Goal: Task Accomplishment & Management: Manage account settings

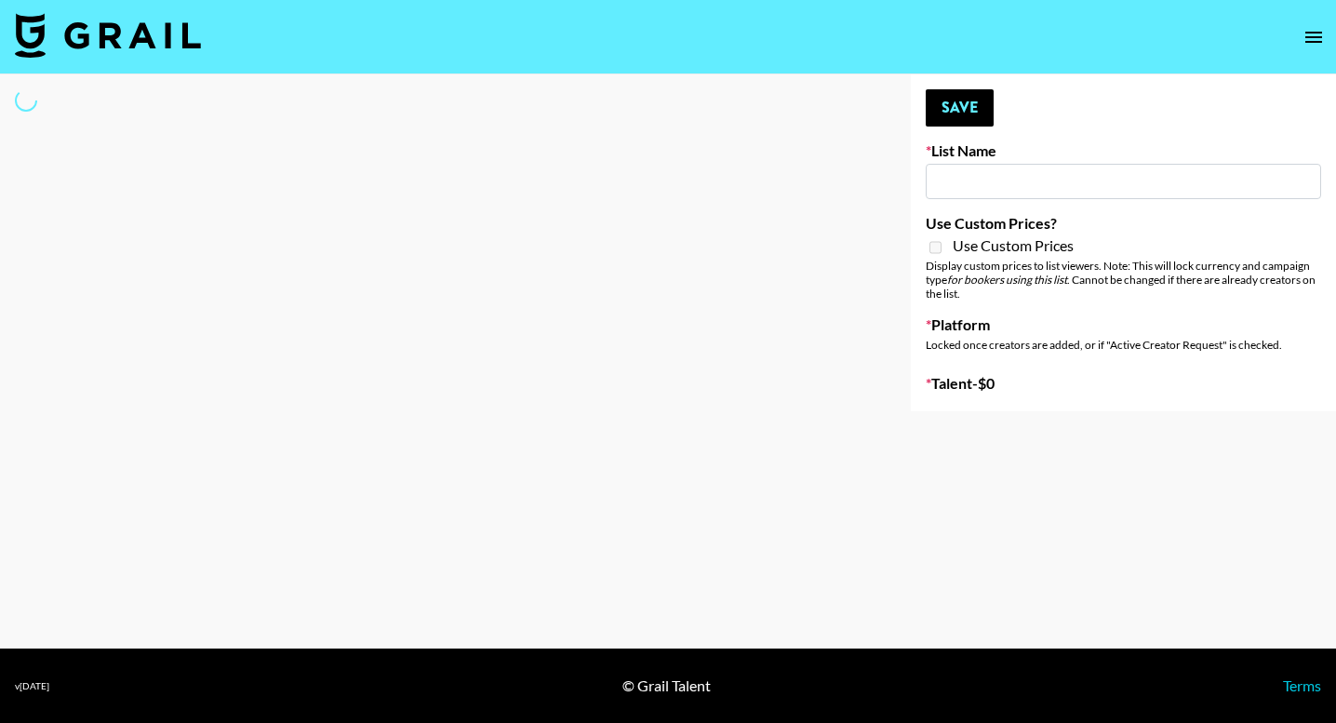
type input "Led Zeppelin - Whole Lotta Love IG"
select select "Song"
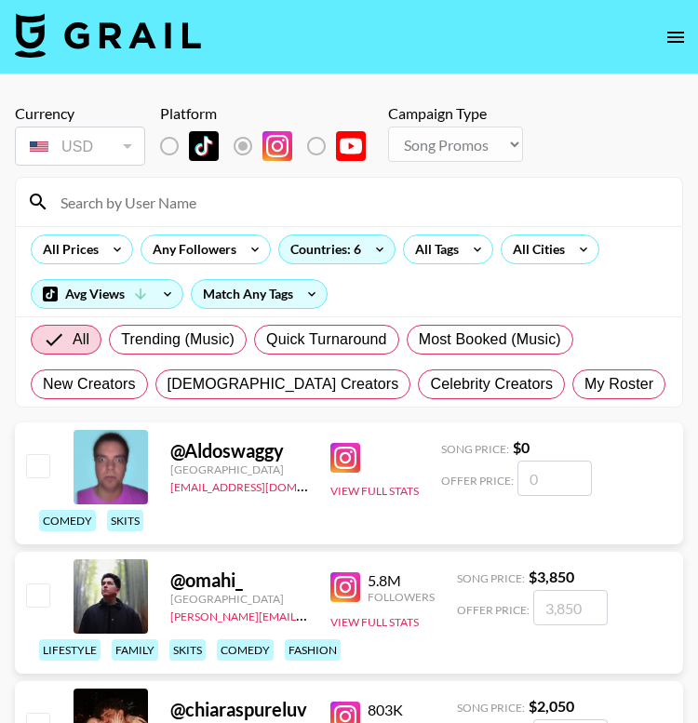
click at [253, 202] on input at bounding box center [359, 202] width 621 height 30
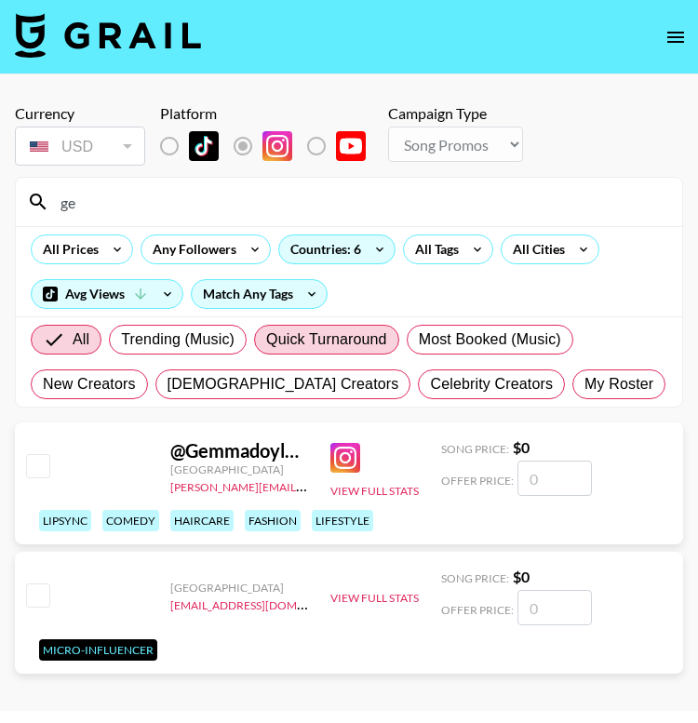
type input "g"
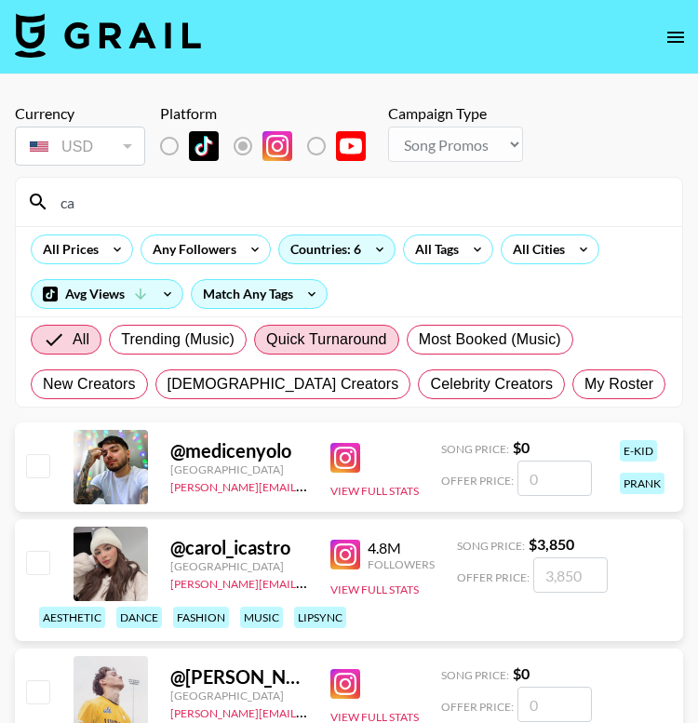
type input "c"
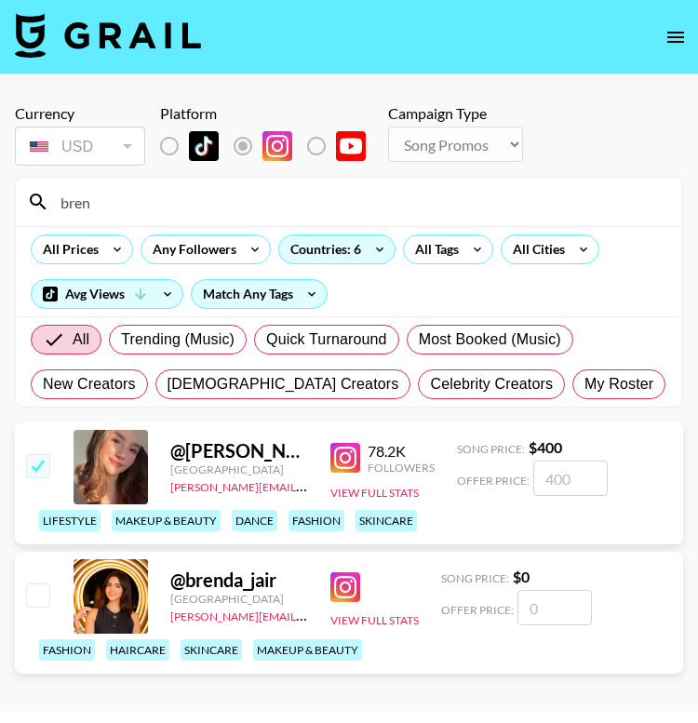
type input "bren"
click at [543, 606] on input "number" at bounding box center [554, 607] width 74 height 35
checkbox input "true"
type input "1800"
click at [405, 205] on input "bren" at bounding box center [359, 202] width 621 height 30
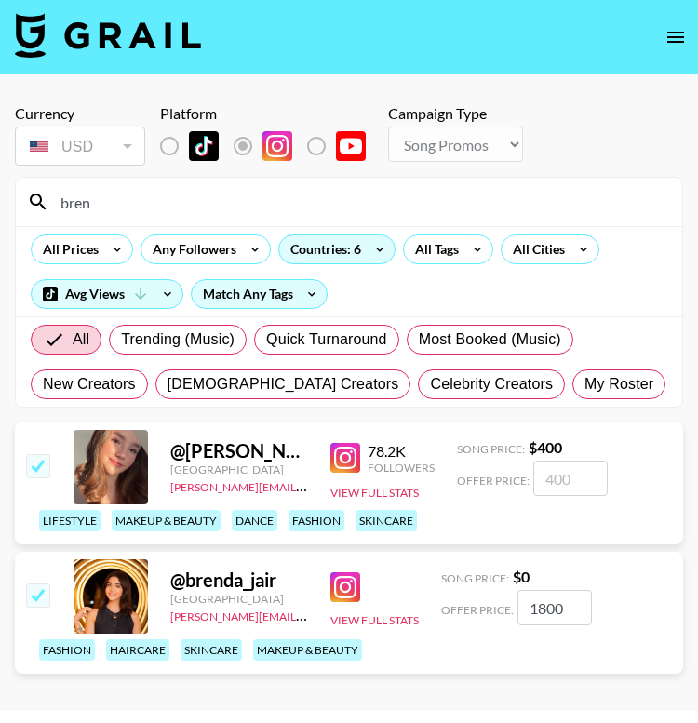
click at [405, 205] on input "bren" at bounding box center [359, 202] width 621 height 30
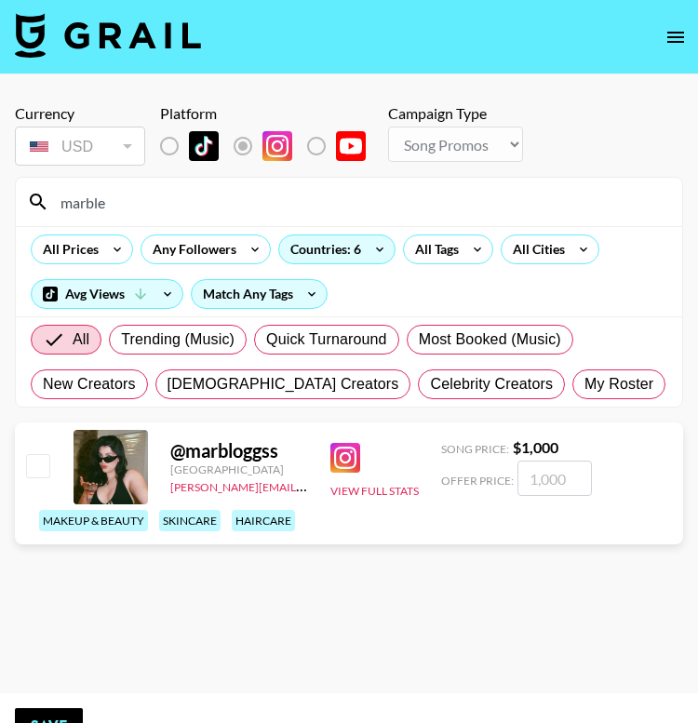
drag, startPoint x: 405, startPoint y: 205, endPoint x: 343, endPoint y: 461, distance: 263.9
click at [343, 461] on section "Currency USD USD ​ Platform Campaign Type Choose Type... Song Promos Brand Prom…" at bounding box center [349, 376] width 668 height 574
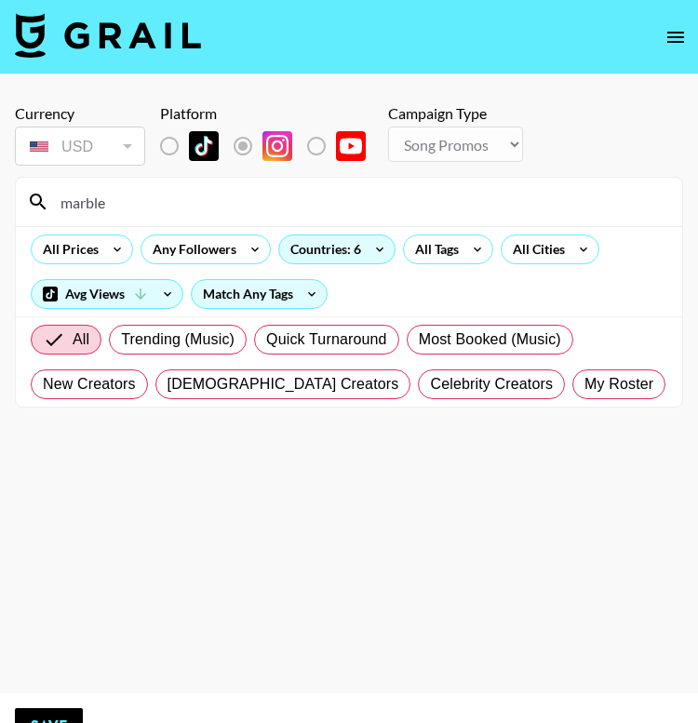
click at [155, 207] on input "marble" at bounding box center [359, 202] width 621 height 30
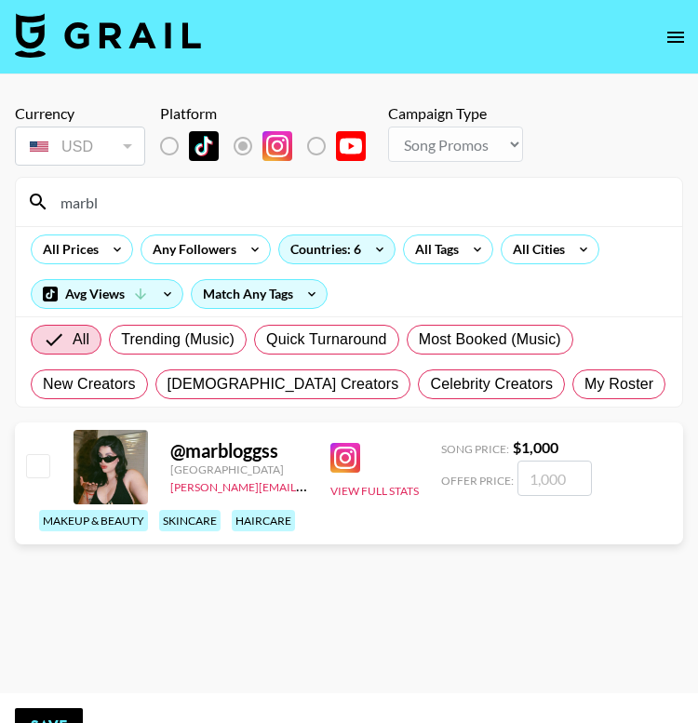
type input "marbl"
click at [340, 456] on img at bounding box center [345, 458] width 30 height 30
click at [551, 484] on input "number" at bounding box center [554, 477] width 74 height 35
checkbox input "true"
type input "1500"
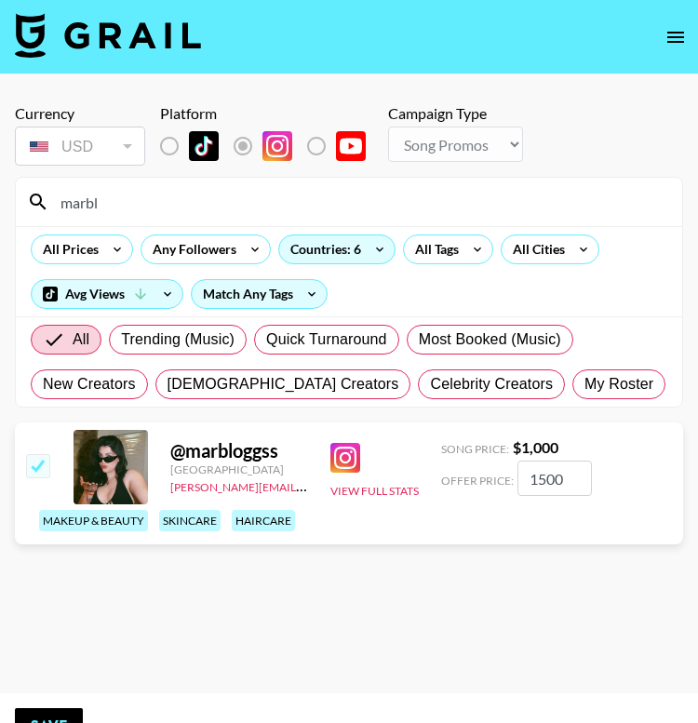
click at [283, 202] on input "marbl" at bounding box center [359, 202] width 621 height 30
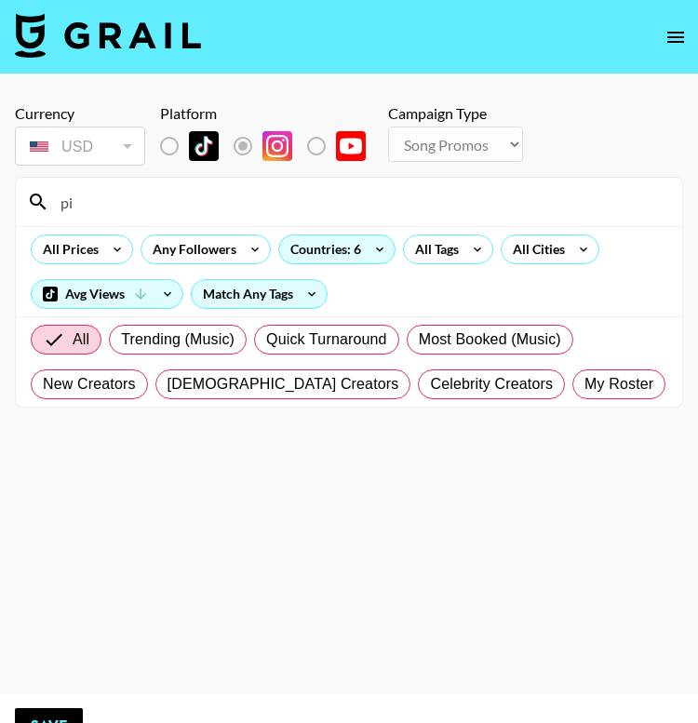
type input "p"
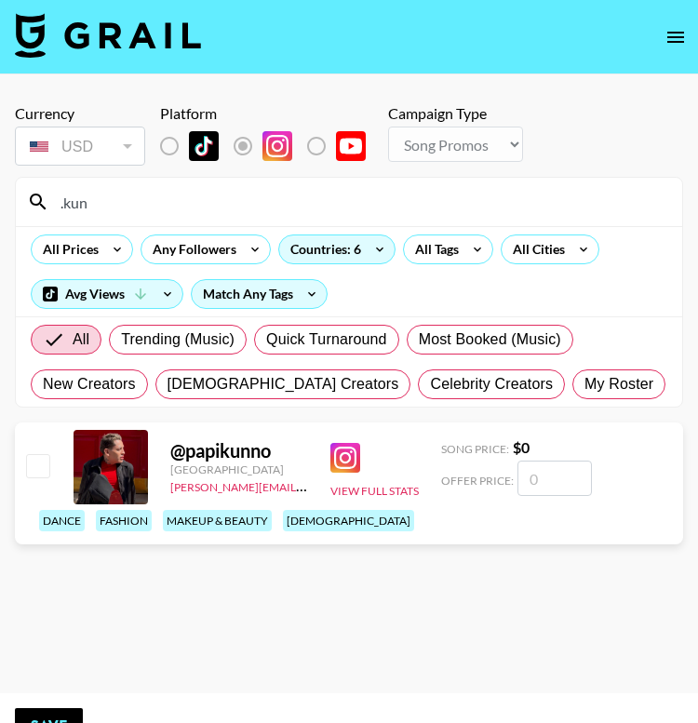
type input ".kun"
click at [543, 480] on input "number" at bounding box center [554, 477] width 74 height 35
checkbox input "true"
type input "6000"
click at [345, 197] on input ".kun" at bounding box center [359, 202] width 621 height 30
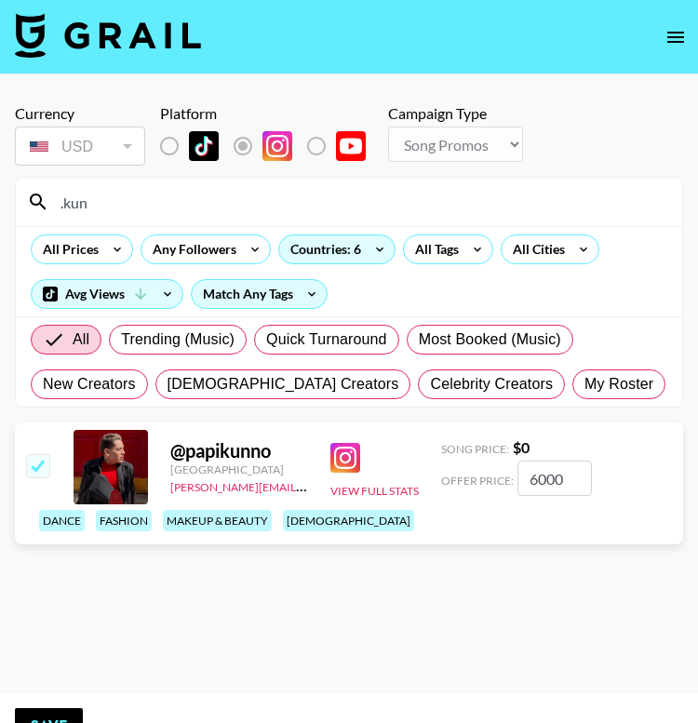
click at [345, 197] on input ".kun" at bounding box center [359, 202] width 621 height 30
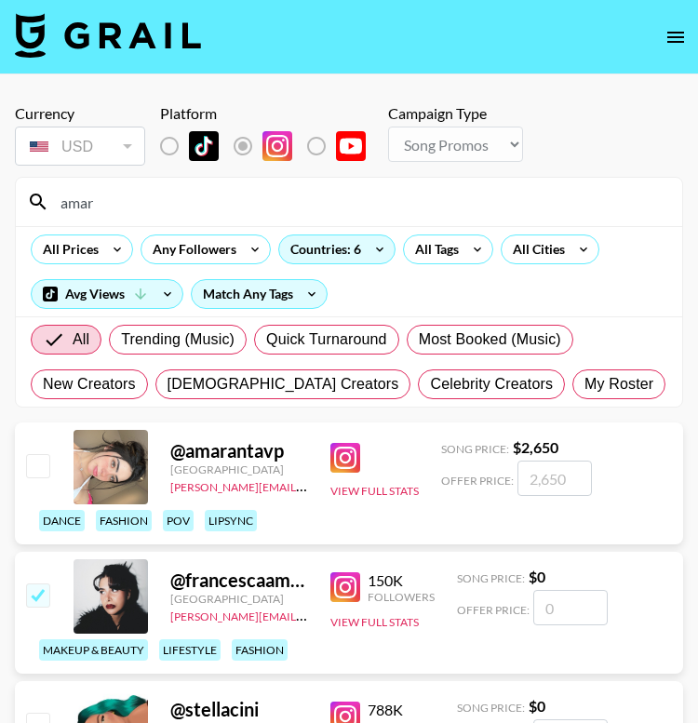
type input "amar"
click at [571, 484] on input "number" at bounding box center [554, 477] width 74 height 35
checkbox input "true"
type input "2"
checkbox input "false"
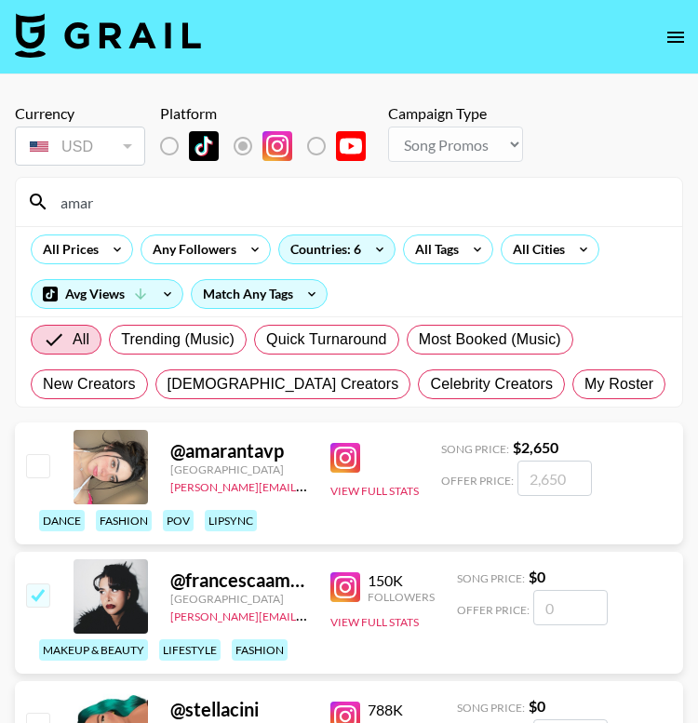
click at [34, 465] on input "checkbox" at bounding box center [37, 465] width 22 height 22
checkbox input "true"
type input "2650"
click at [188, 196] on input "amar" at bounding box center [359, 202] width 621 height 30
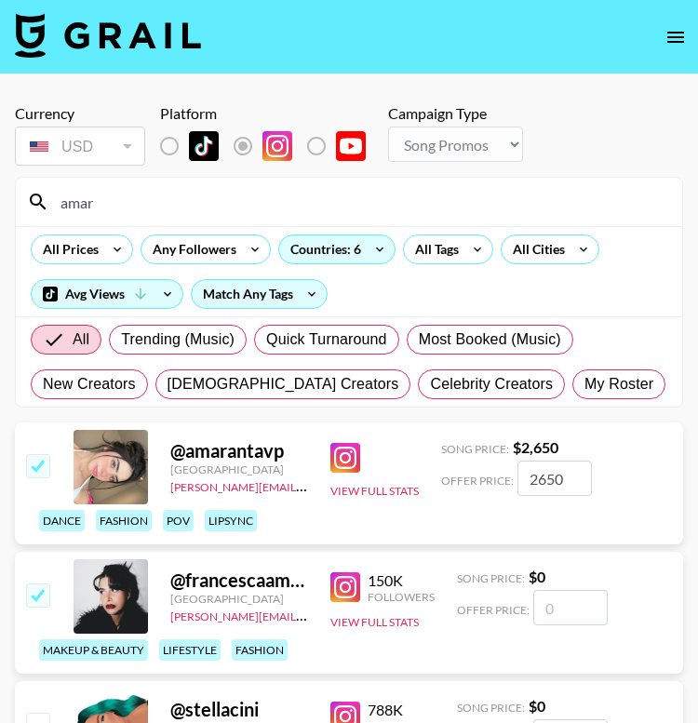
click at [188, 196] on input "amar" at bounding box center [359, 202] width 621 height 30
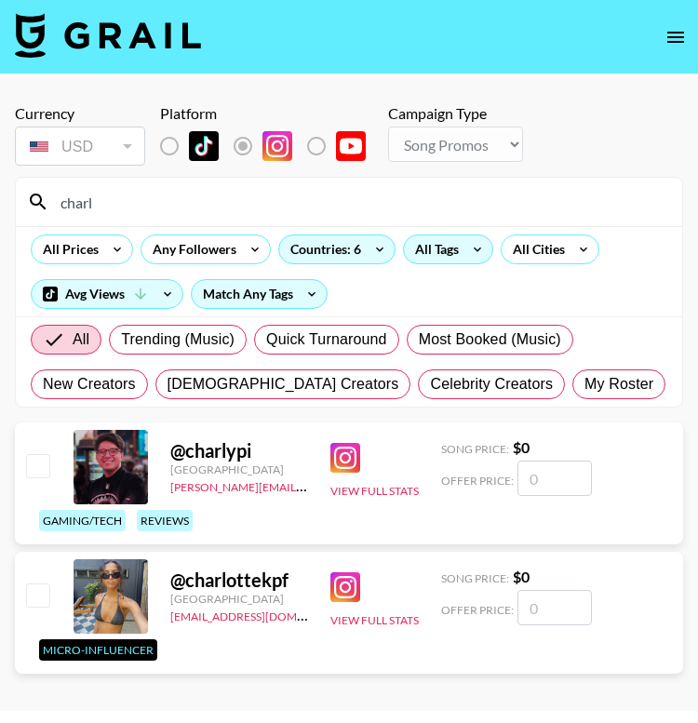
type input "charl"
drag, startPoint x: 452, startPoint y: 252, endPoint x: 546, endPoint y: 472, distance: 238.8
click at [546, 472] on input "number" at bounding box center [554, 477] width 74 height 35
checkbox input "true"
type input "3"
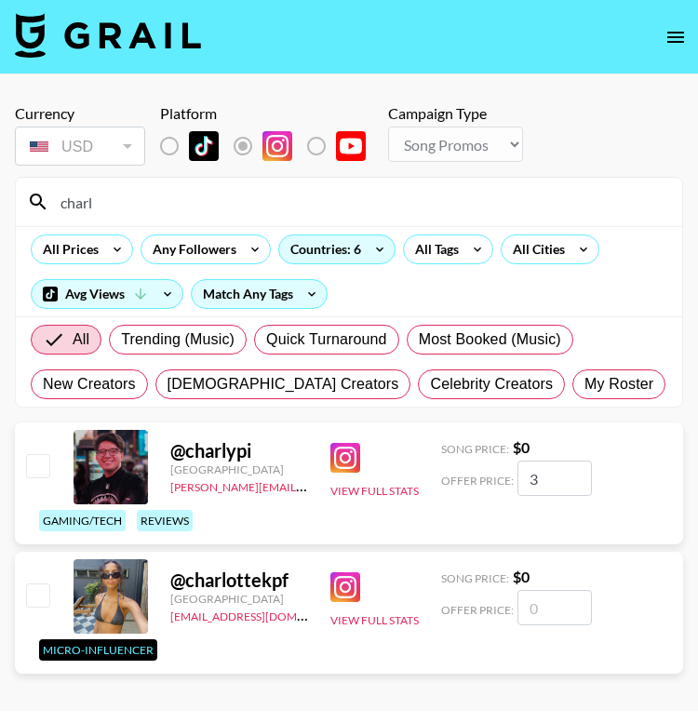
checkbox input "false"
checkbox input "true"
type input "2500"
click at [142, 206] on input "charl" at bounding box center [359, 202] width 621 height 30
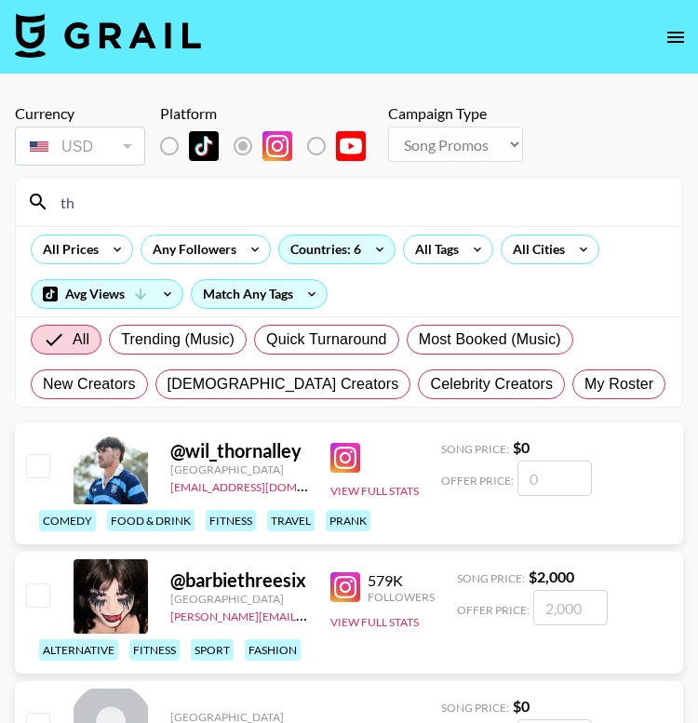
type input "t"
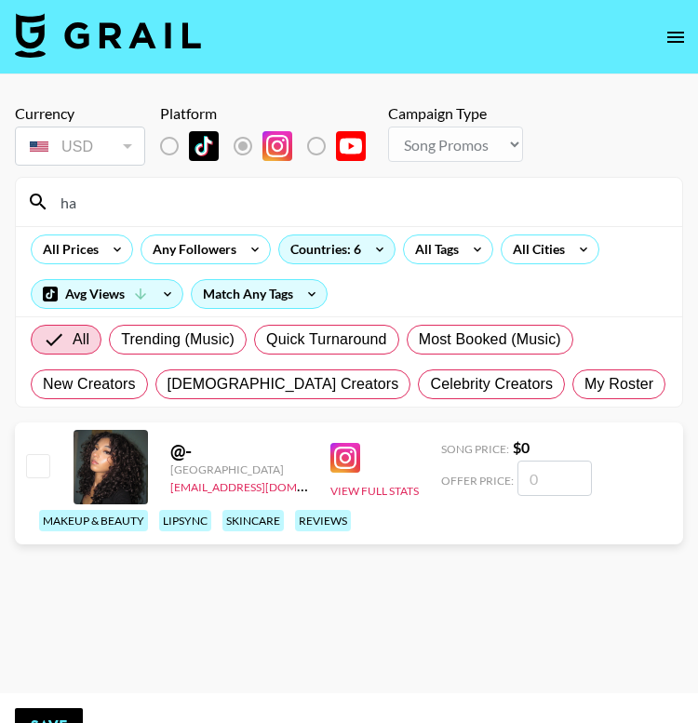
type input "h"
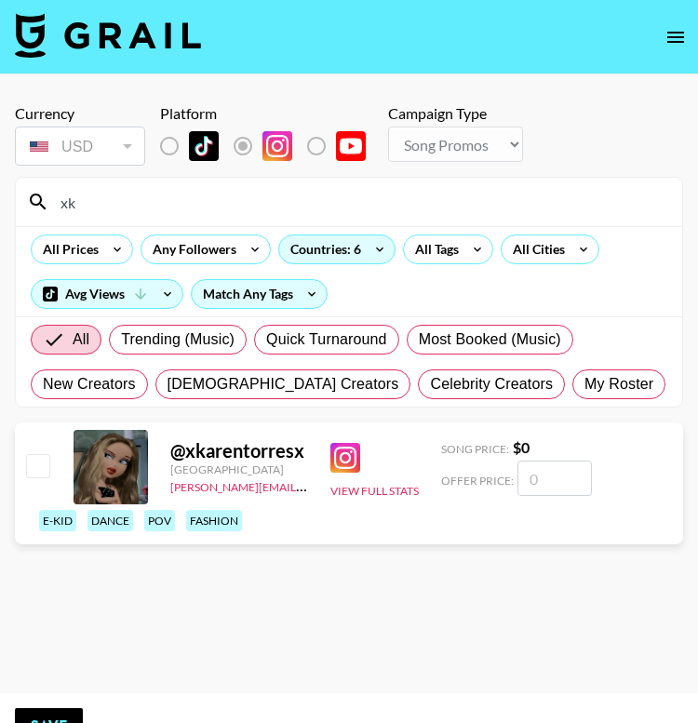
type input "xk"
click at [553, 473] on input "number" at bounding box center [554, 477] width 74 height 35
checkbox input "true"
type input "2500"
click at [288, 200] on input "xk" at bounding box center [359, 202] width 621 height 30
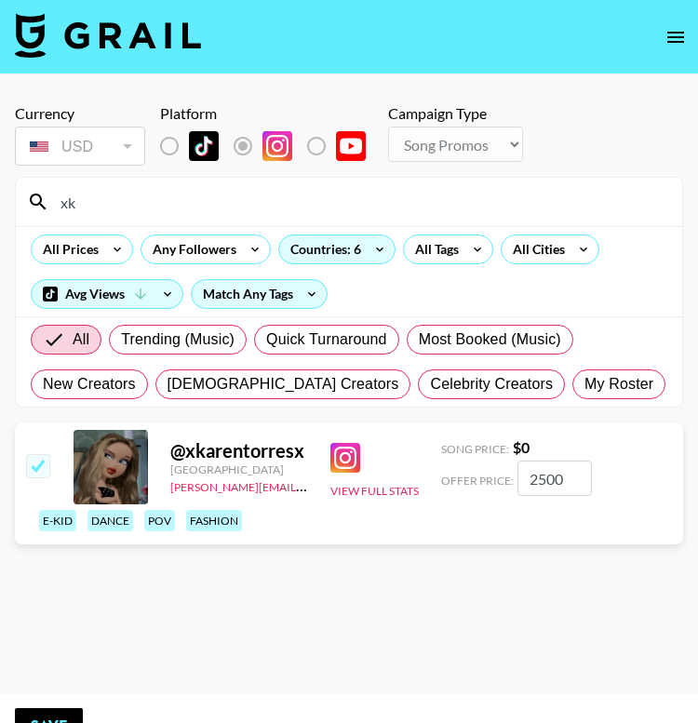
click at [288, 200] on input "xk" at bounding box center [359, 202] width 621 height 30
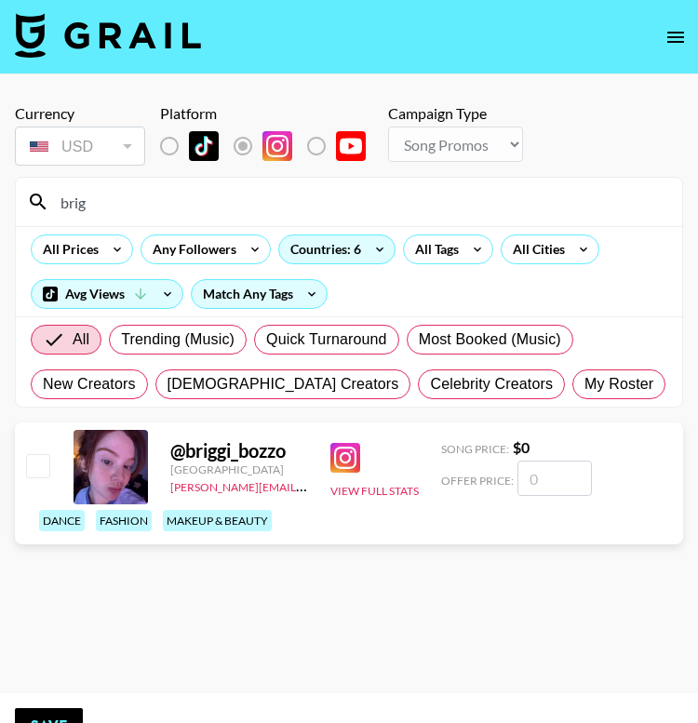
type input "brig"
click at [553, 486] on input "number" at bounding box center [554, 477] width 74 height 35
checkbox input "true"
type input "4000"
click at [315, 208] on input "brig" at bounding box center [359, 202] width 621 height 30
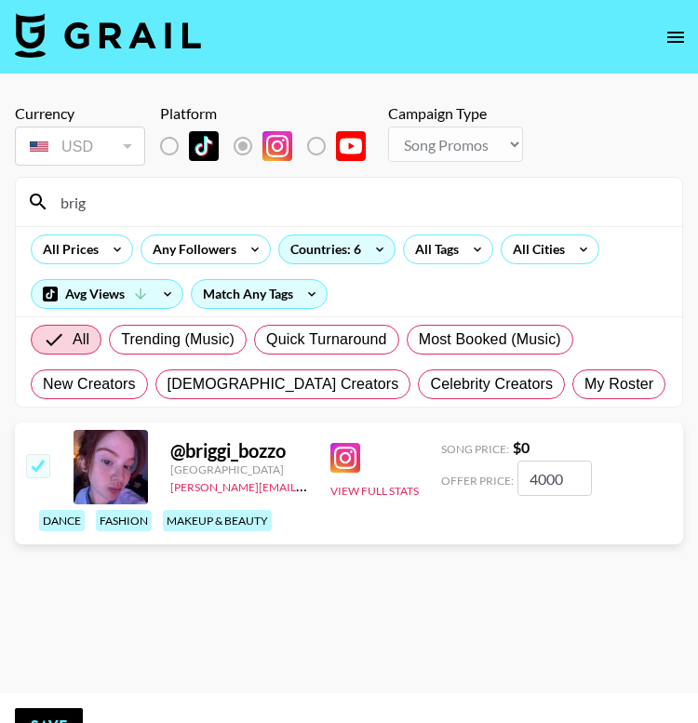
click at [315, 208] on input "brig" at bounding box center [359, 202] width 621 height 30
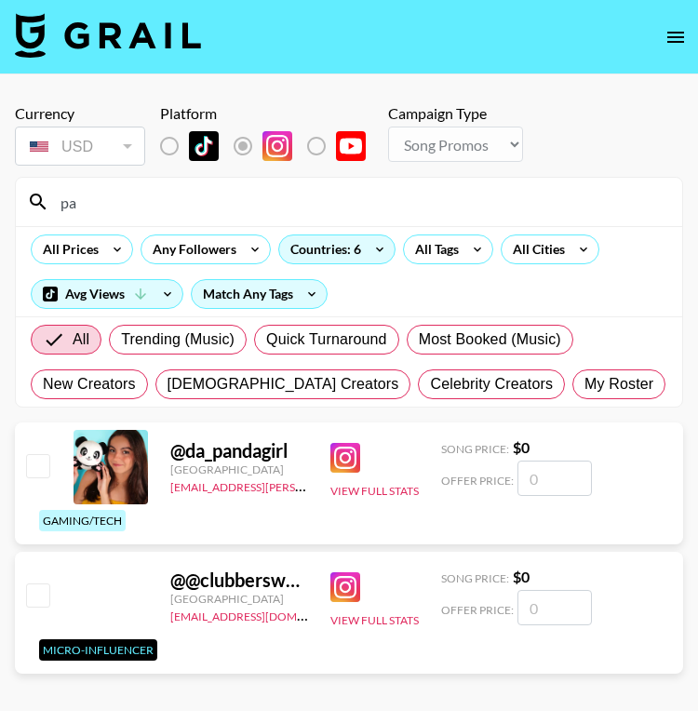
type input "p"
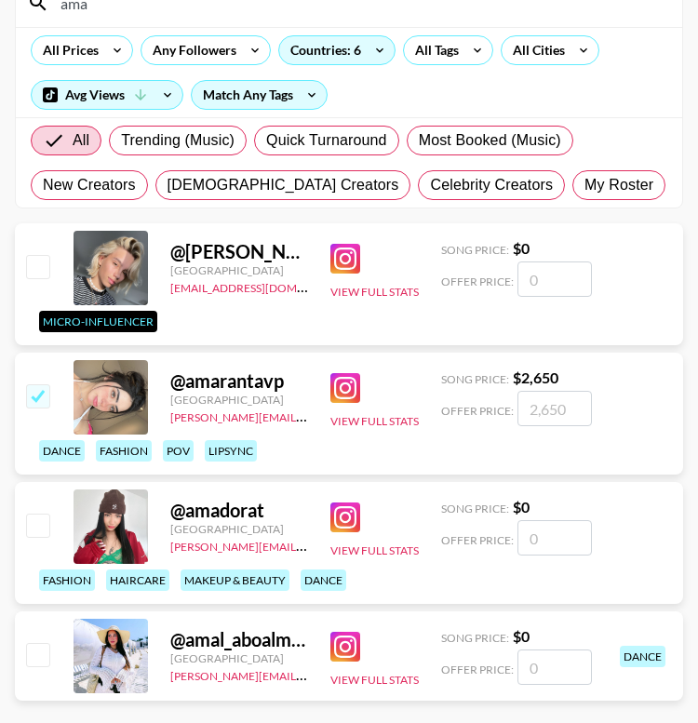
scroll to position [200, 0]
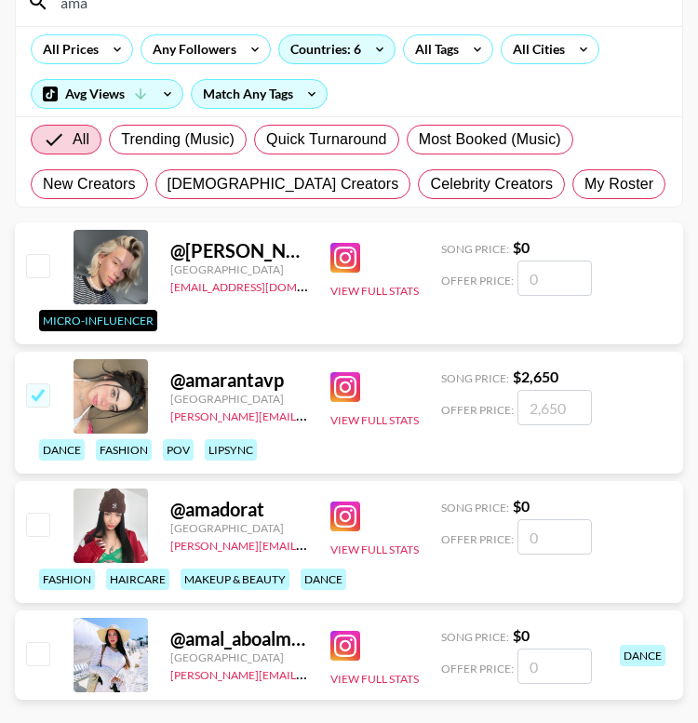
type input "ama"
click at [549, 541] on input "number" at bounding box center [554, 536] width 74 height 35
checkbox input "true"
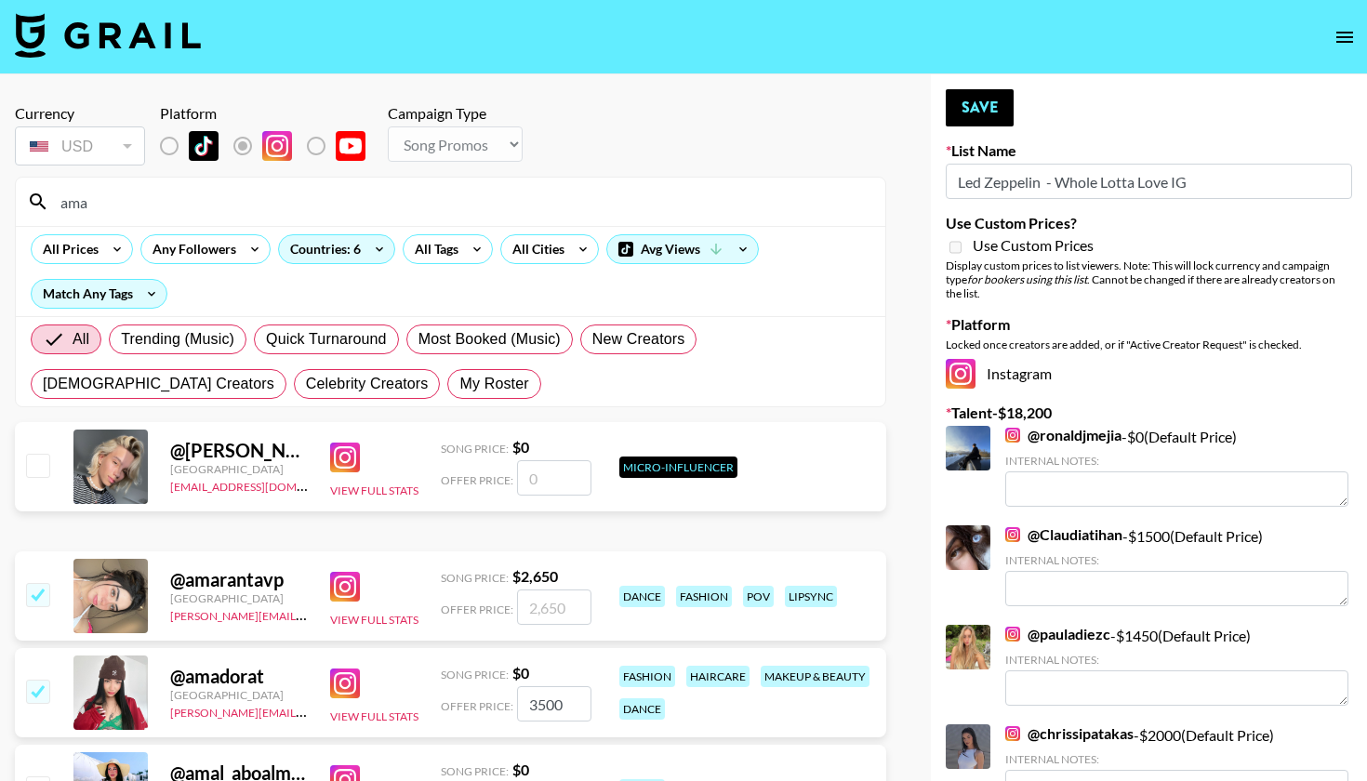
scroll to position [46, 0]
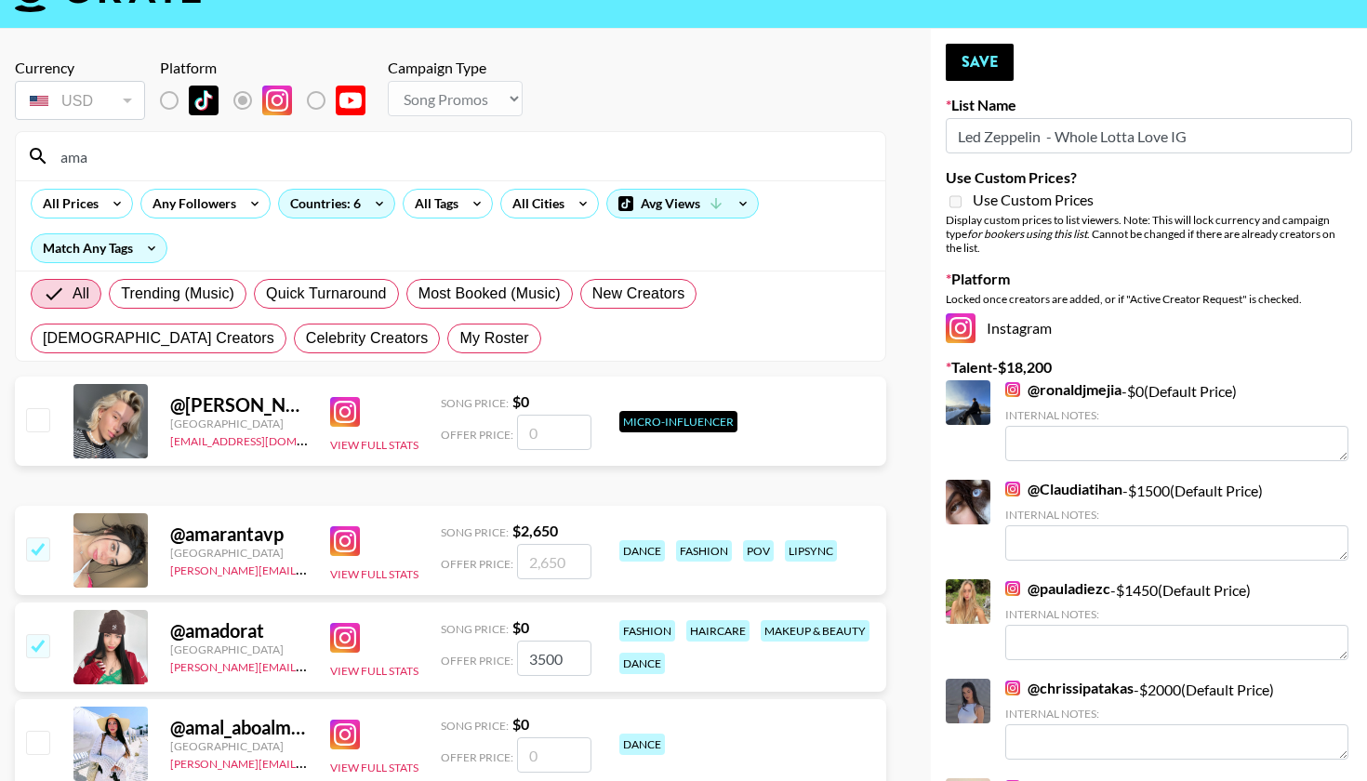
type input "3500"
click at [549, 557] on input "number" at bounding box center [554, 561] width 74 height 35
type input "2500"
click at [979, 64] on button "Save" at bounding box center [980, 62] width 68 height 37
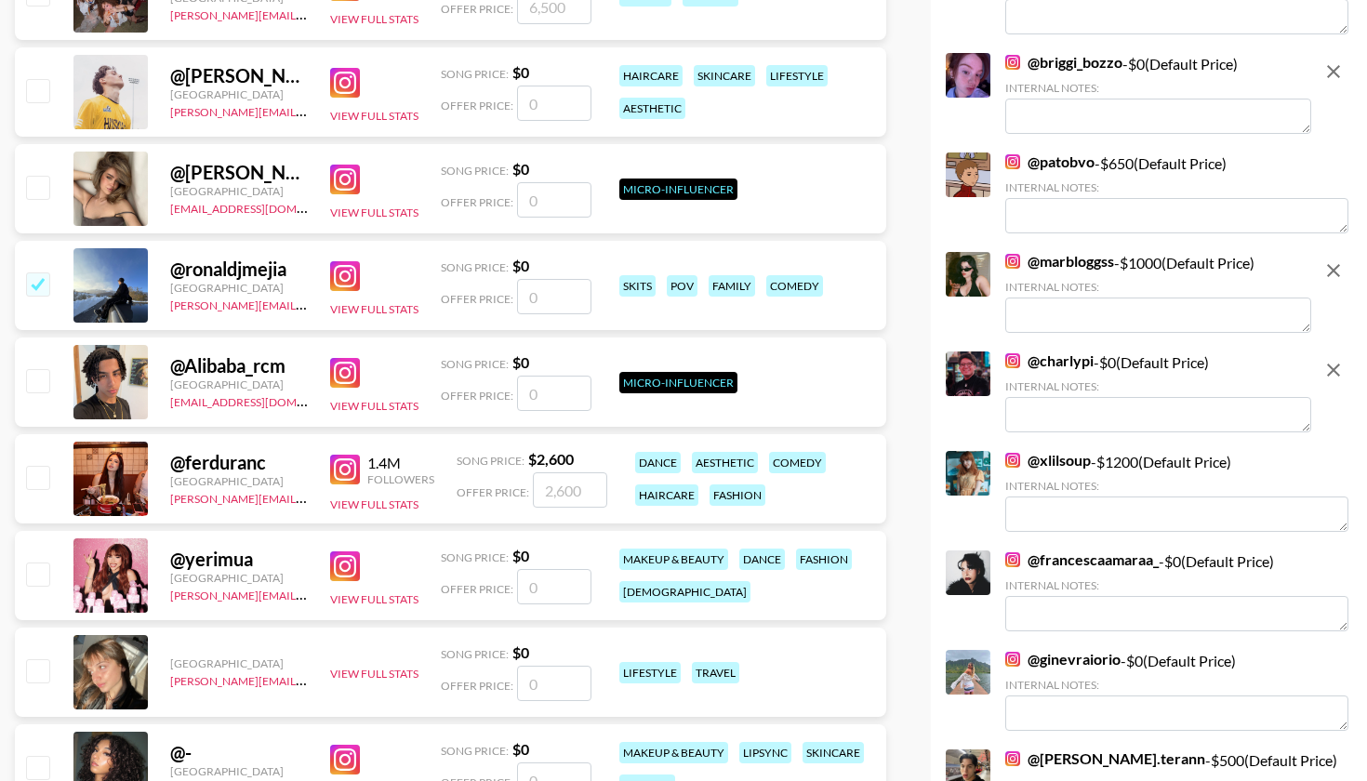
scroll to position [1820, 0]
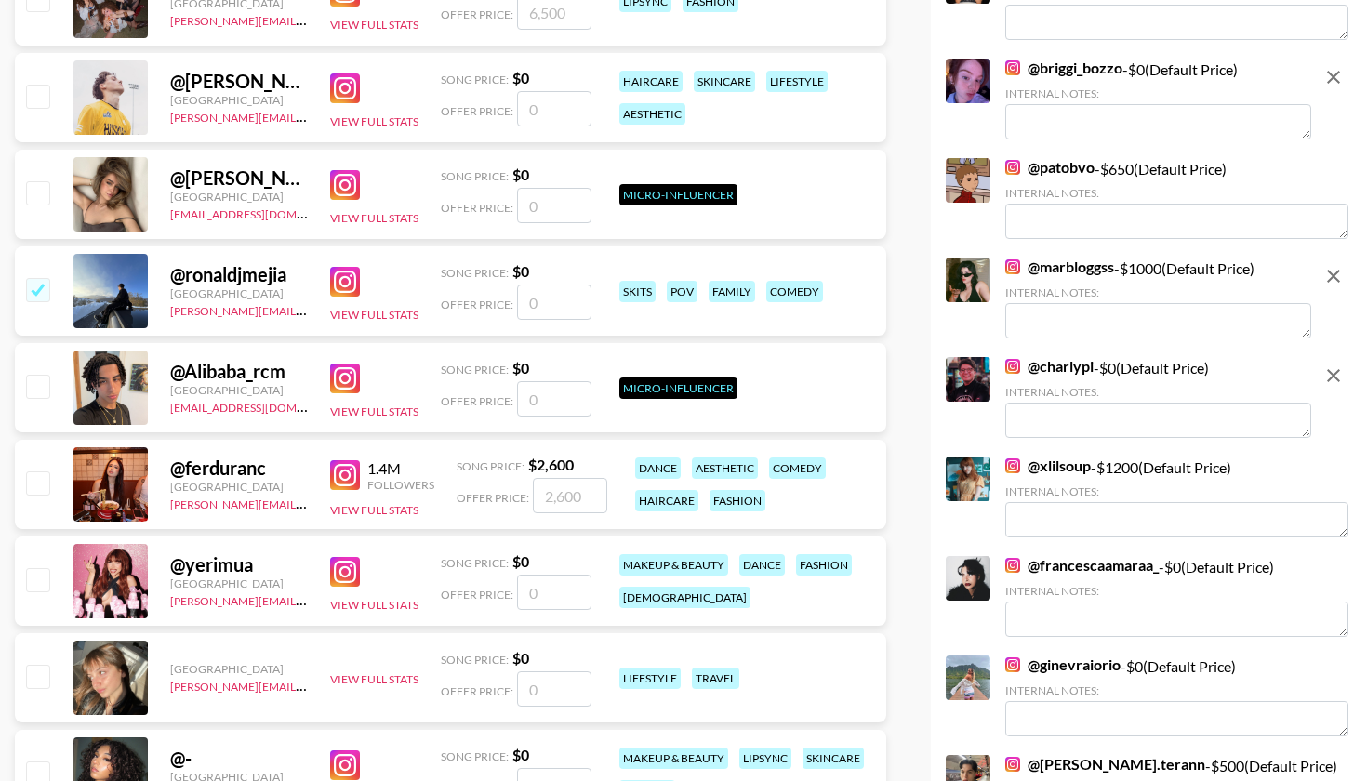
click at [1085, 315] on textarea at bounding box center [1158, 320] width 306 height 35
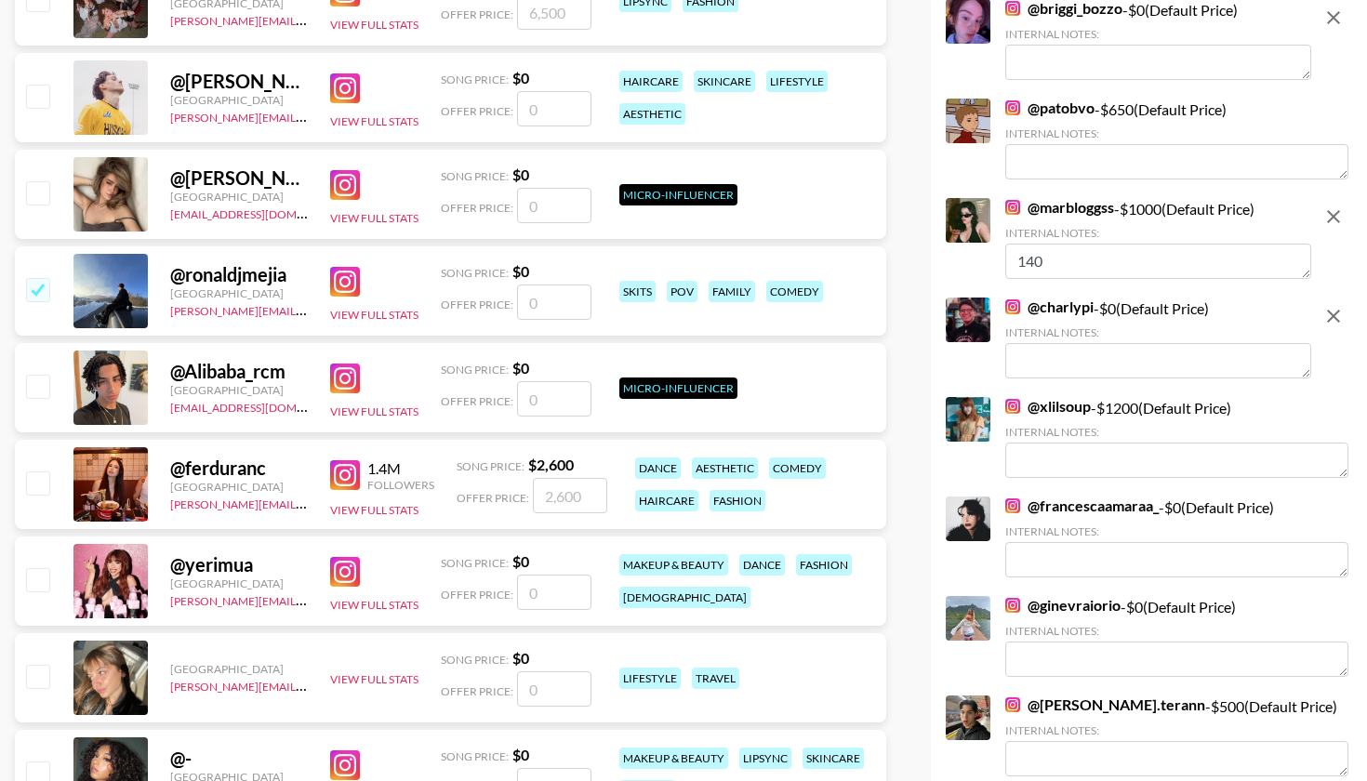
type textarea "1400"
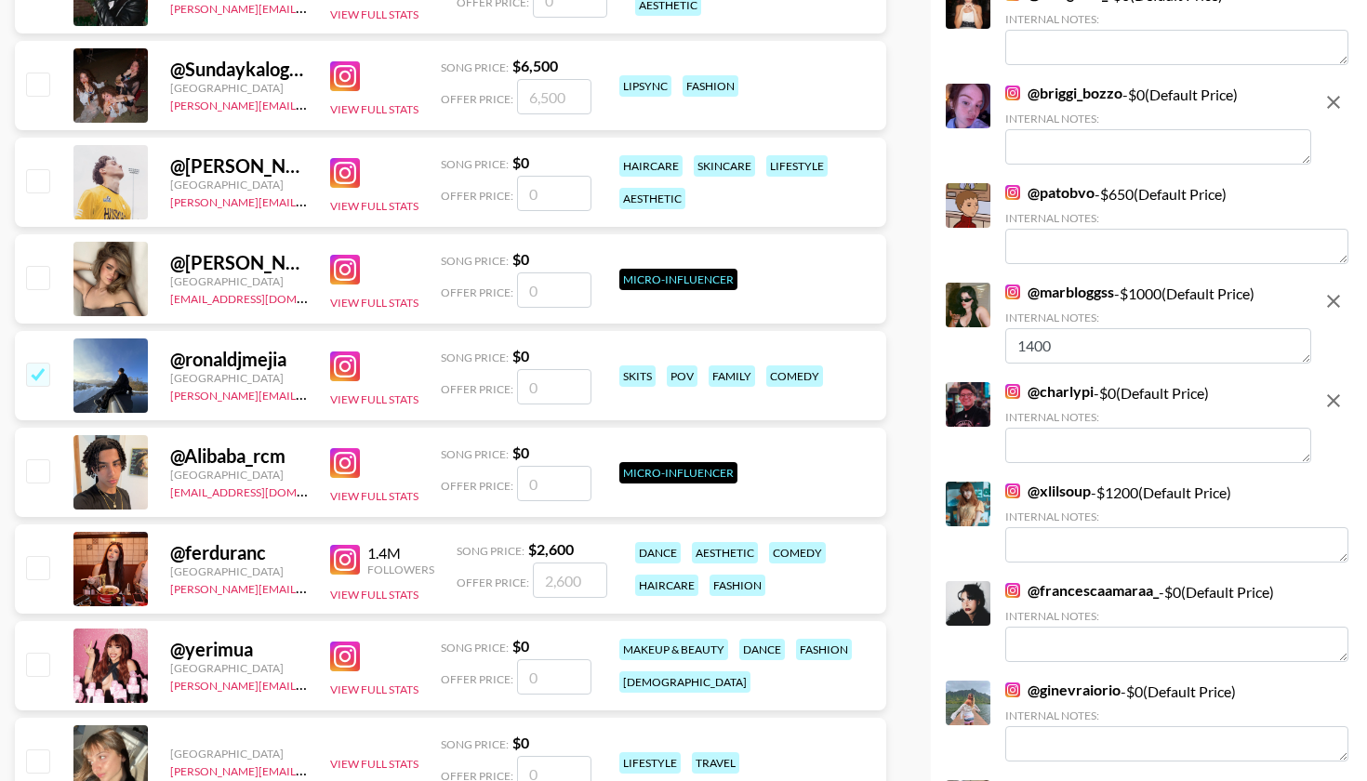
scroll to position [1711, 0]
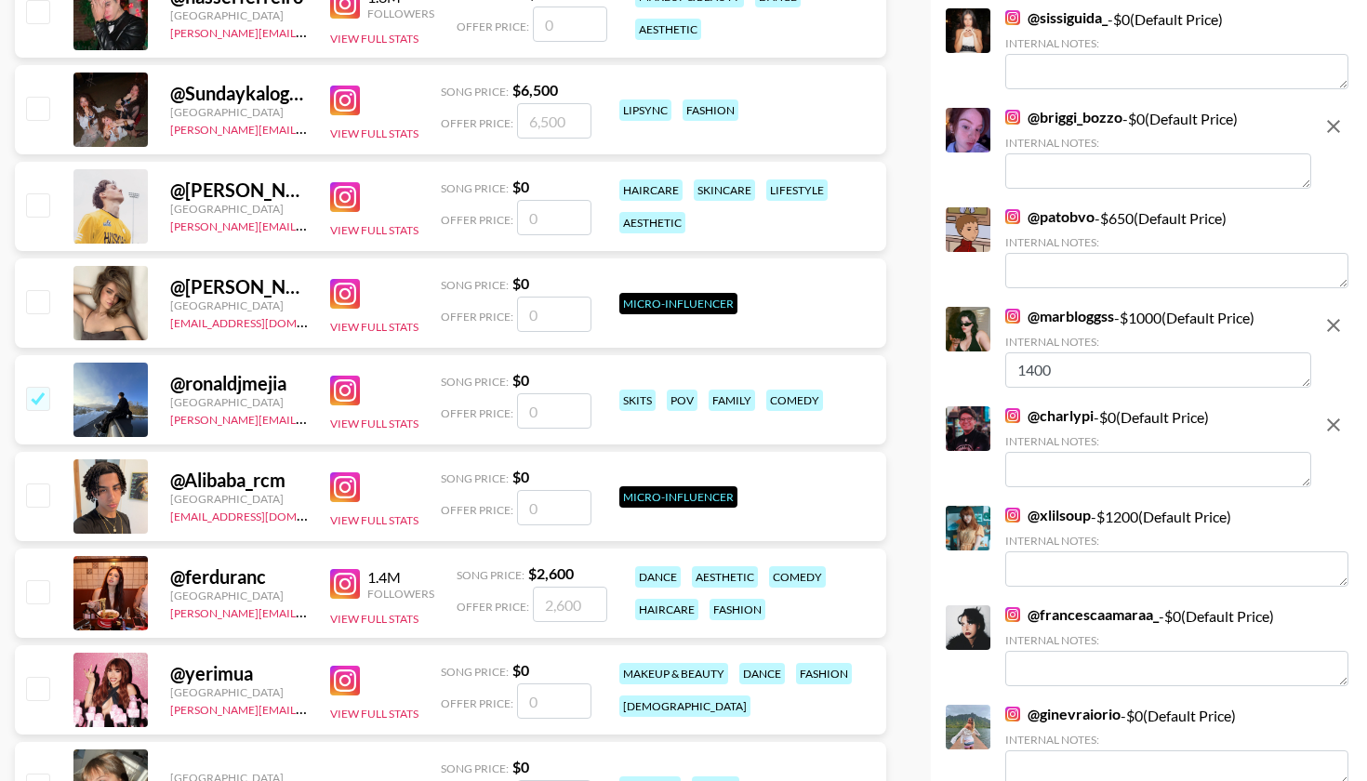
click at [1335, 327] on icon "remove" at bounding box center [1334, 325] width 22 height 22
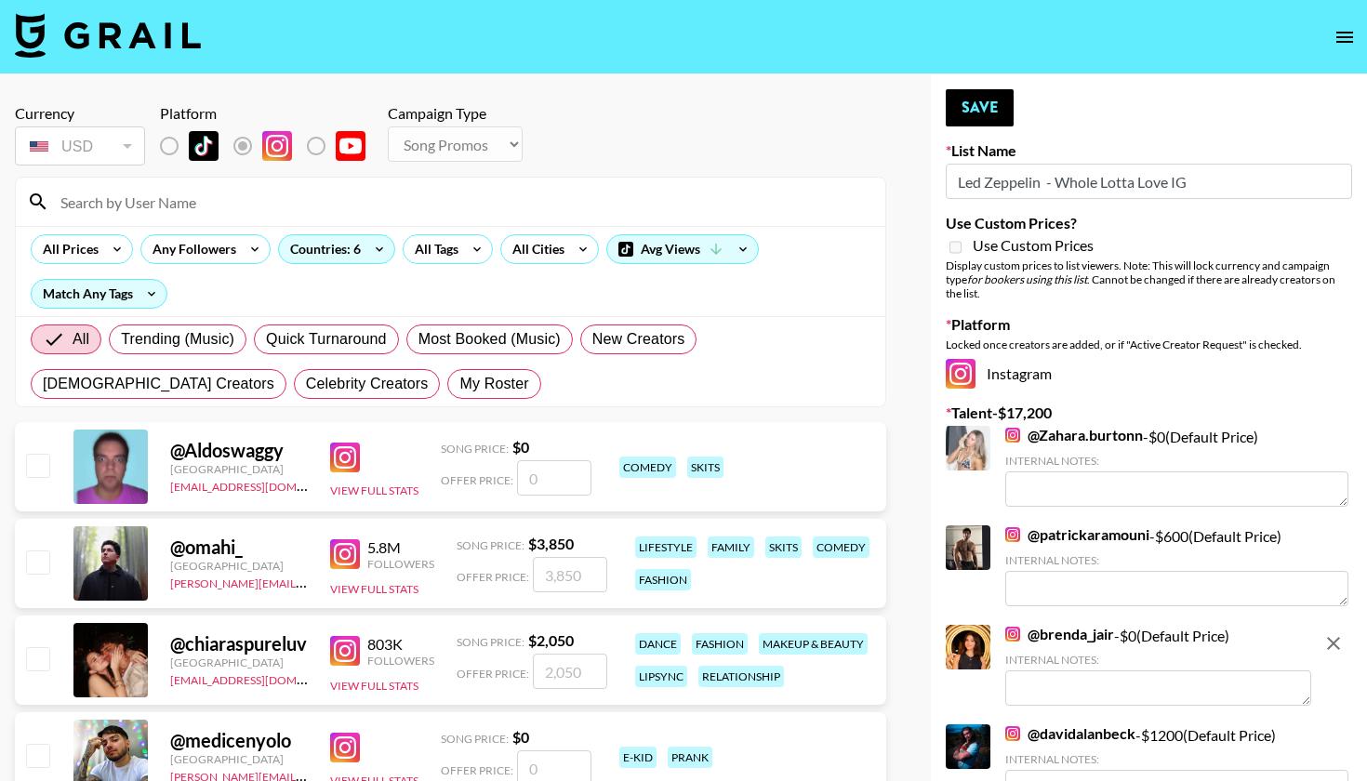
scroll to position [0, 0]
click at [271, 205] on input at bounding box center [461, 202] width 825 height 30
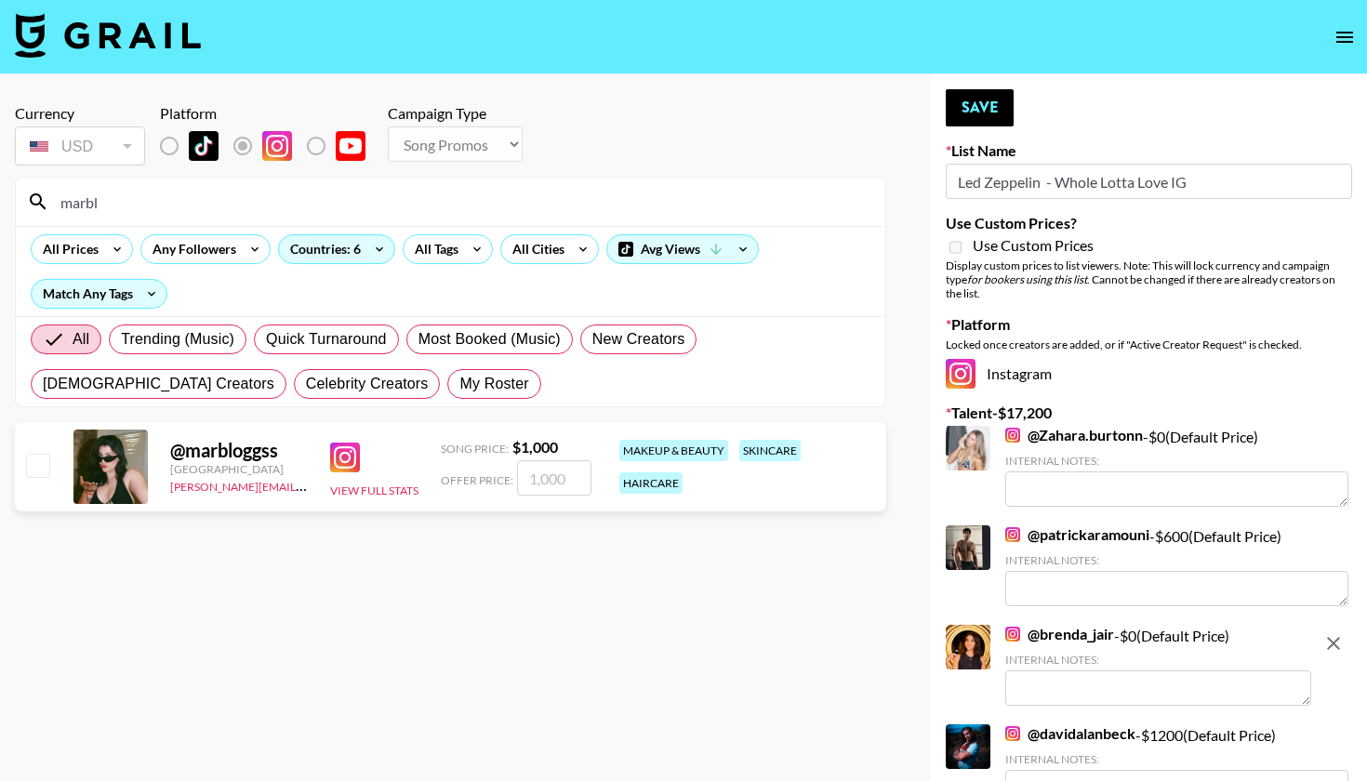
type input "marble"
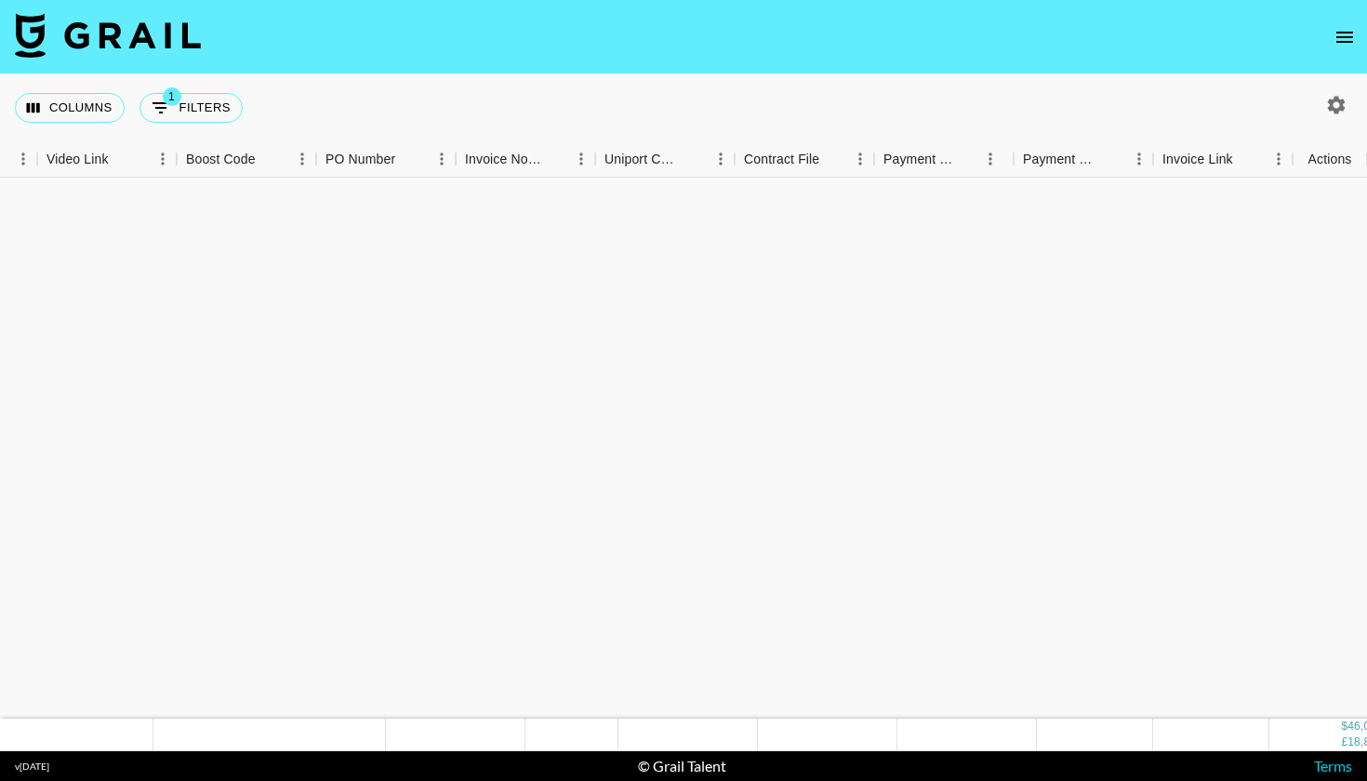
scroll to position [3173, 1744]
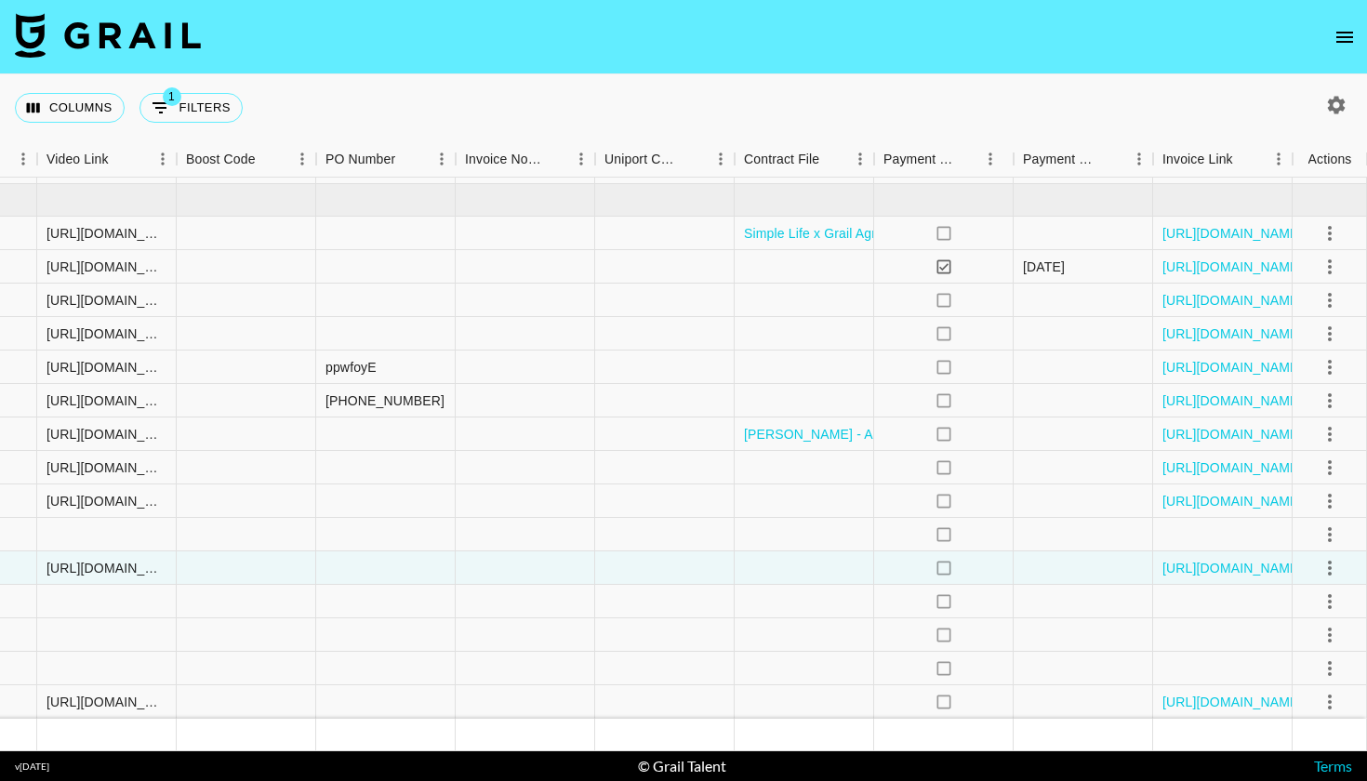
click at [1339, 31] on icon "open drawer" at bounding box center [1345, 37] width 22 height 22
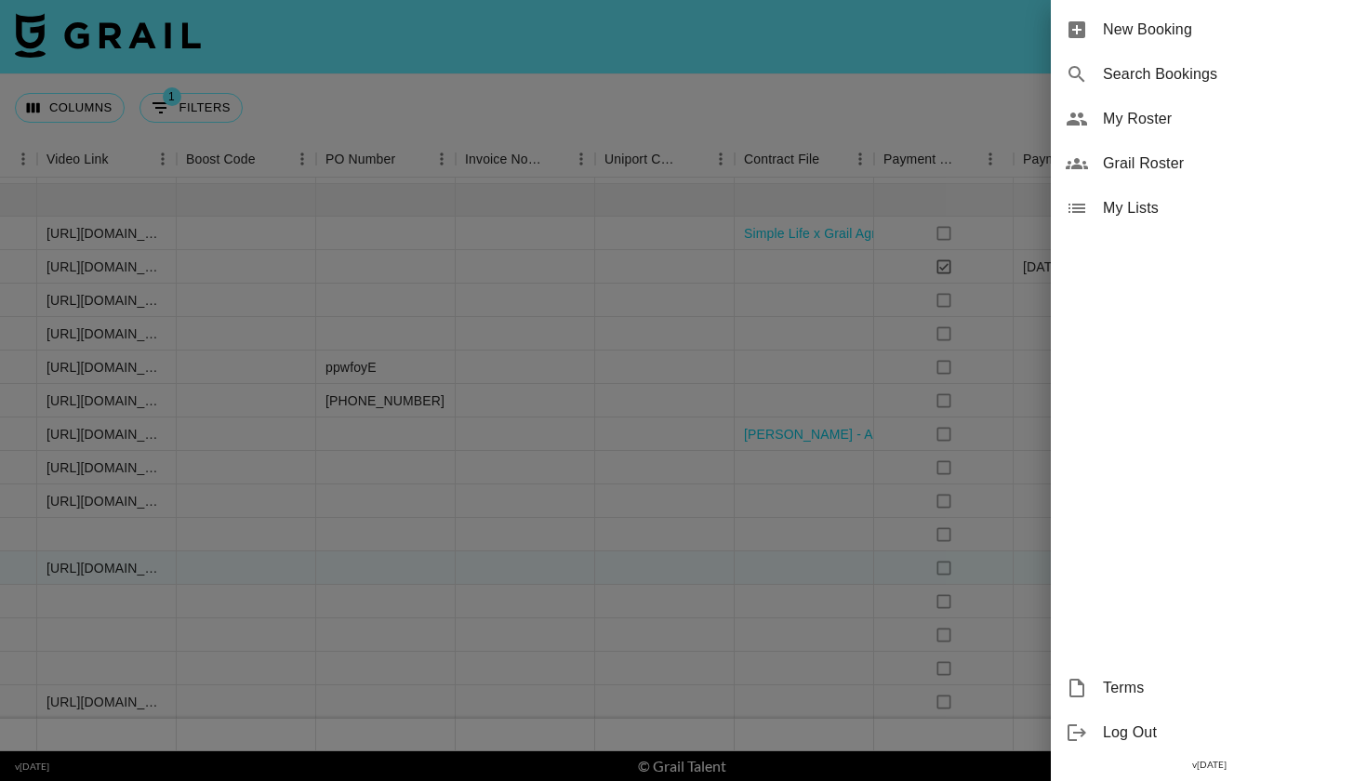
click at [1162, 124] on span "My Roster" at bounding box center [1227, 119] width 249 height 22
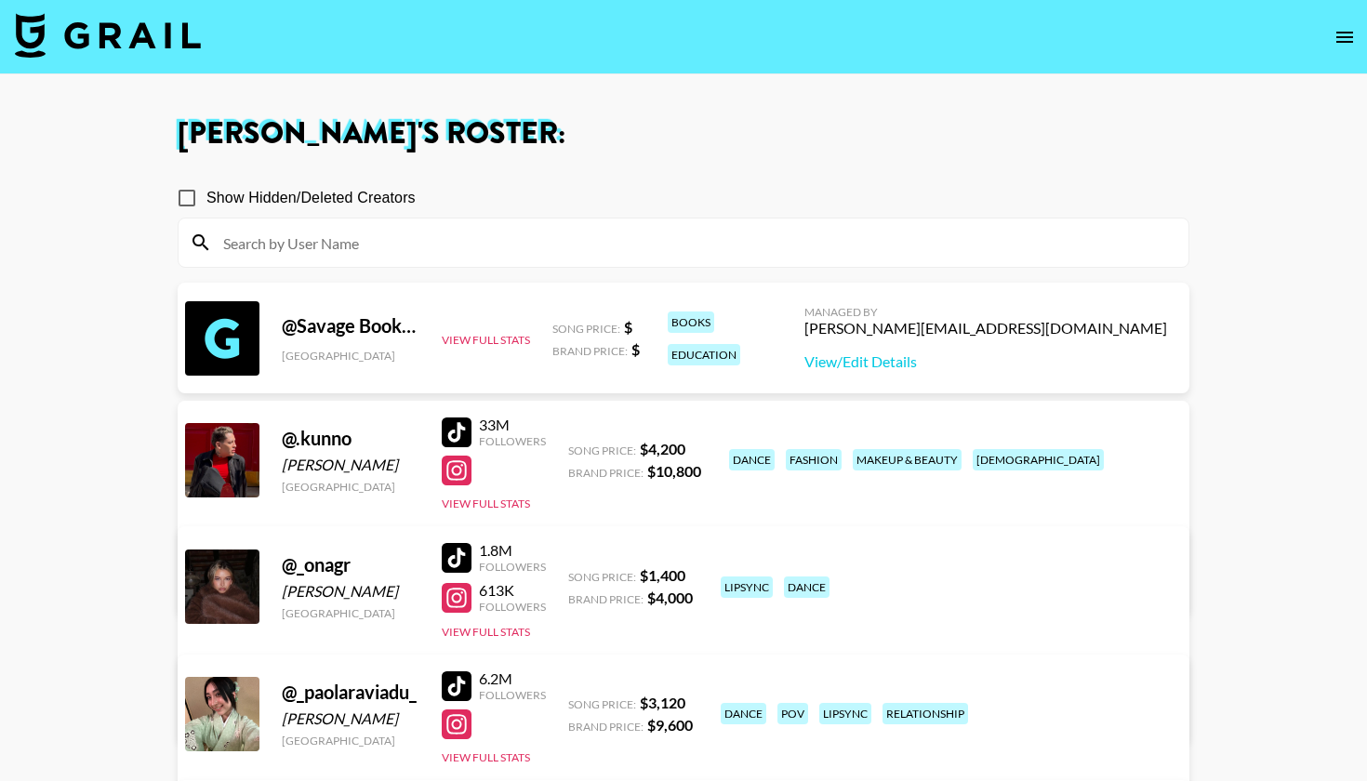
click at [685, 238] on input at bounding box center [694, 243] width 965 height 30
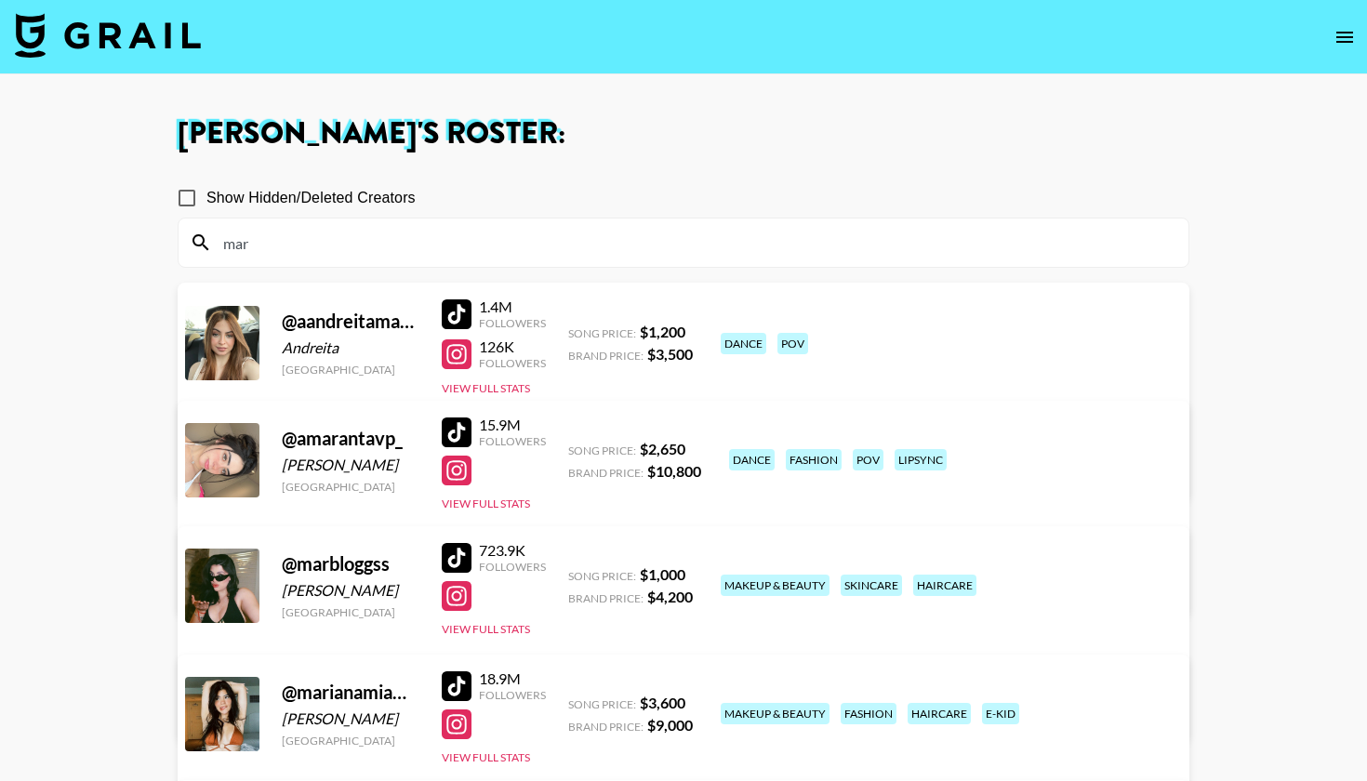
type input "mar"
click at [574, 699] on link "View/Edit Details" at bounding box center [392, 708] width 363 height 19
click at [447, 238] on input "mar" at bounding box center [694, 243] width 965 height 30
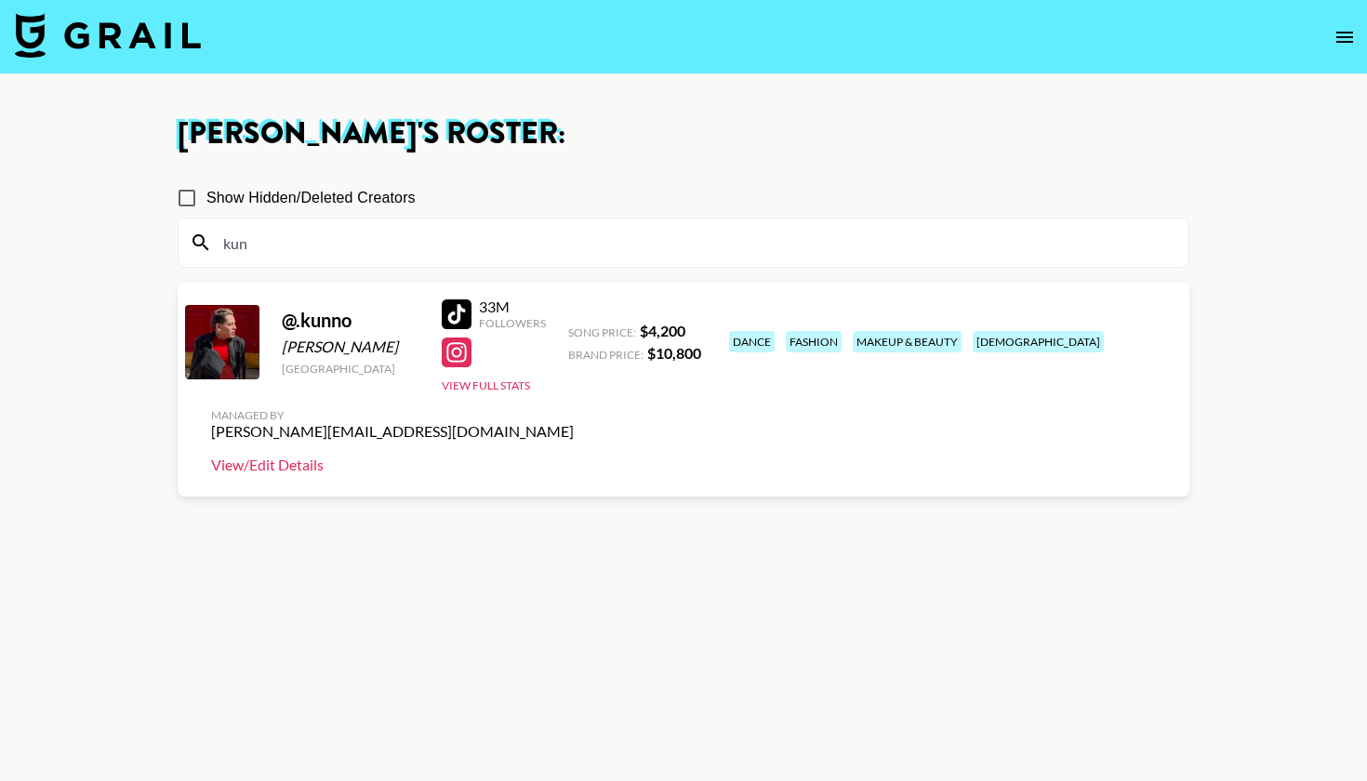
type input "kun"
click at [574, 456] on link "View/Edit Details" at bounding box center [392, 465] width 363 height 19
click at [557, 246] on input "kun" at bounding box center [694, 243] width 965 height 30
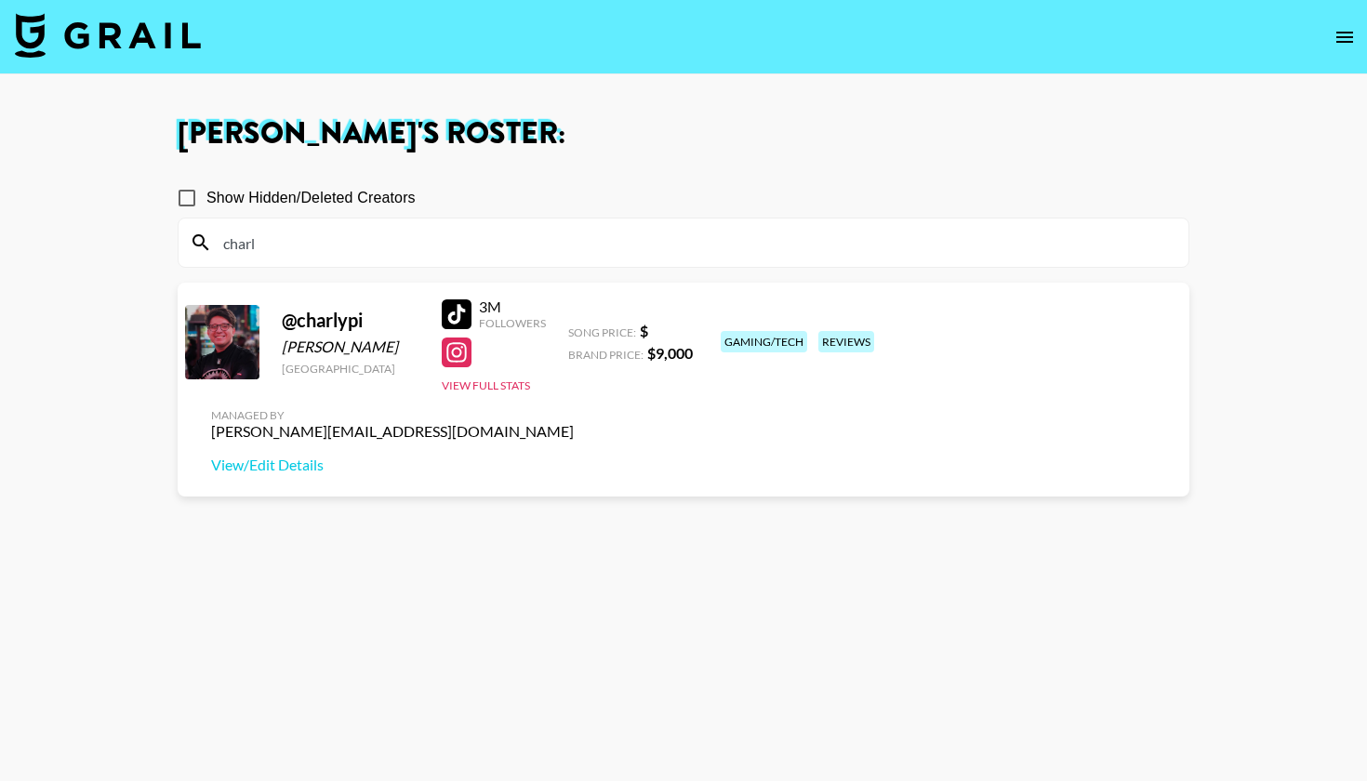
type input "charl"
click at [466, 354] on div at bounding box center [457, 353] width 30 height 30
click at [539, 243] on input "charl" at bounding box center [694, 243] width 965 height 30
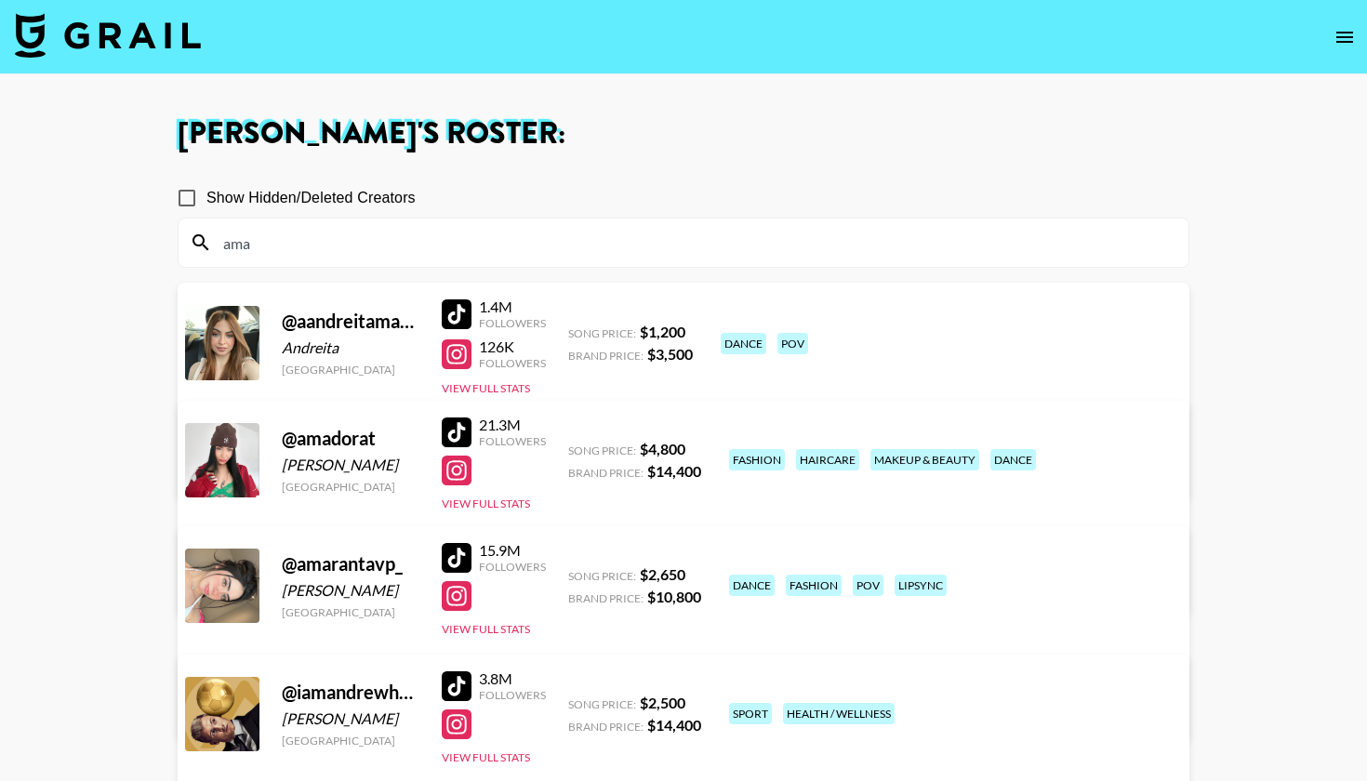
type input "ama"
click at [574, 699] on link "View/Edit Details" at bounding box center [392, 708] width 363 height 19
click at [454, 469] on div at bounding box center [457, 471] width 30 height 30
click at [574, 574] on link "View/Edit Details" at bounding box center [392, 583] width 363 height 19
click at [562, 254] on input "ama" at bounding box center [694, 243] width 965 height 30
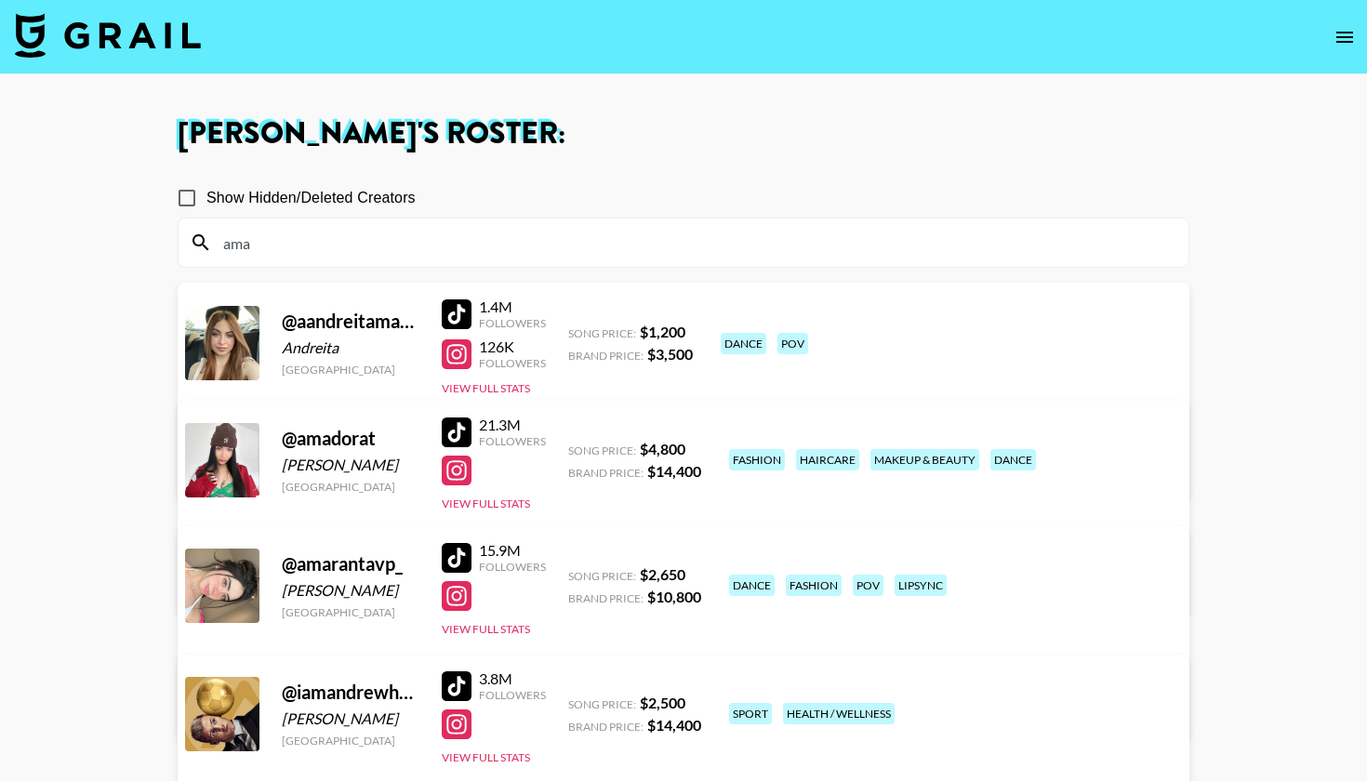
click at [562, 254] on input "ama" at bounding box center [694, 243] width 965 height 30
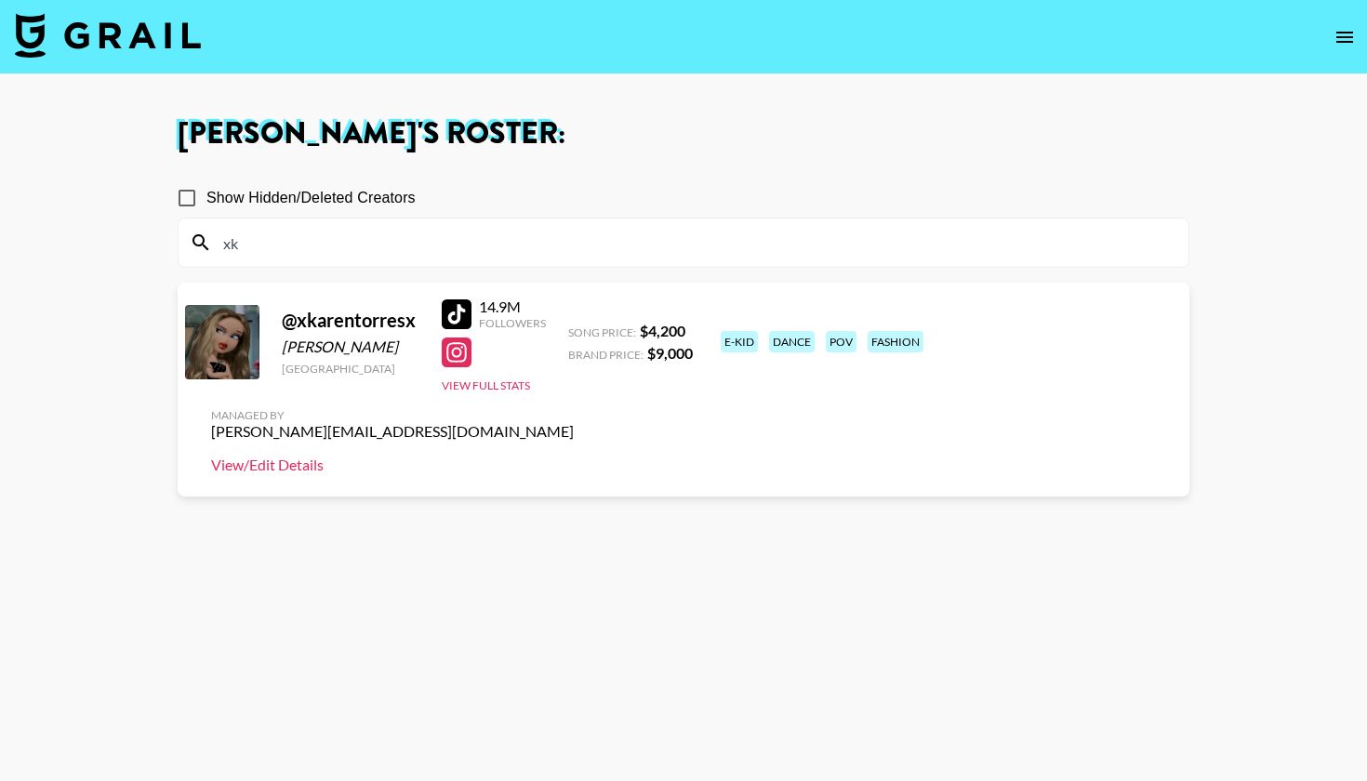
type input "xk"
click at [574, 456] on link "View/Edit Details" at bounding box center [392, 465] width 363 height 19
click at [417, 236] on input "xk" at bounding box center [694, 243] width 965 height 30
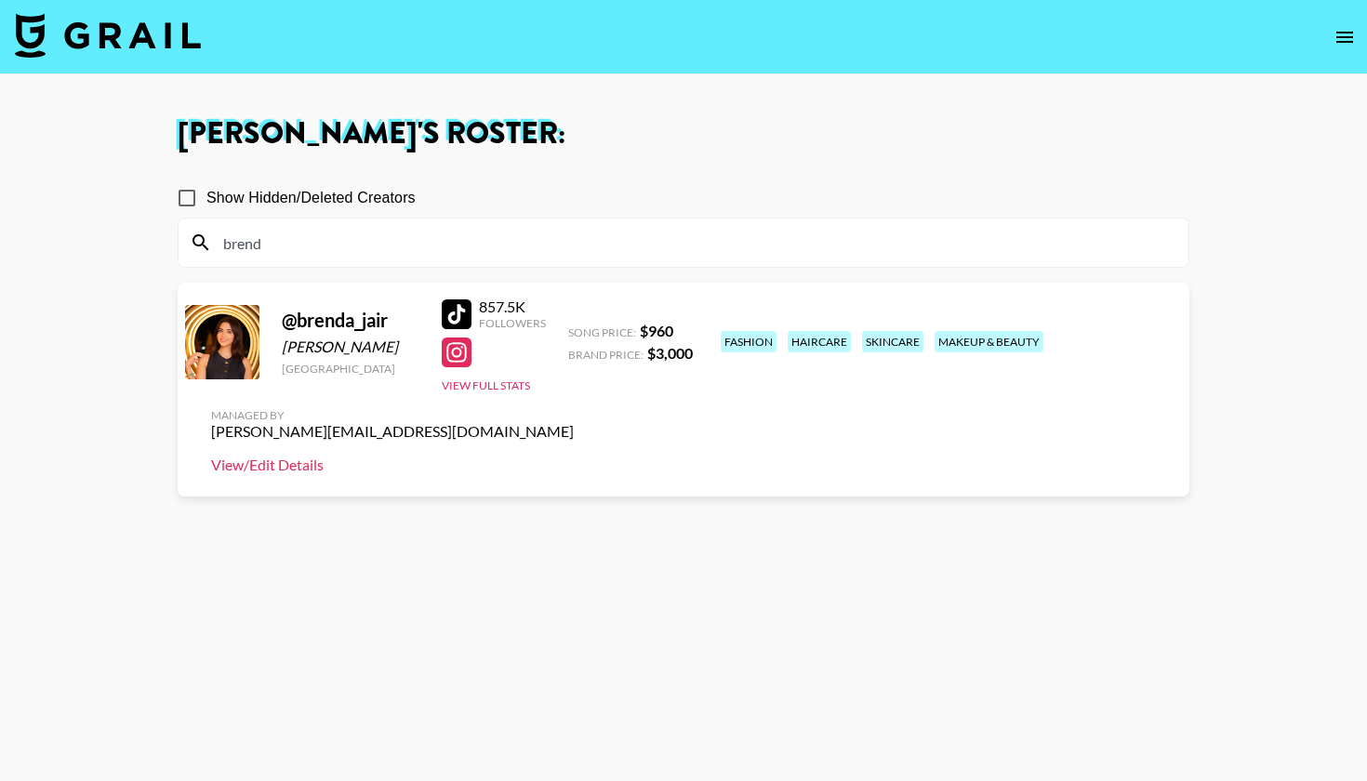
type input "brend"
click at [574, 456] on link "View/Edit Details" at bounding box center [392, 465] width 363 height 19
click at [458, 350] on div at bounding box center [457, 353] width 30 height 30
click at [614, 236] on input "brend" at bounding box center [694, 243] width 965 height 30
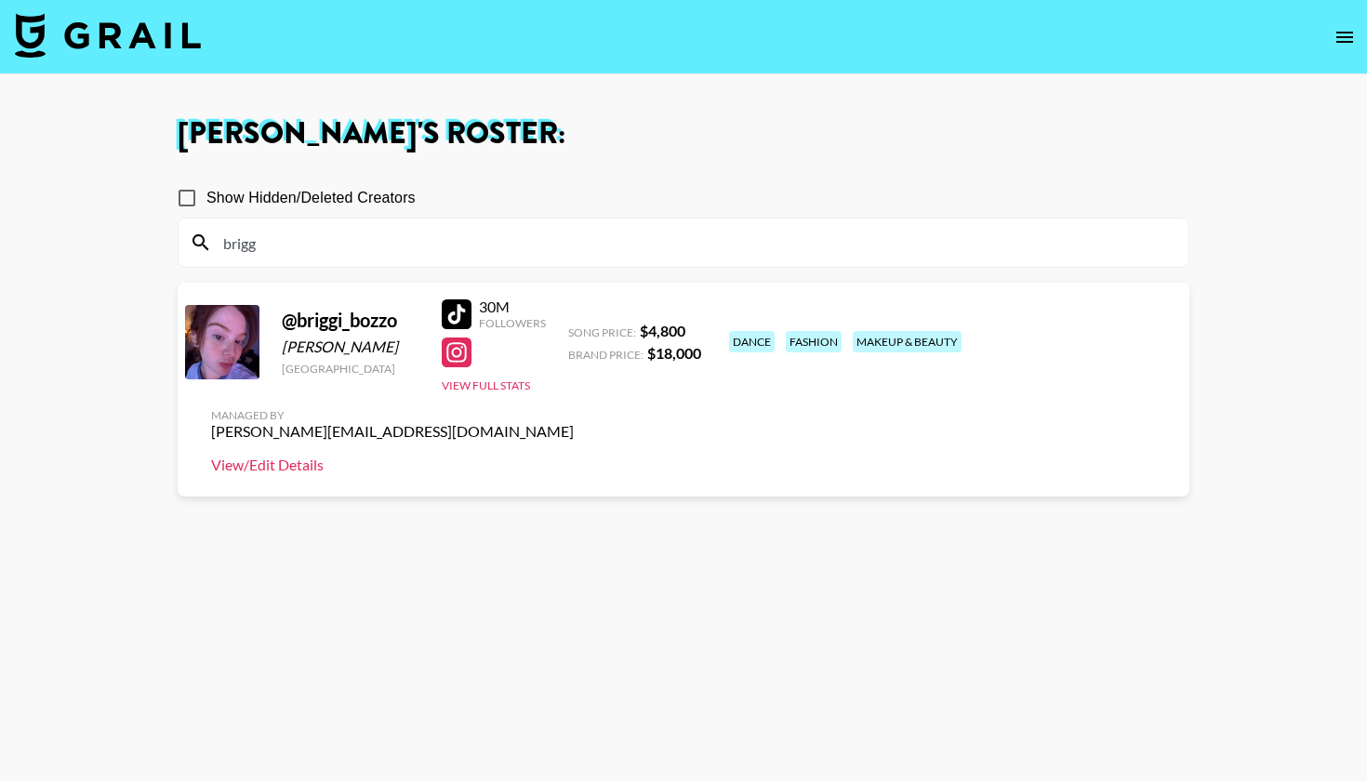
type input "brigg"
click at [574, 456] on link "View/Edit Details" at bounding box center [392, 465] width 363 height 19
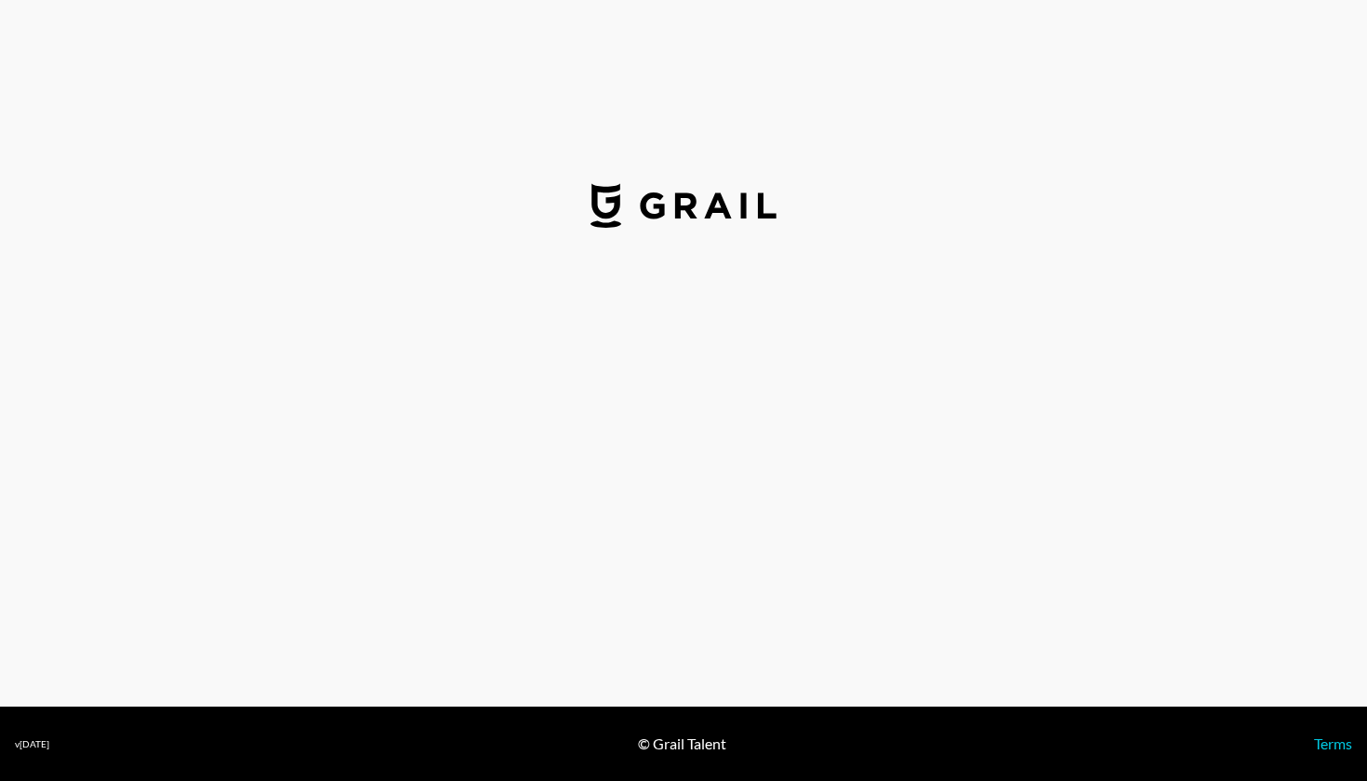
select select "USD"
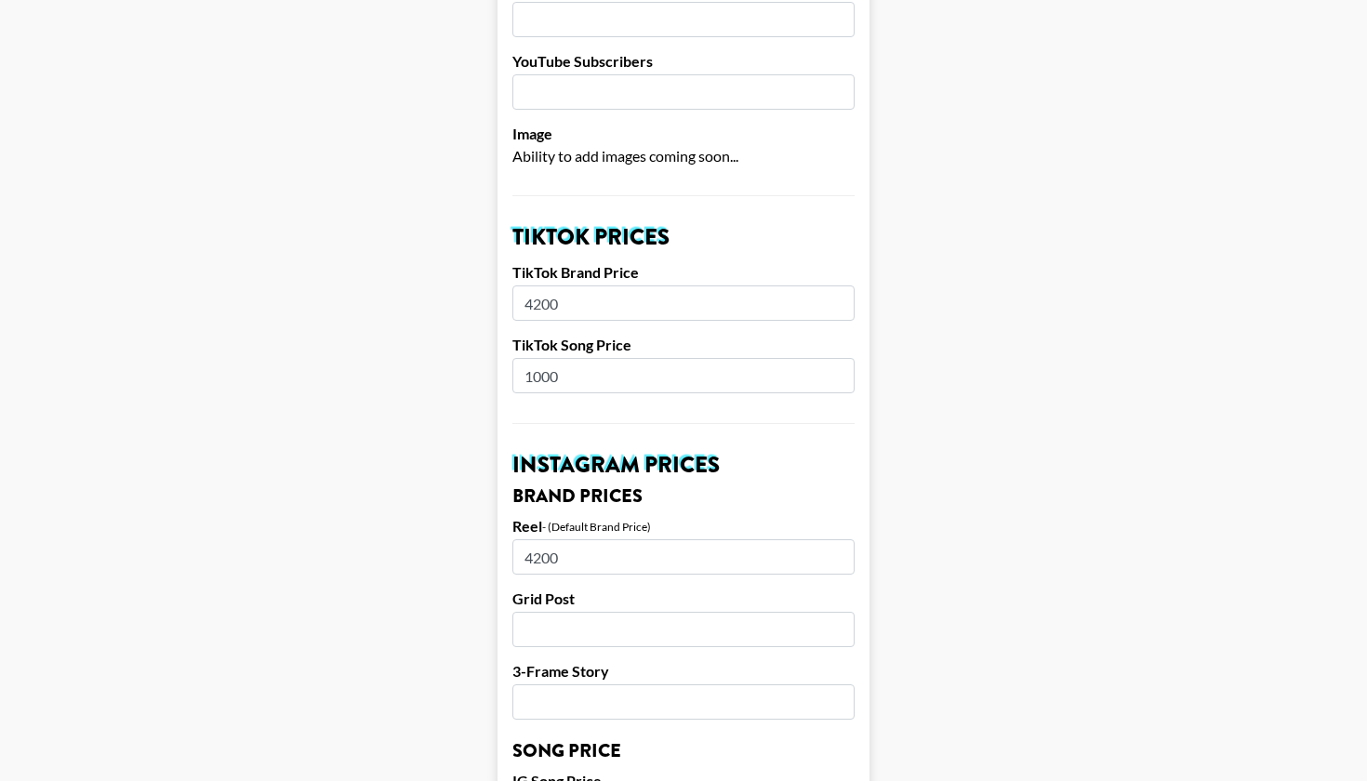
scroll to position [804, 0]
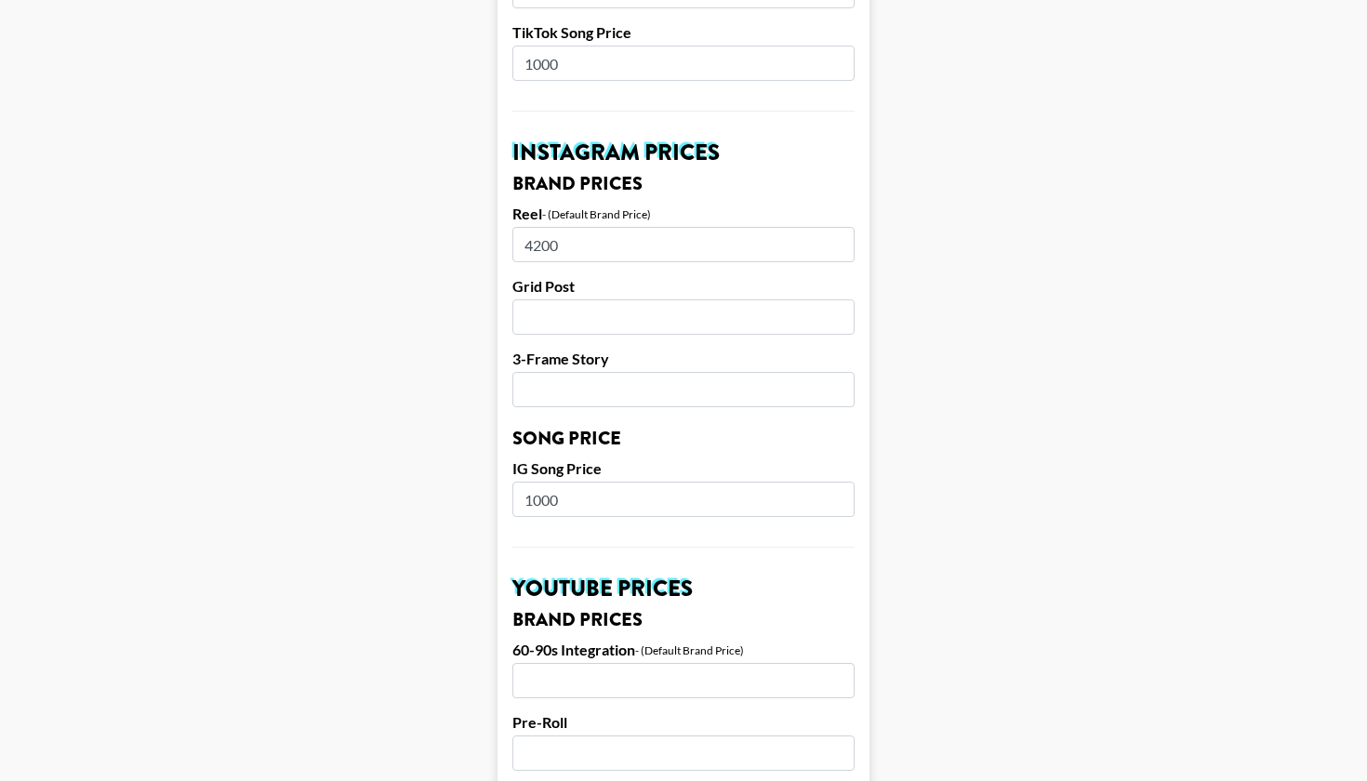
click at [567, 482] on input "1000" at bounding box center [683, 499] width 342 height 35
type input "1400"
click at [488, 466] on main "Airtable ID: recti6UwBglDanyQ8 Manager(s) george@grail-talent.com ​ TikTok User…" at bounding box center [683, 471] width 1337 height 2341
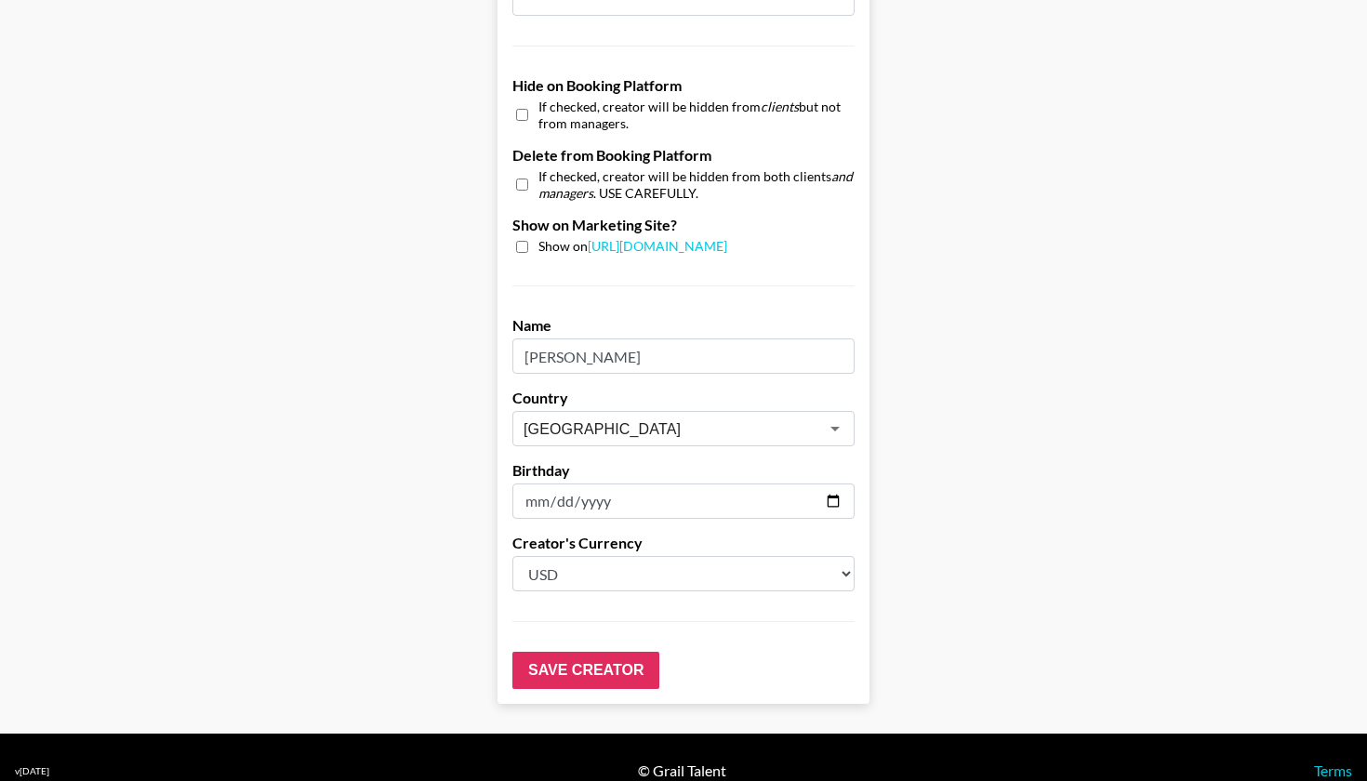
scroll to position [1739, 0]
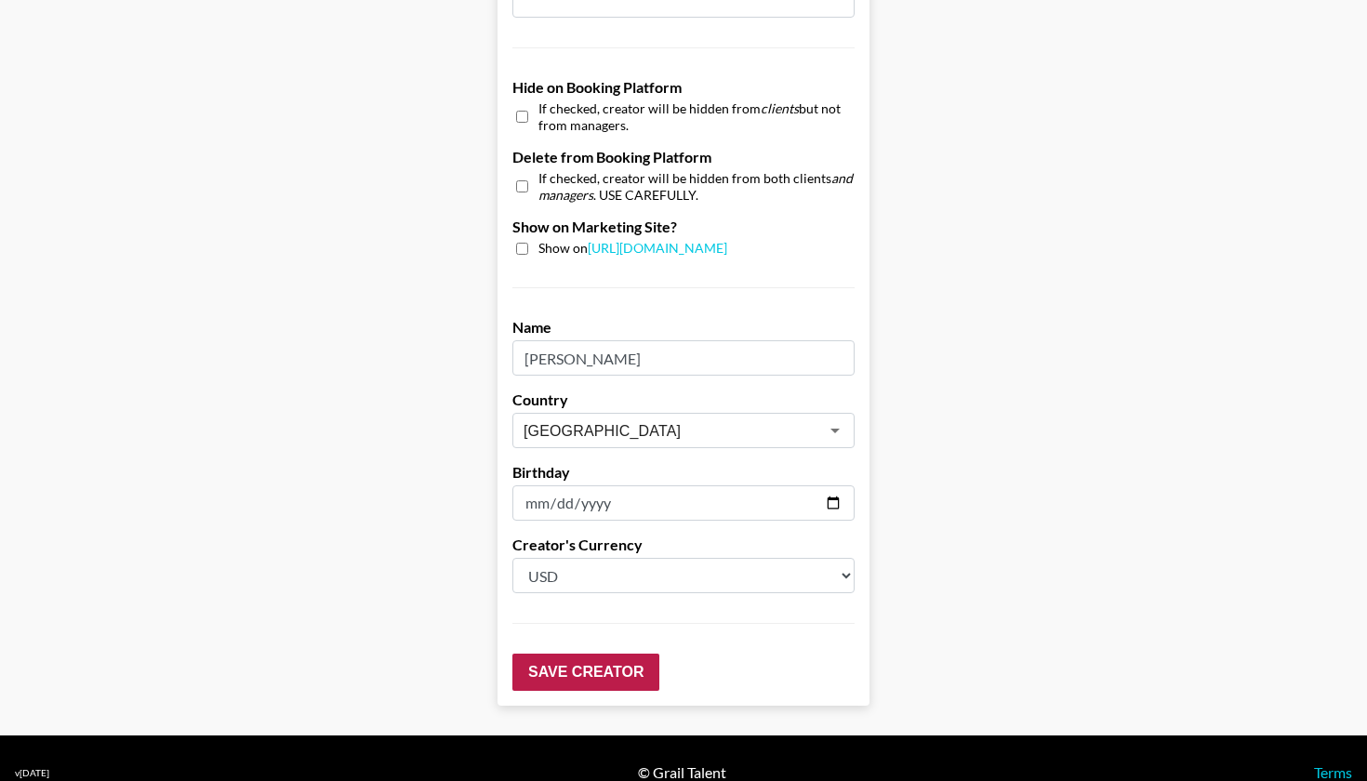
click at [573, 655] on input "Save Creator" at bounding box center [585, 672] width 147 height 37
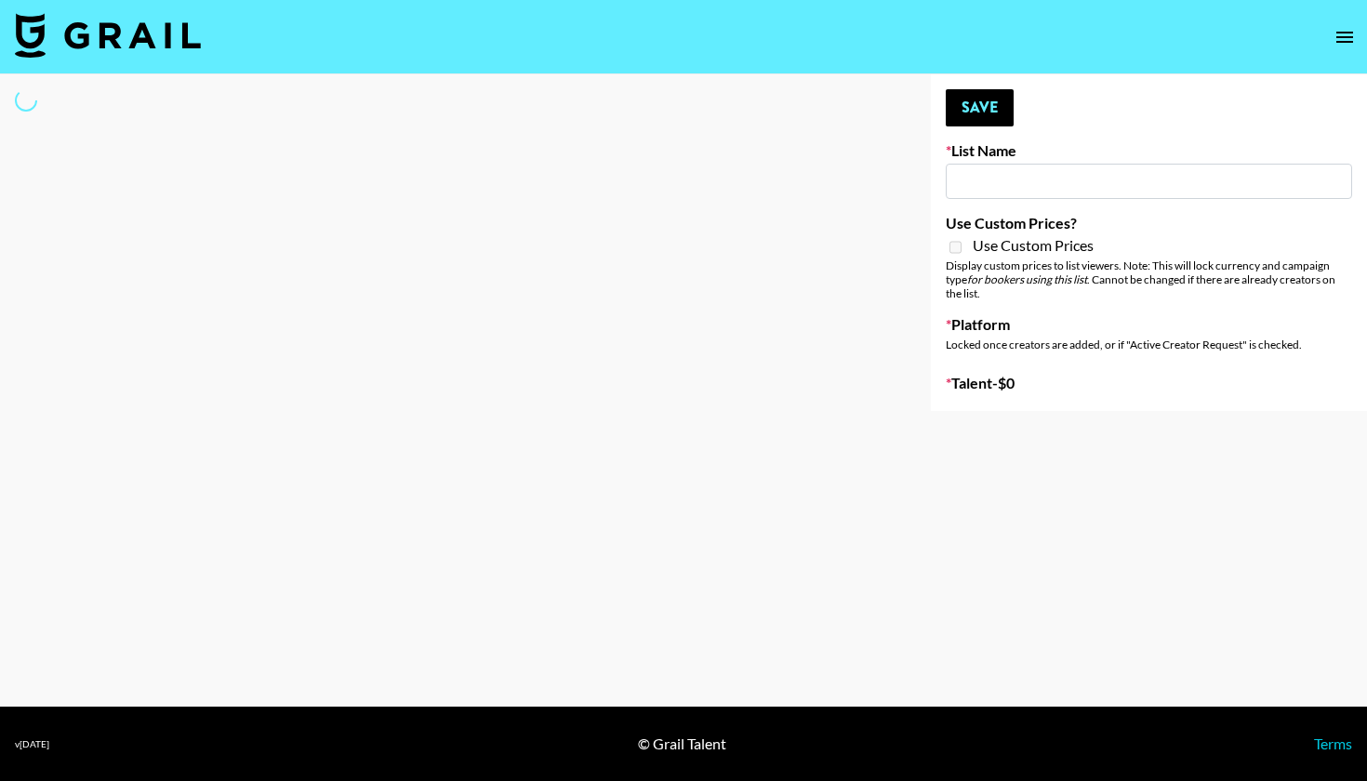
type input "Led Zeppelin - Whole Lotta Love IG"
select select "Song"
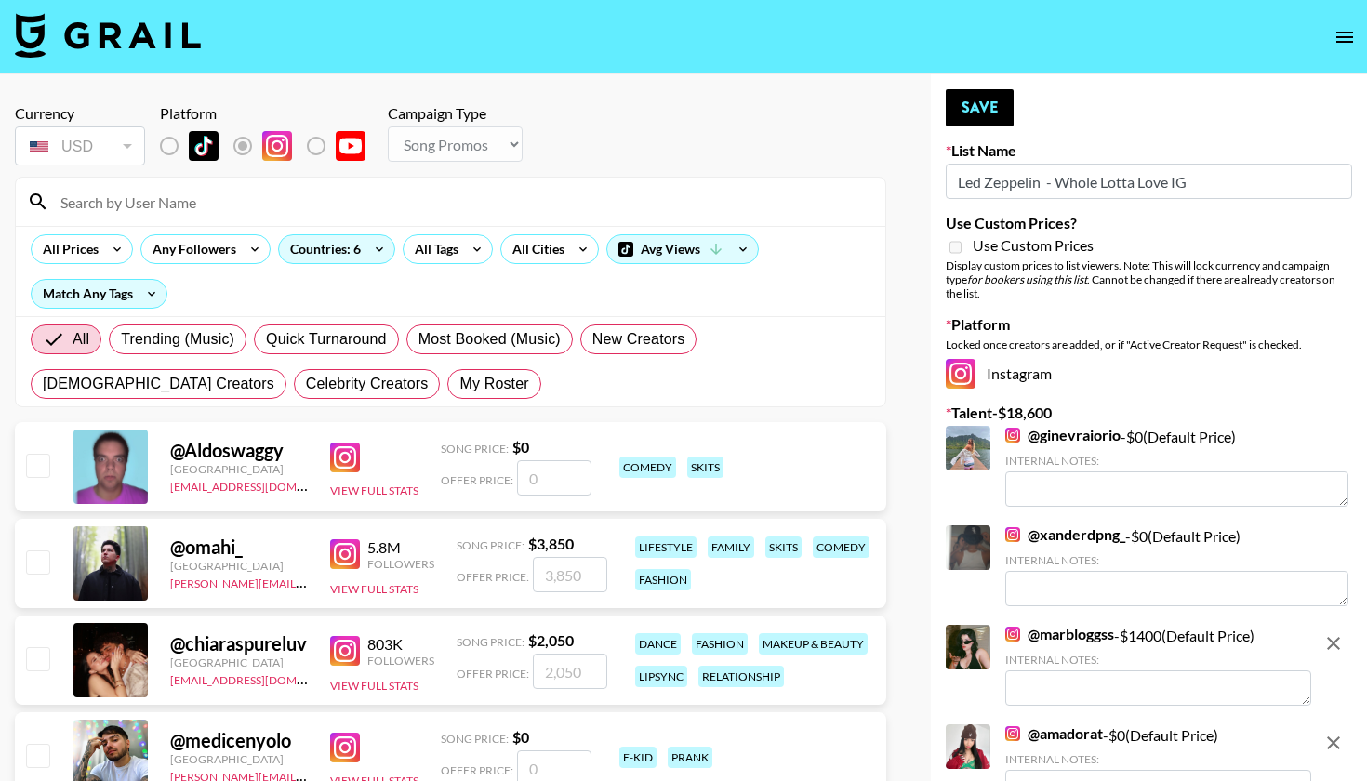
click at [421, 212] on input at bounding box center [461, 202] width 825 height 30
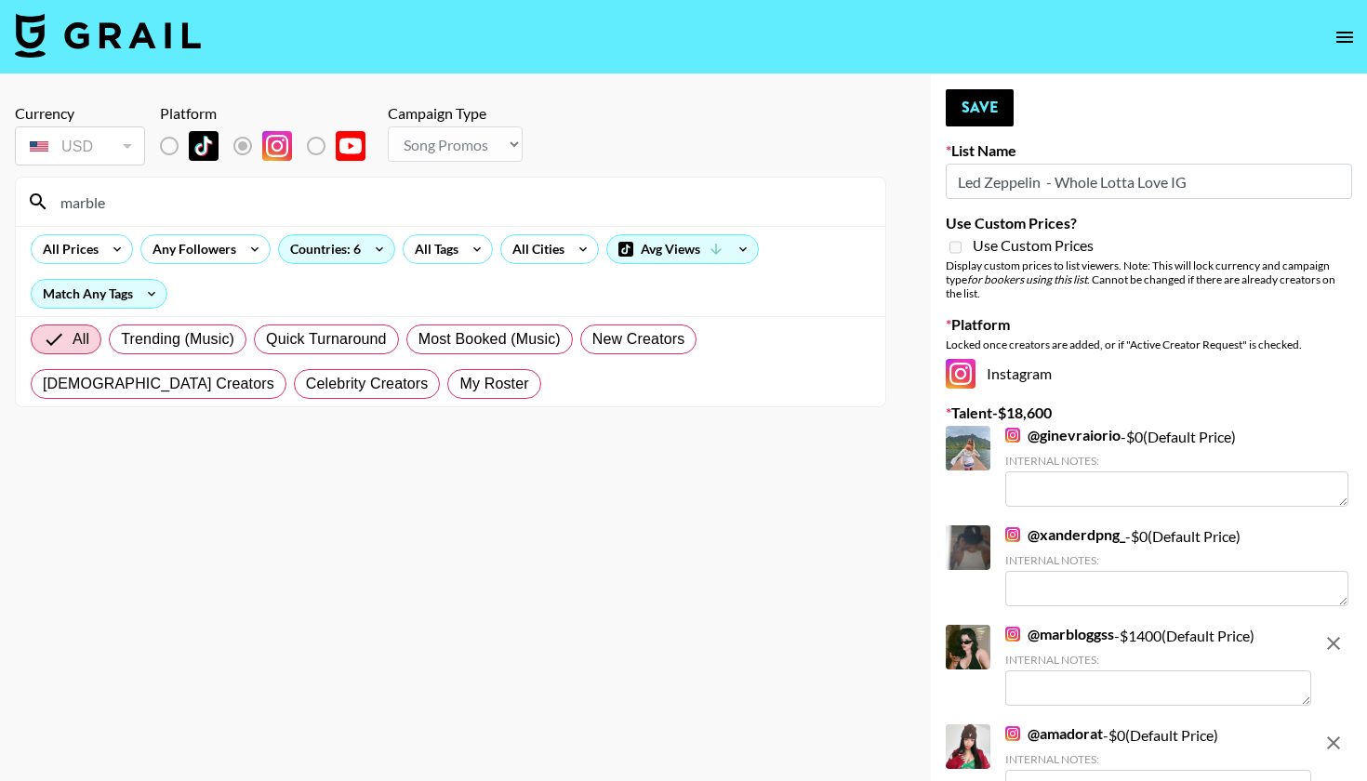
drag, startPoint x: 436, startPoint y: 244, endPoint x: 471, endPoint y: 592, distance: 350.5
click at [464, 593] on section "Currency USD USD ​ Platform Campaign Type Choose Type... Song Promos Brand Prom…" at bounding box center [450, 405] width 871 height 632
click at [214, 203] on input "marble" at bounding box center [461, 202] width 825 height 30
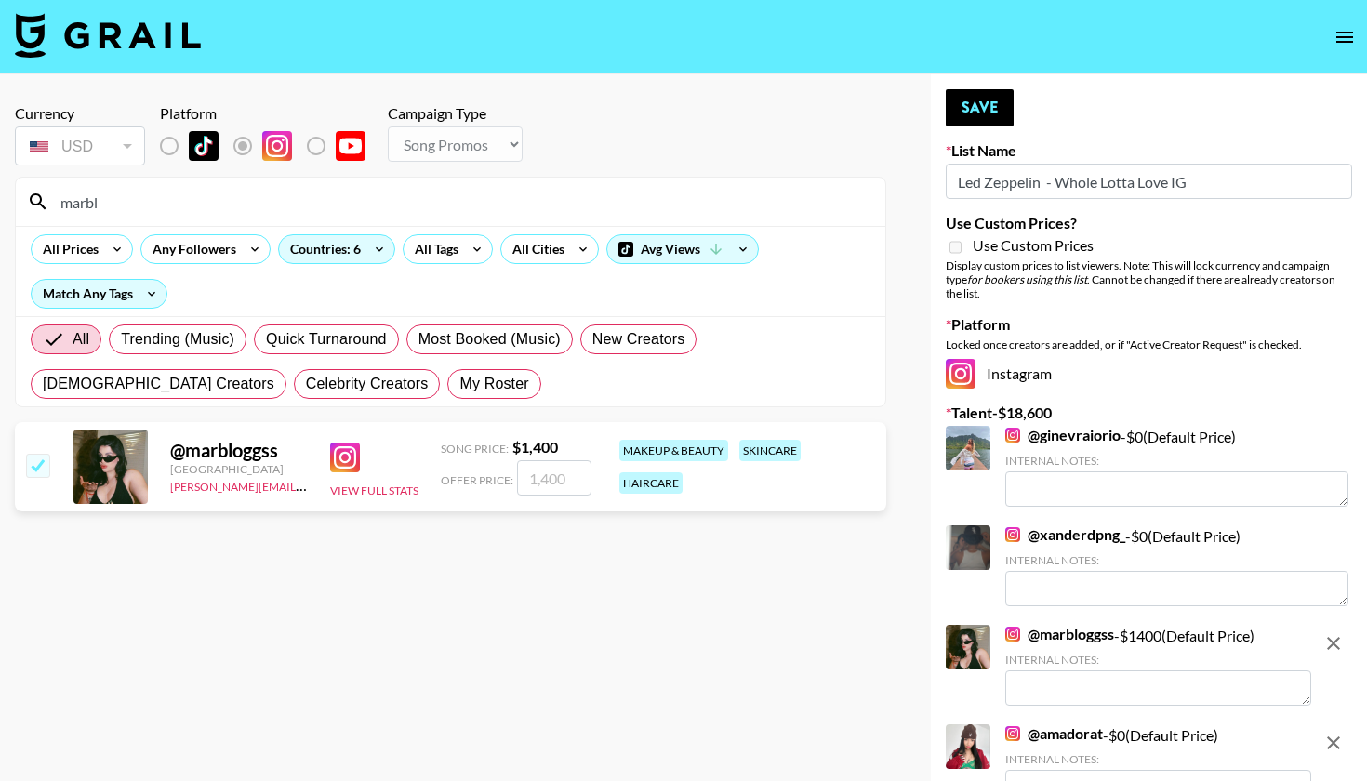
scroll to position [6, 0]
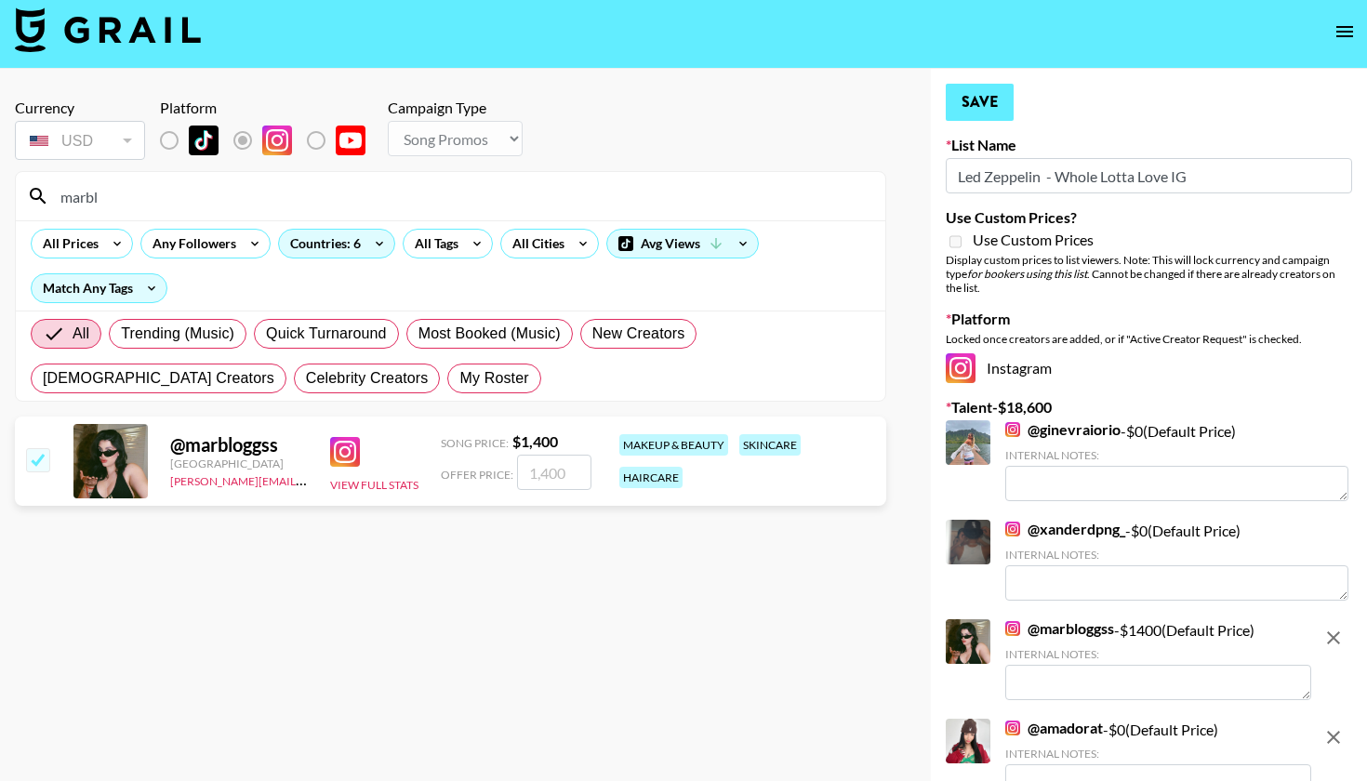
type input "marbl"
click at [977, 112] on button "Save" at bounding box center [980, 102] width 68 height 37
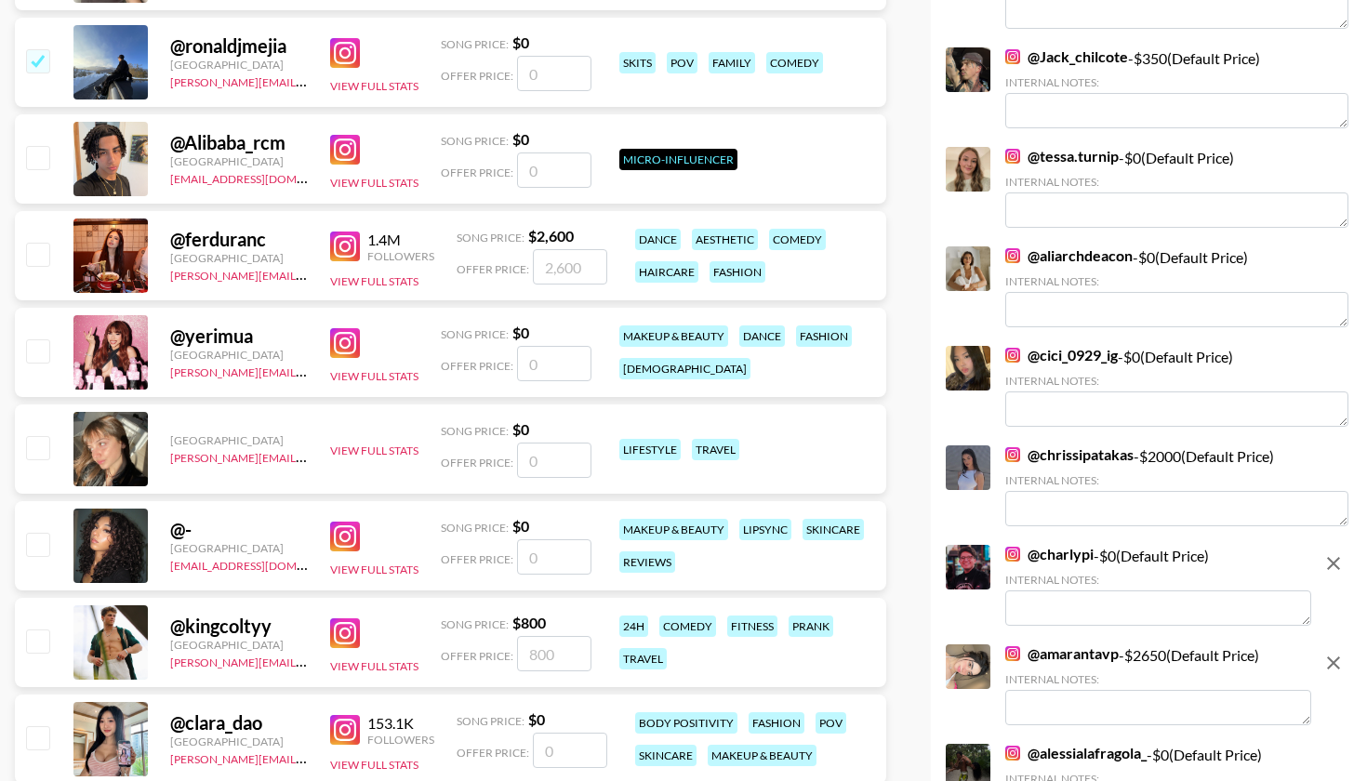
scroll to position [2059, 0]
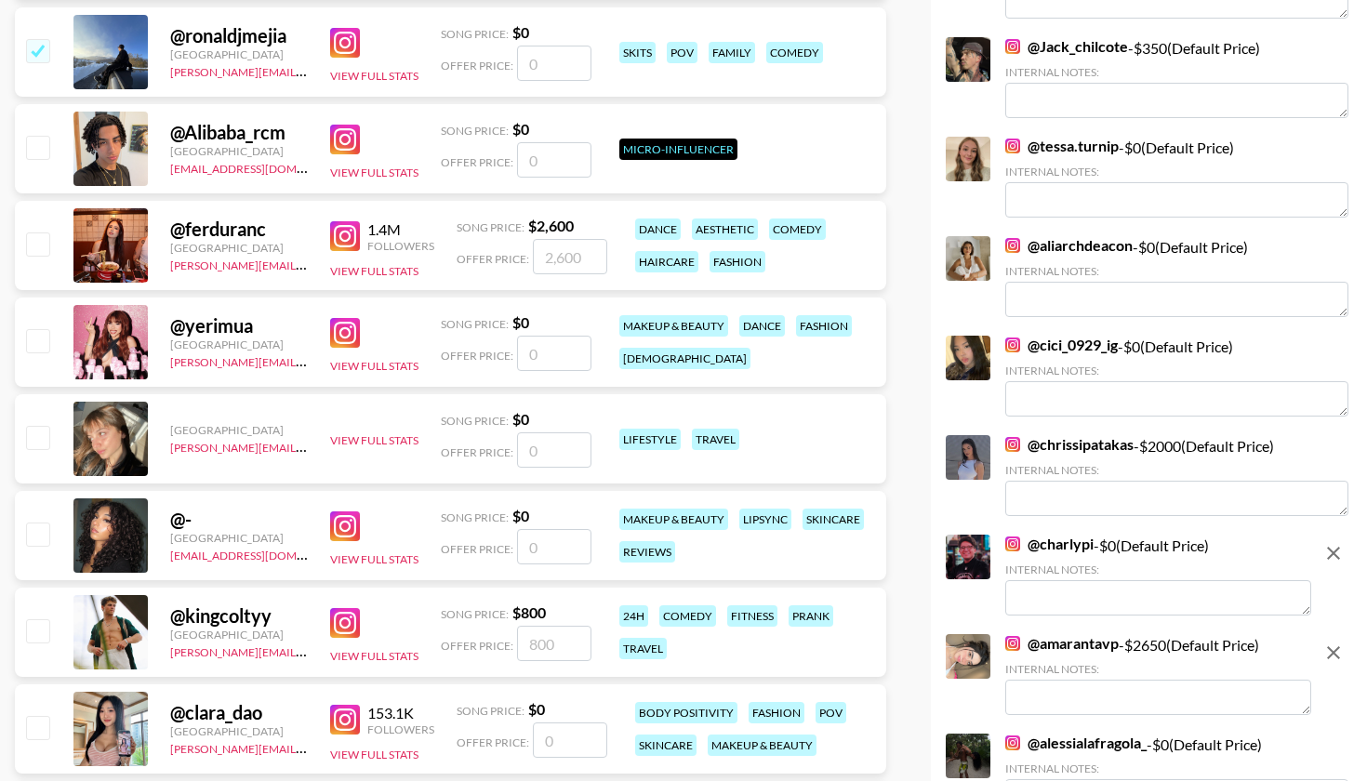
click at [1333, 547] on icon "remove" at bounding box center [1333, 553] width 13 height 13
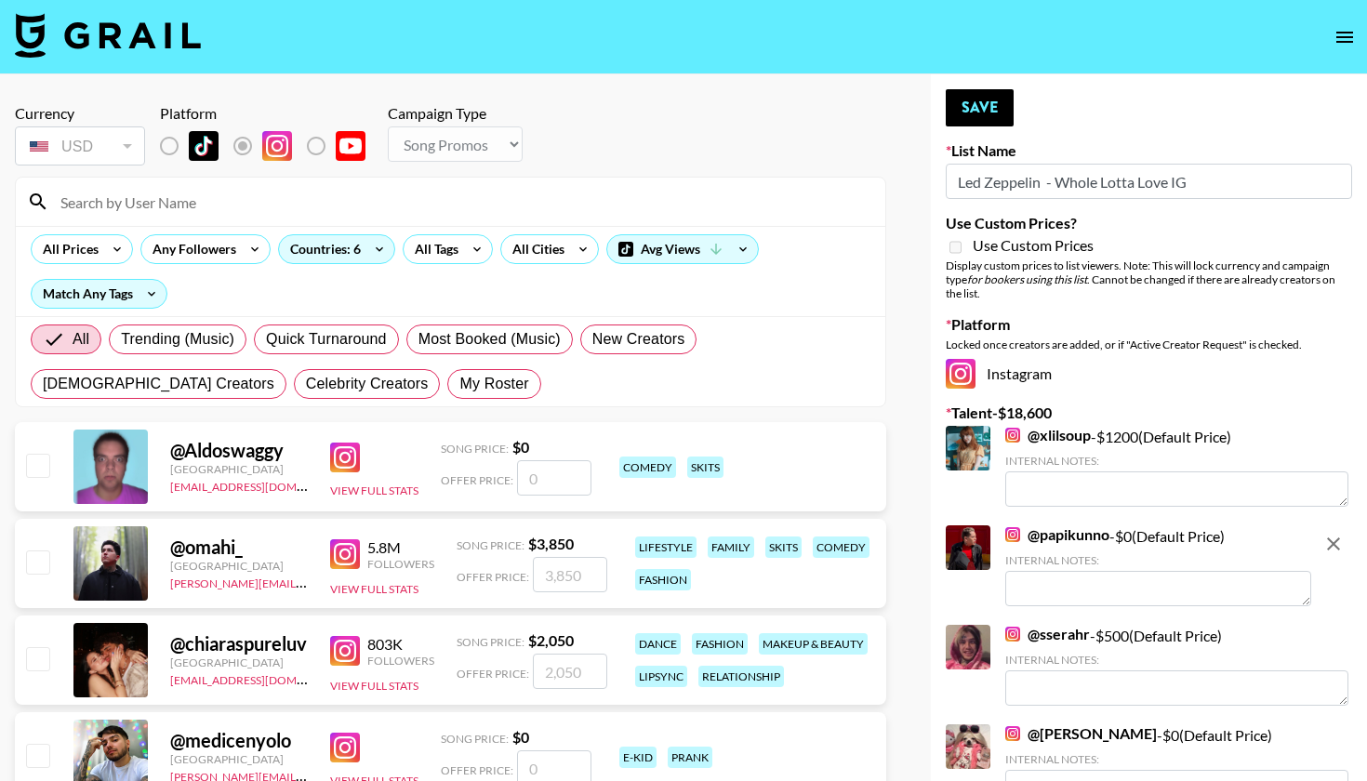
scroll to position [0, 0]
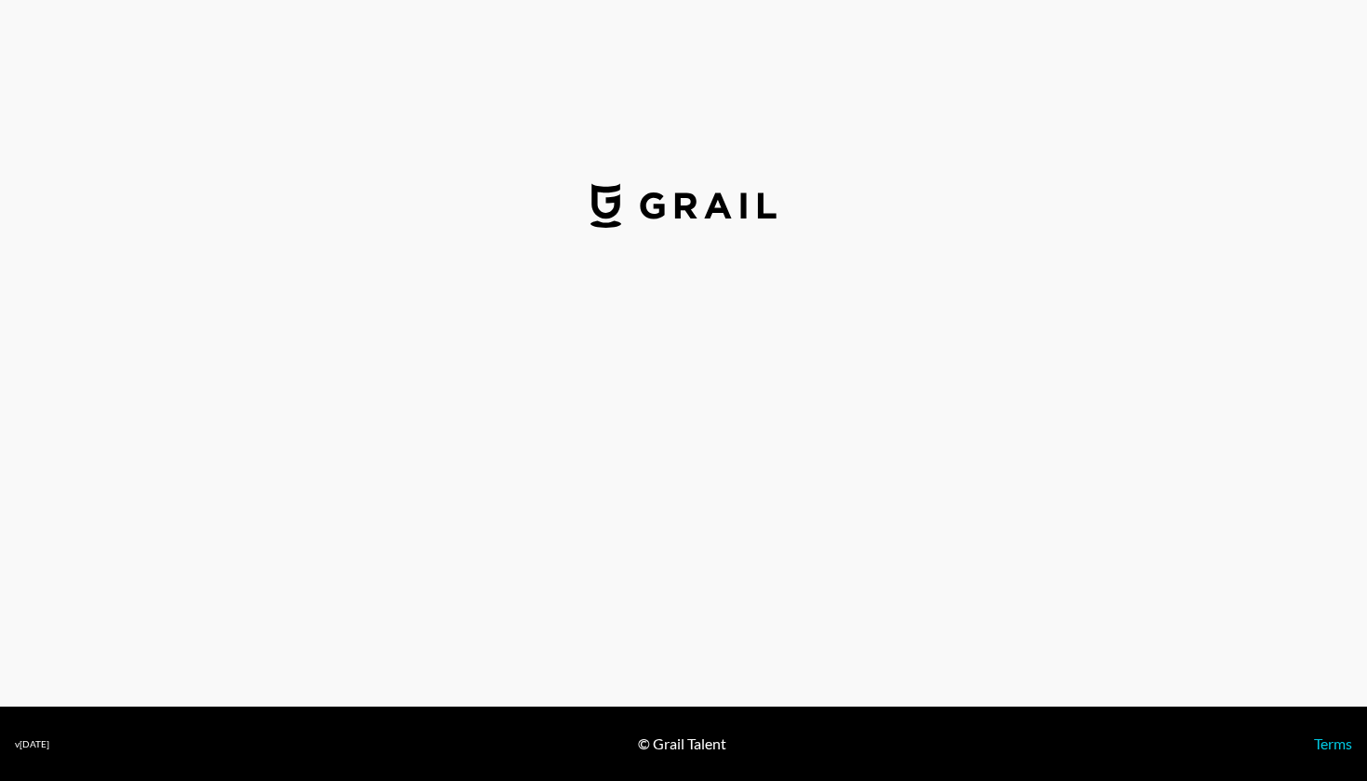
select select "USD"
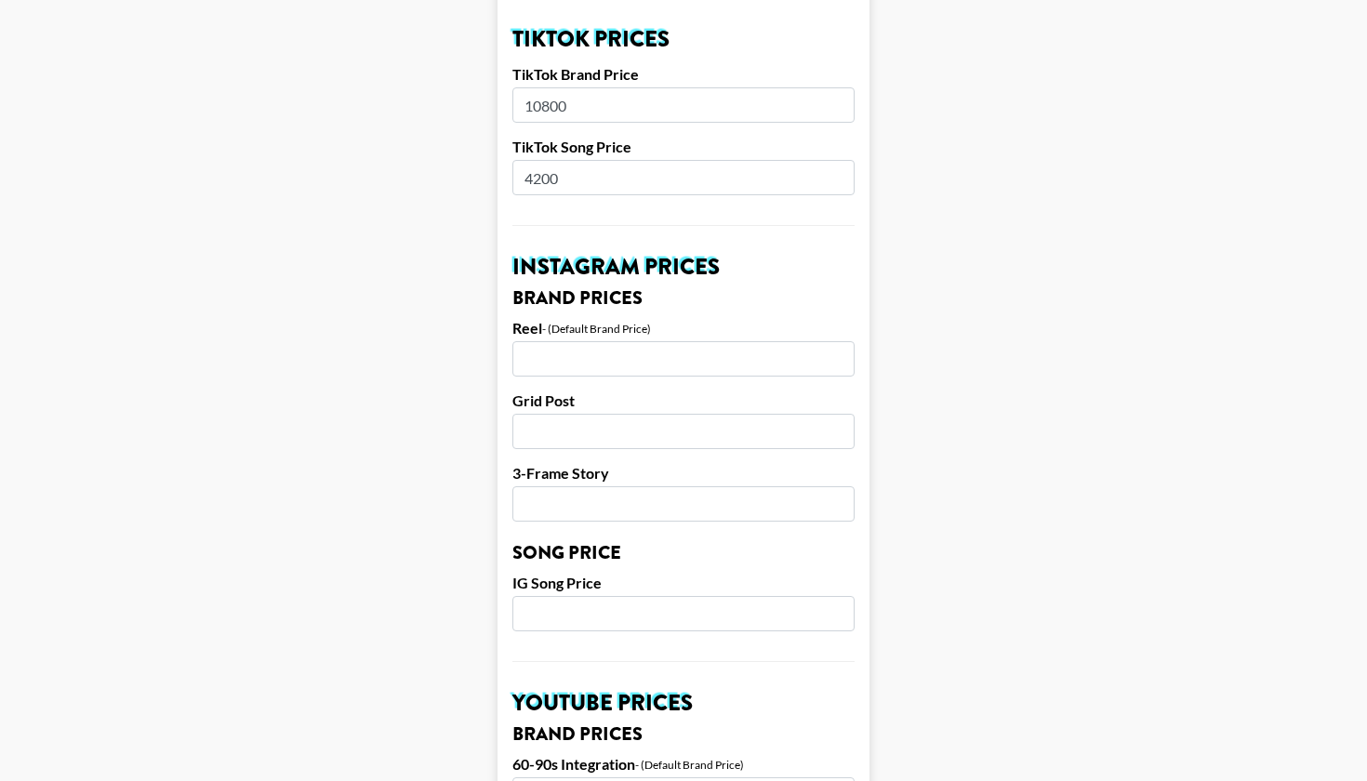
scroll to position [703, 0]
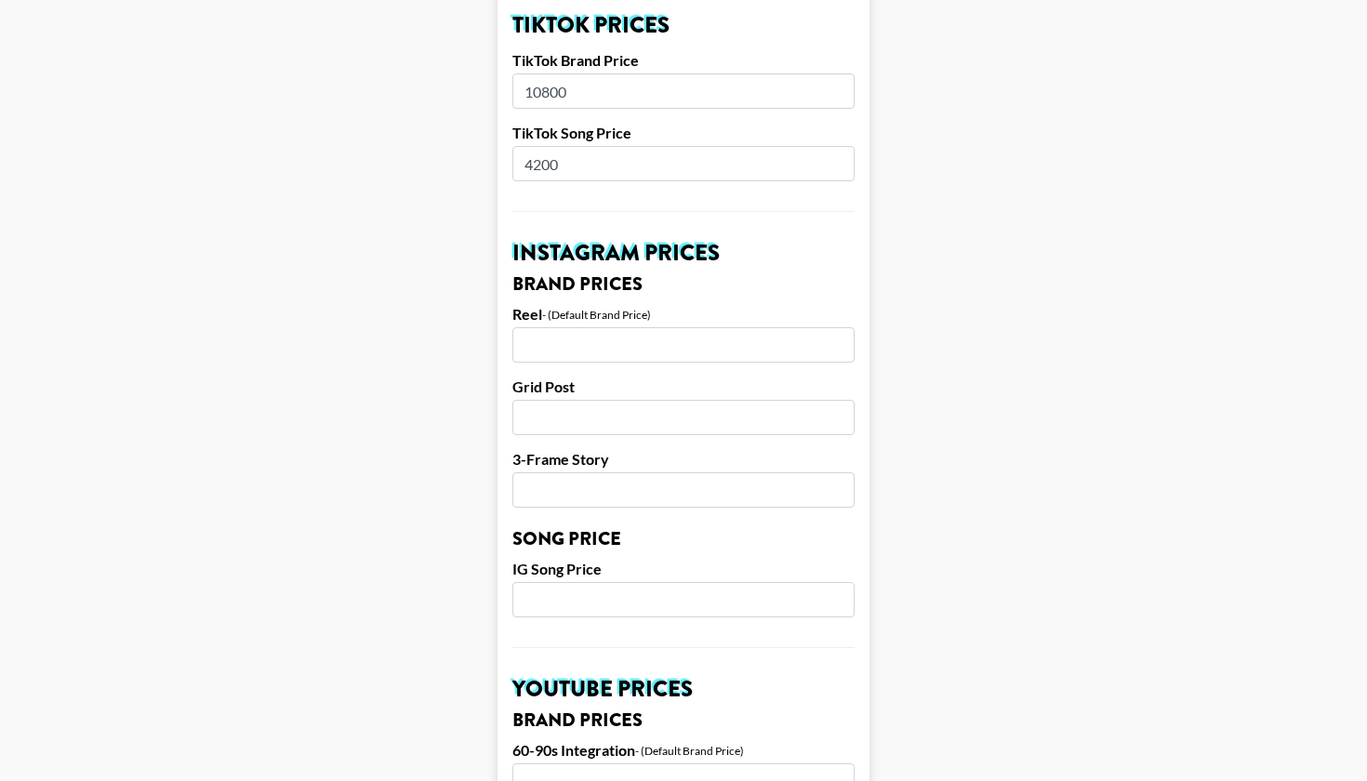
click at [563, 587] on input "number" at bounding box center [683, 599] width 342 height 35
type input "4500"
click at [432, 602] on main "Airtable ID: recVeCxcpzHWmNR2m Manager(s) [PERSON_NAME][EMAIL_ADDRESS][DOMAIN_N…" at bounding box center [683, 571] width 1337 height 2341
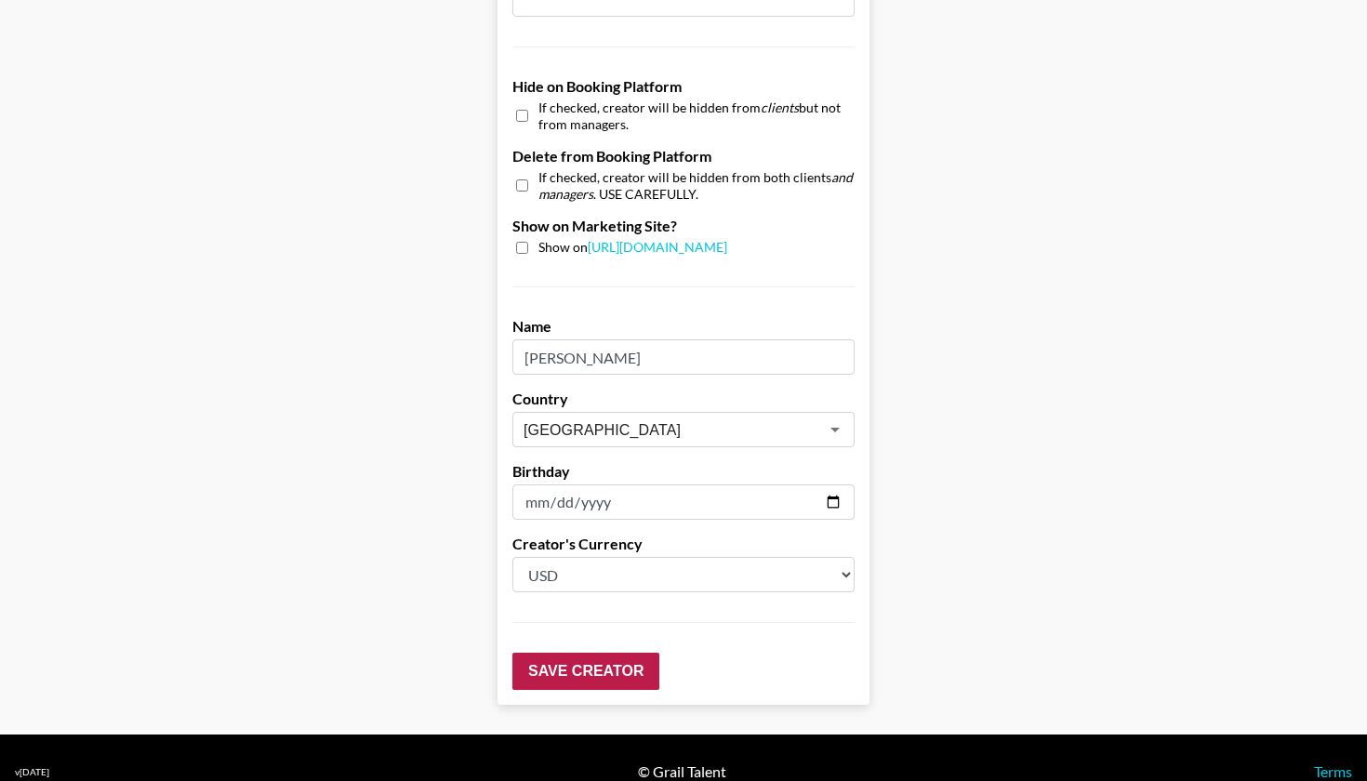
scroll to position [1739, 0]
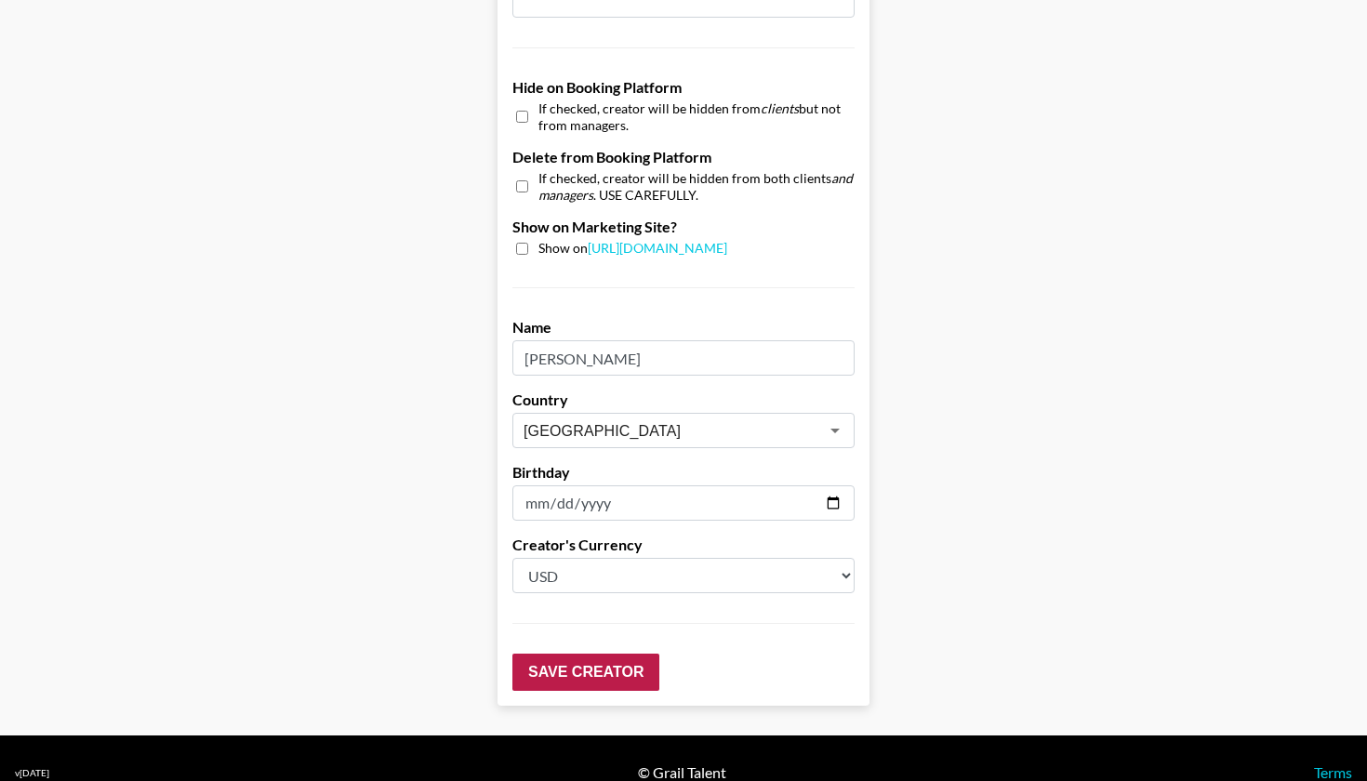
click at [558, 654] on input "Save Creator" at bounding box center [585, 672] width 147 height 37
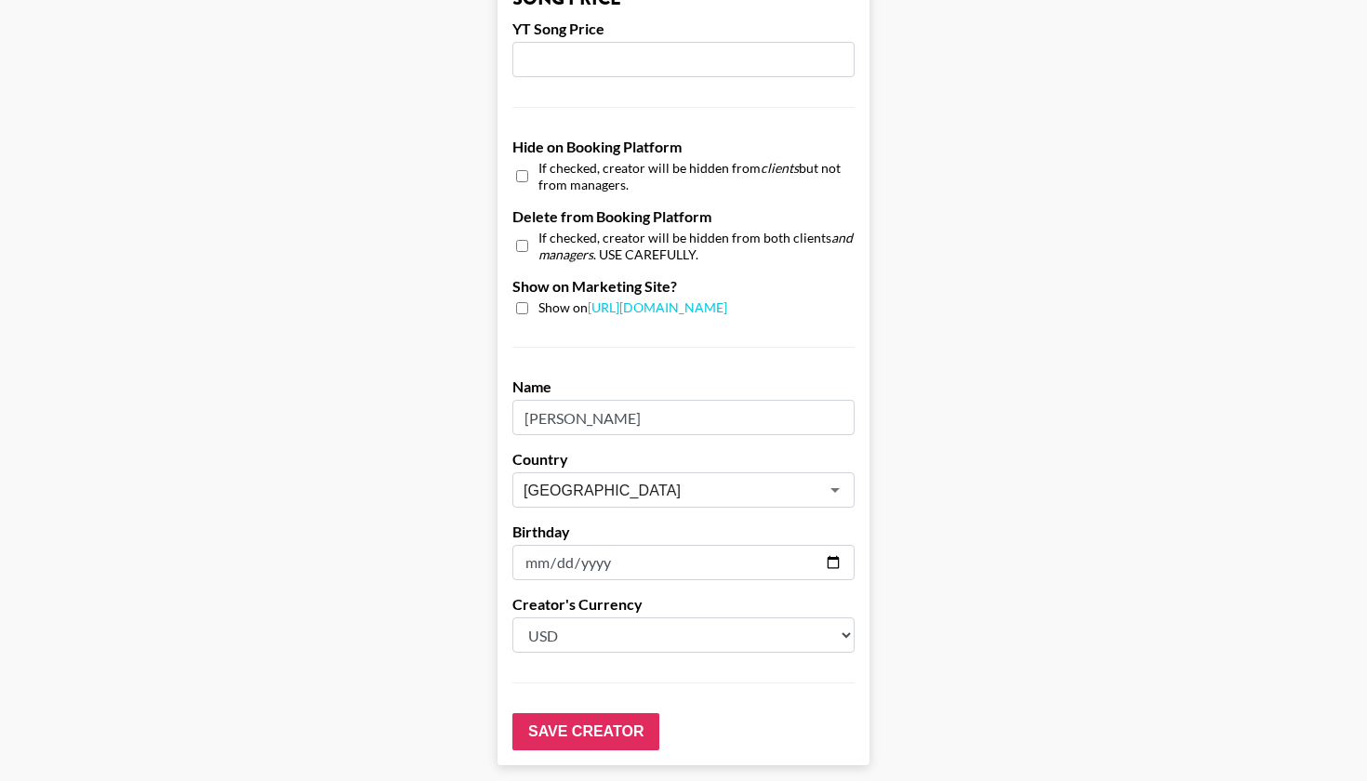
click at [803, 20] on label "YT Song Price" at bounding box center [683, 29] width 342 height 19
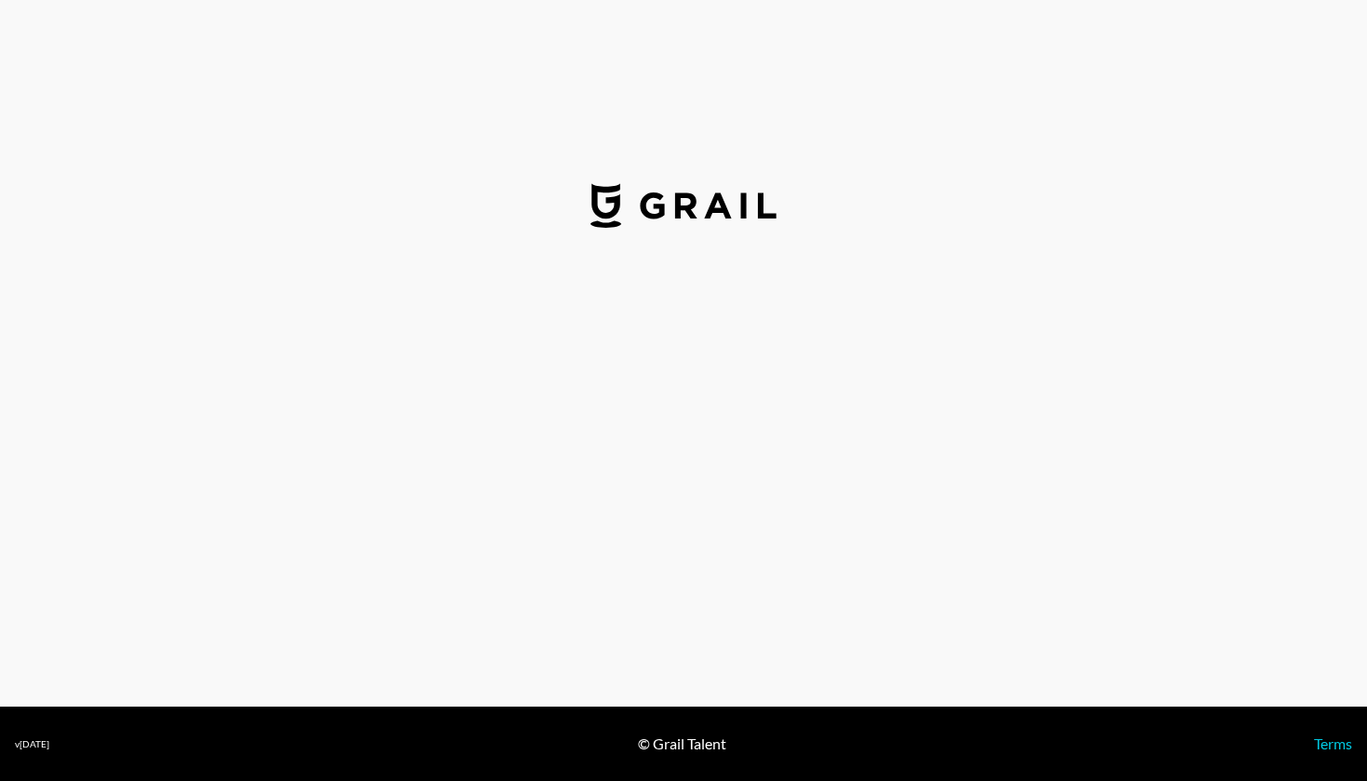
select select "USD"
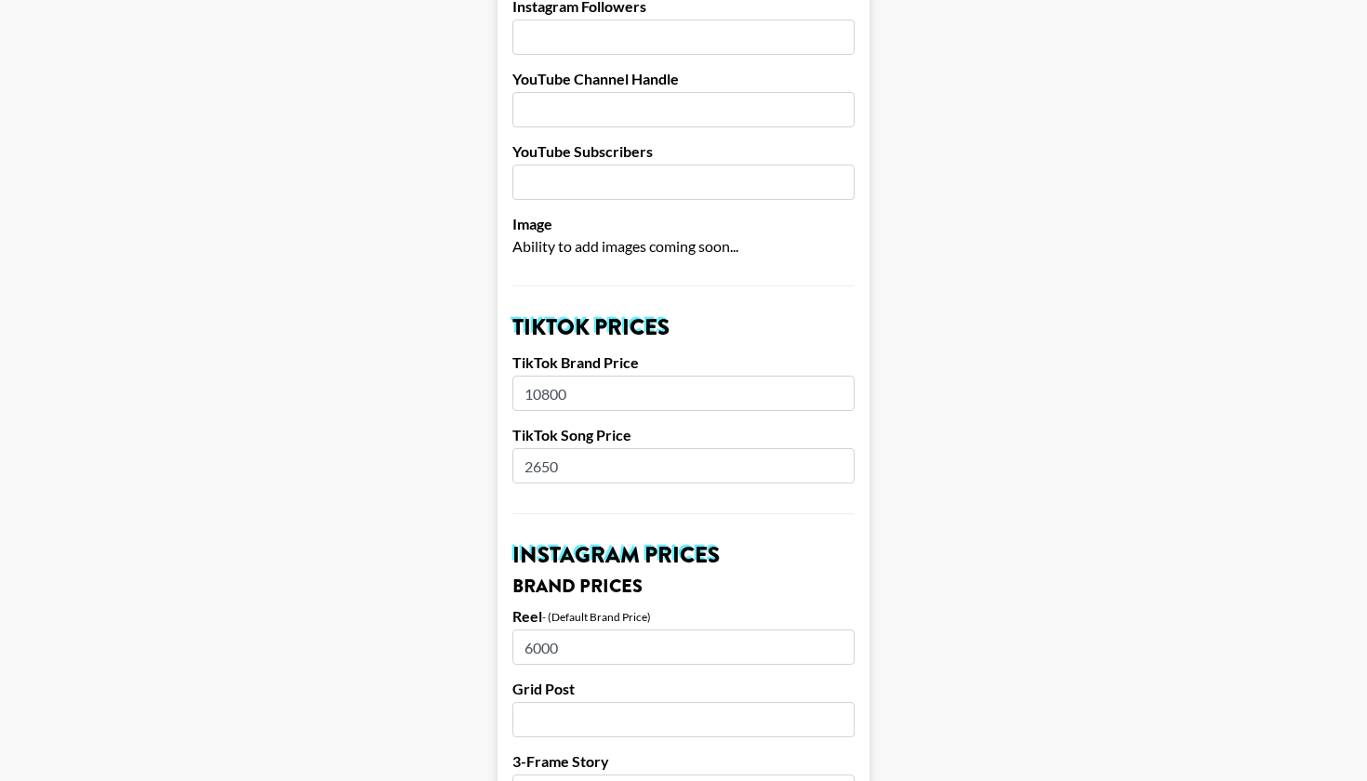
scroll to position [436, 0]
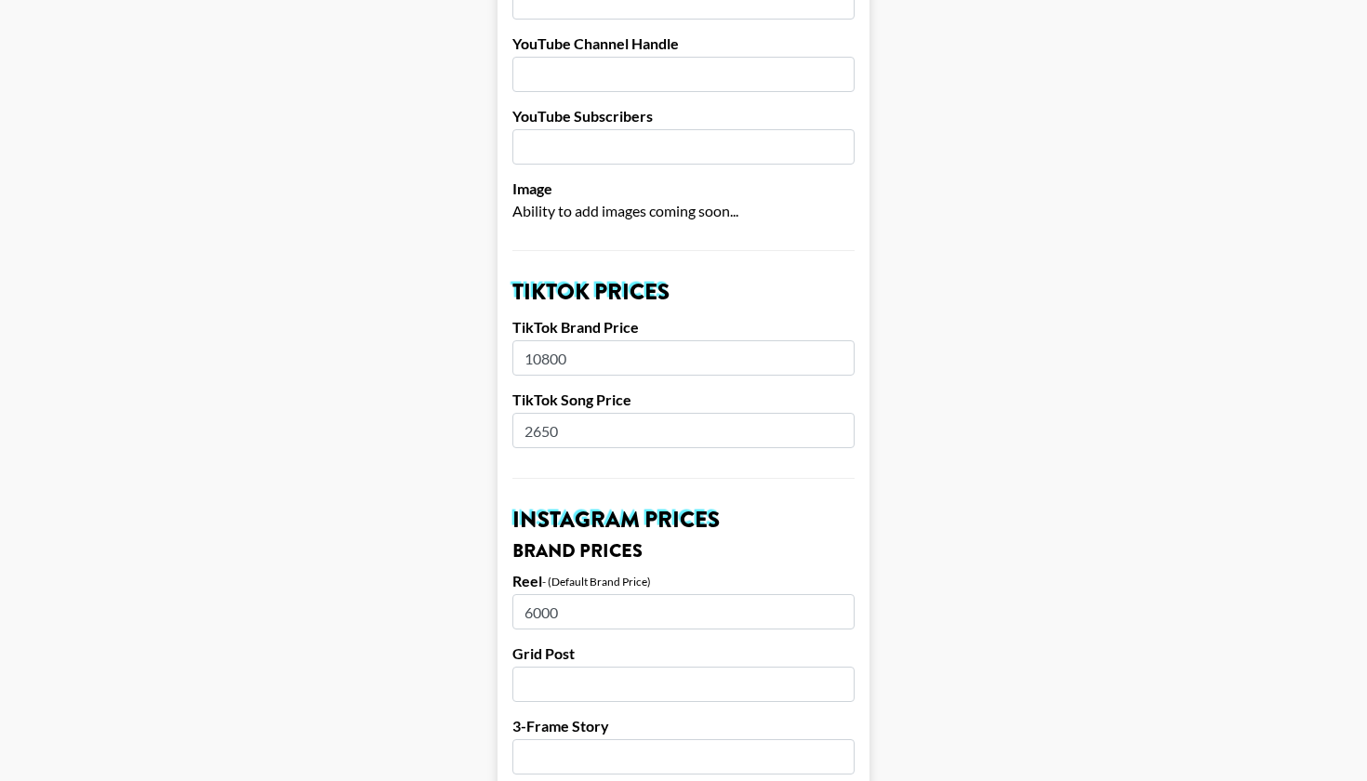
click at [629, 413] on input "2650" at bounding box center [683, 430] width 342 height 35
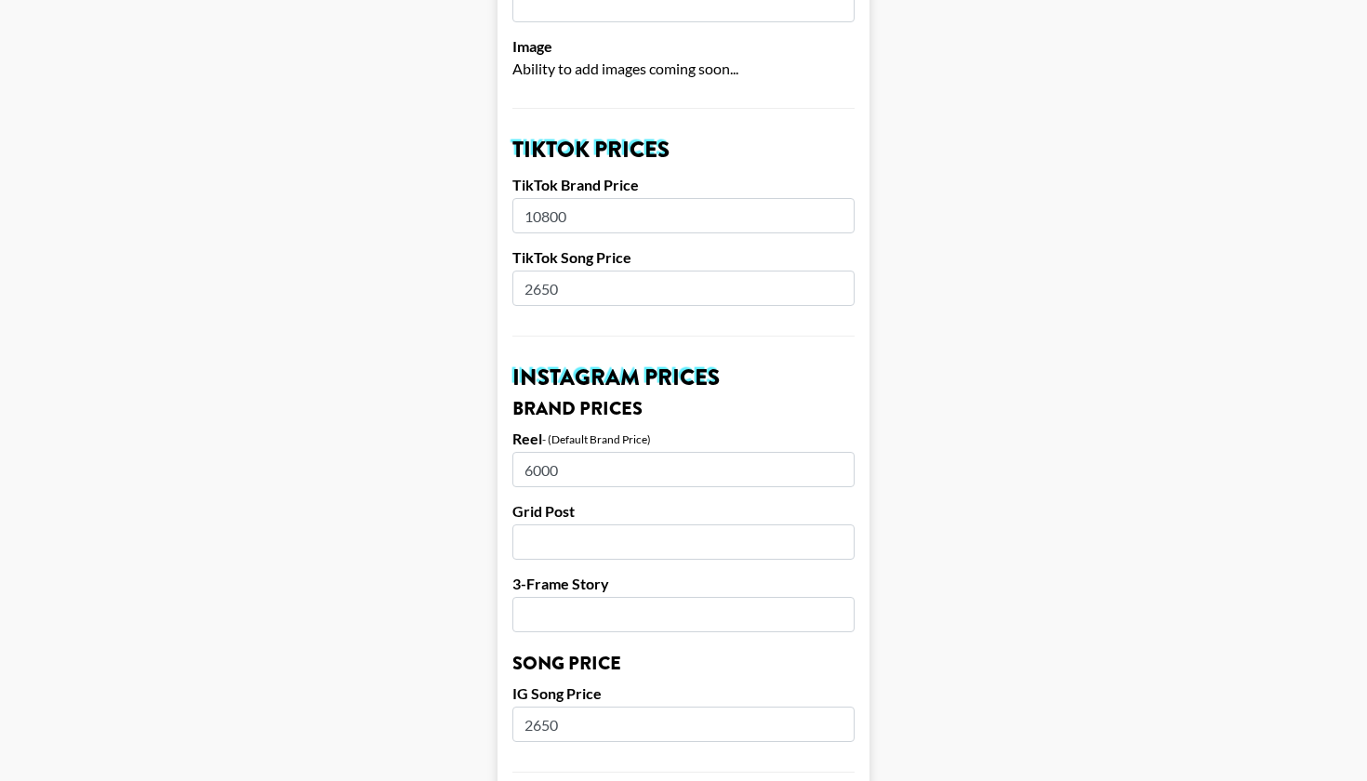
scroll to position [580, 0]
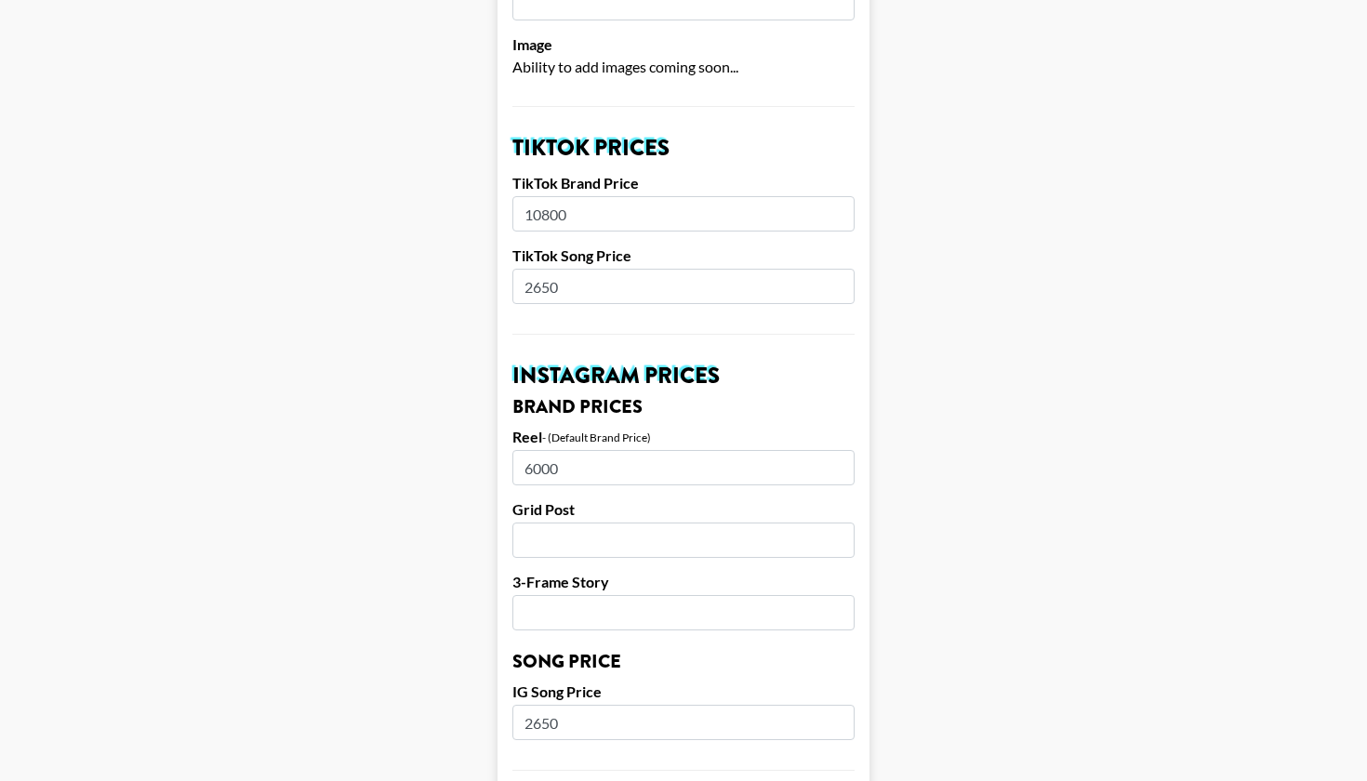
click at [602, 705] on input "2650" at bounding box center [683, 722] width 342 height 35
type input "2500"
click at [497, 655] on main "Airtable ID: recYAGESrbGMMnQPs Manager(s) george@grail-talent.com ​ TikTok User…" at bounding box center [683, 694] width 1337 height 2341
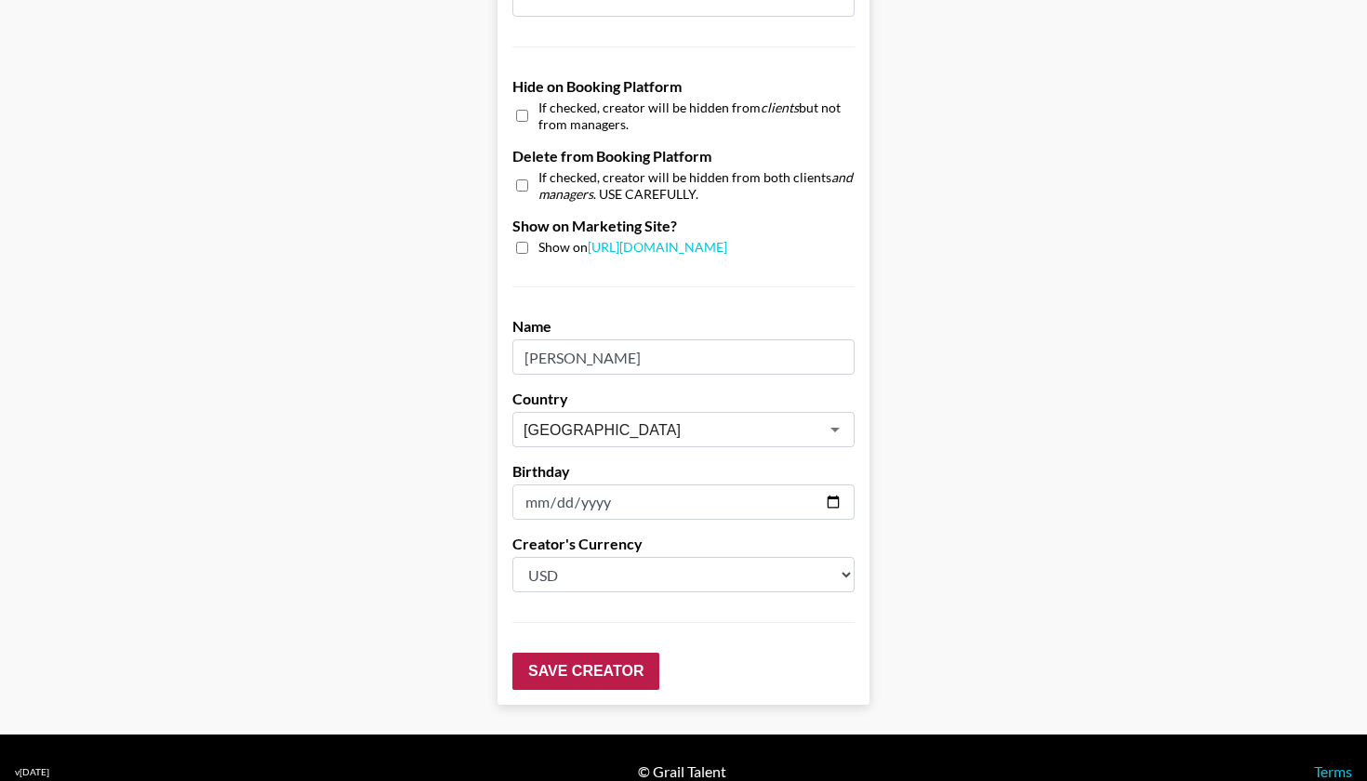
scroll to position [1739, 0]
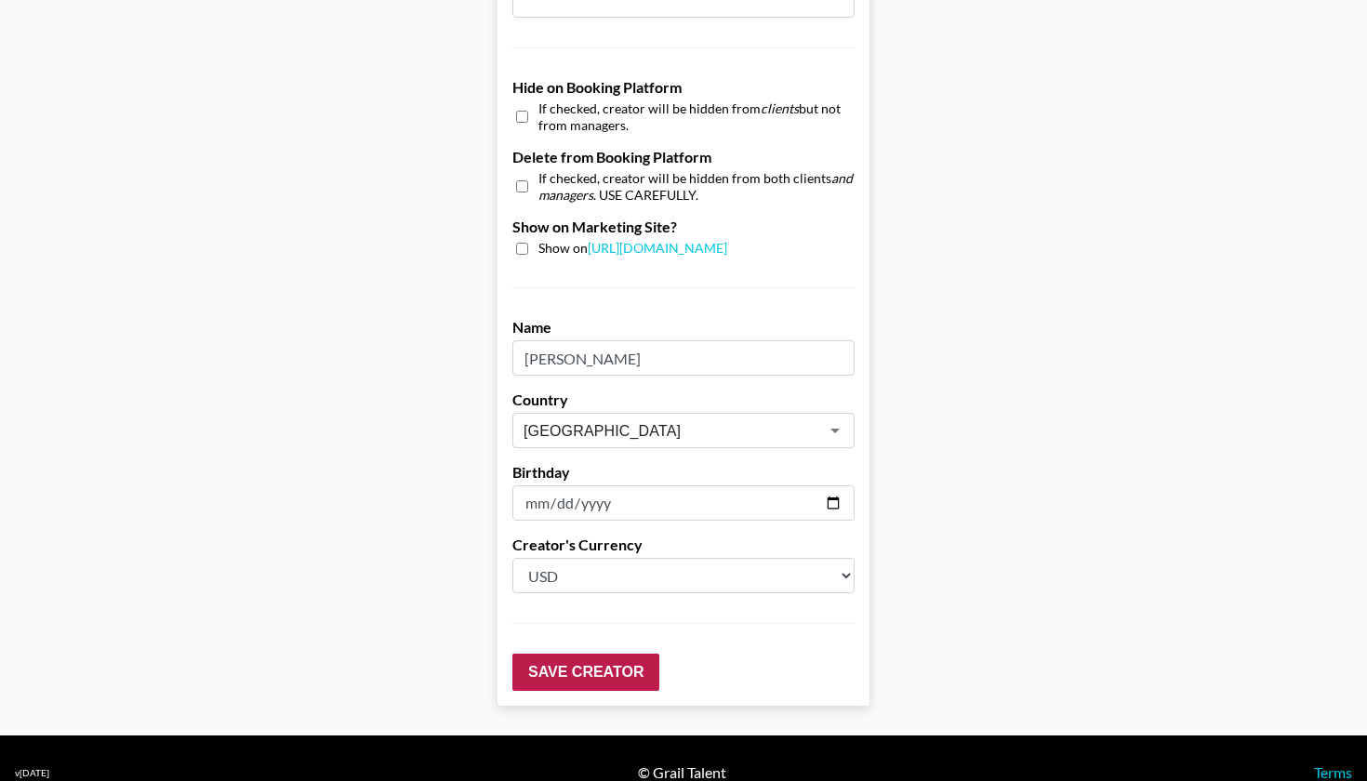
click at [548, 654] on input "Save Creator" at bounding box center [585, 672] width 147 height 37
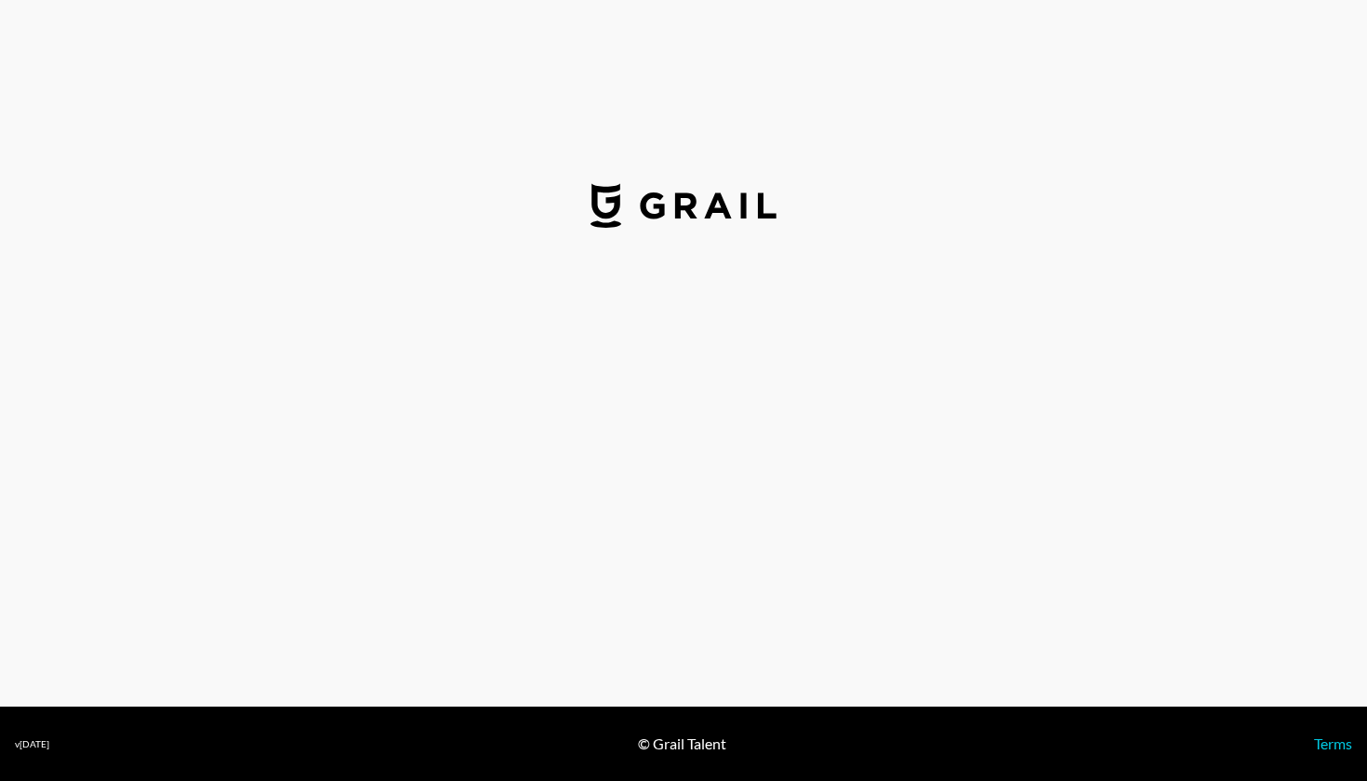
select select "USD"
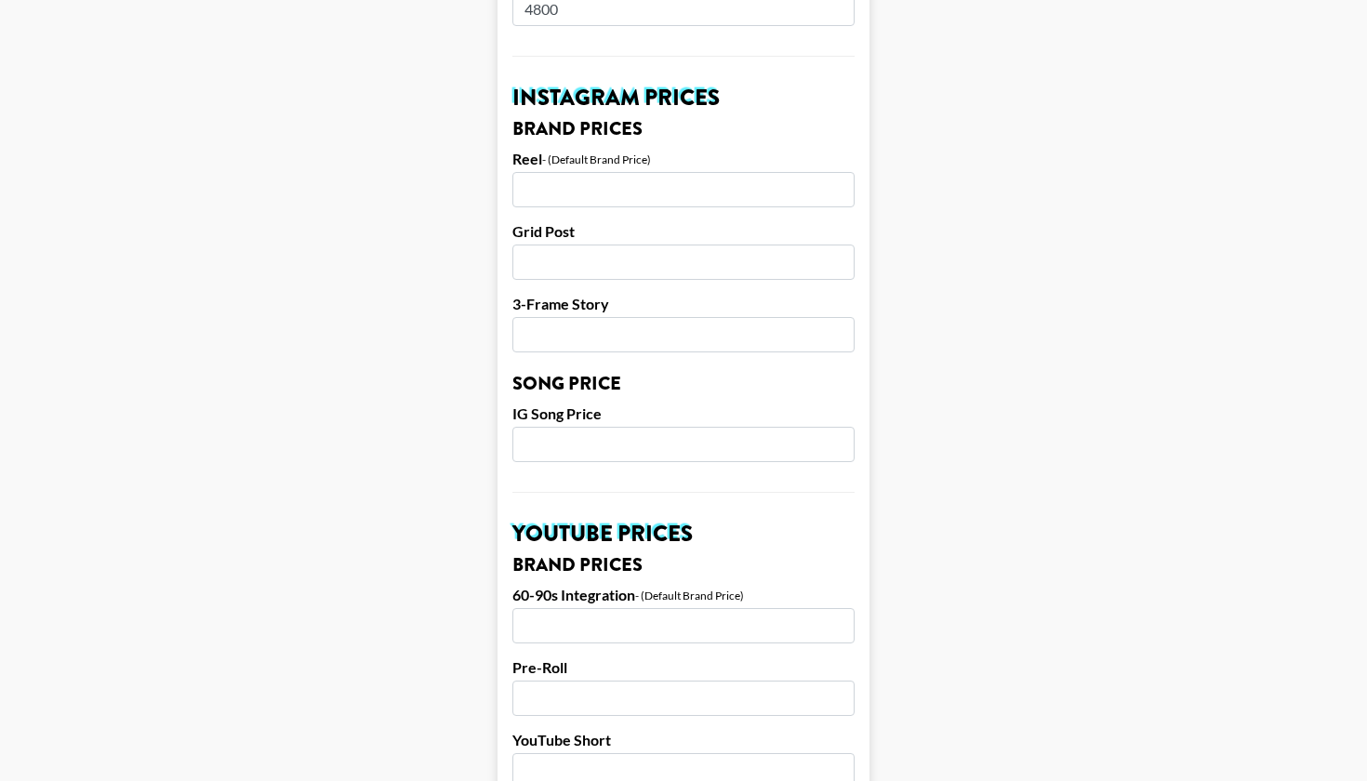
scroll to position [857, 0]
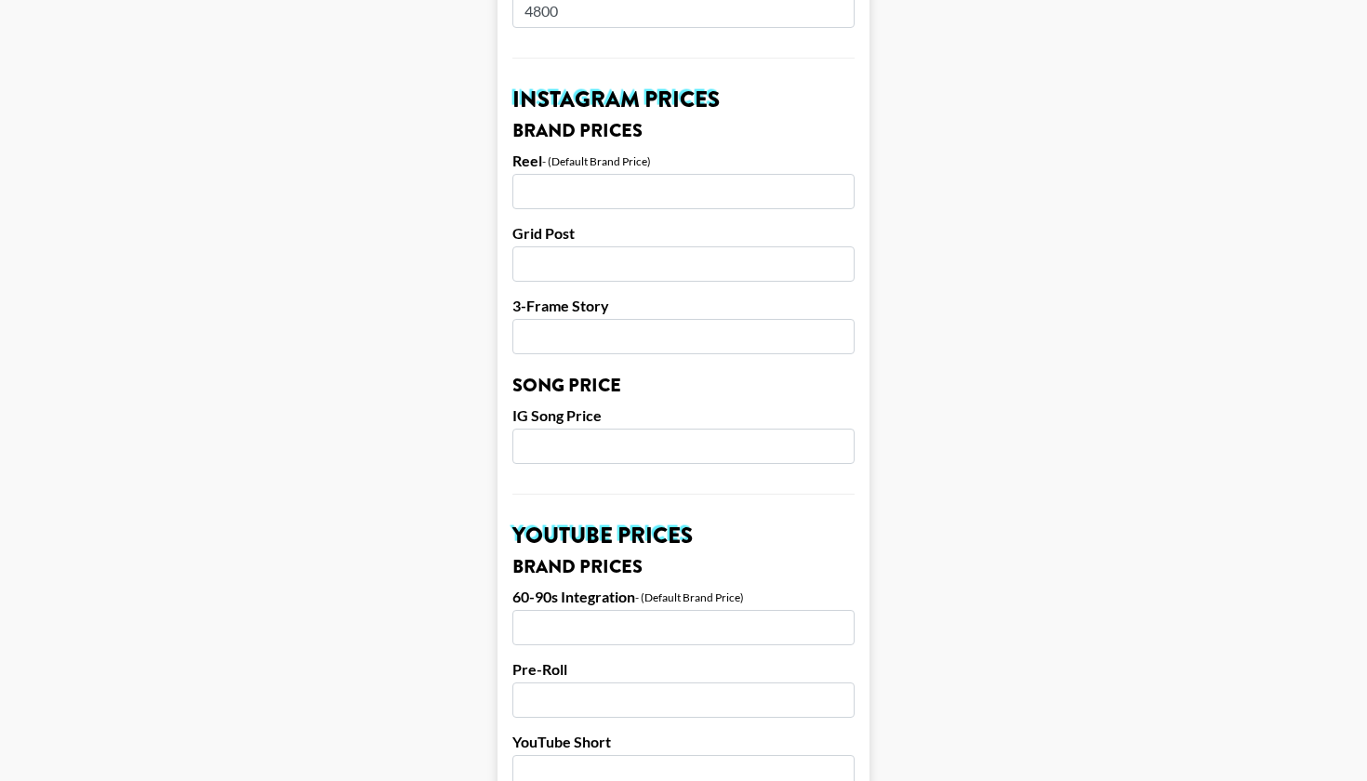
click at [682, 429] on input "number" at bounding box center [683, 446] width 342 height 35
type input "3700"
click at [497, 442] on main "Airtable ID: rec1VOkkqa0y7eYwD Manager(s) [PERSON_NAME][EMAIL_ADDRESS][DOMAIN_N…" at bounding box center [683, 418] width 1337 height 2341
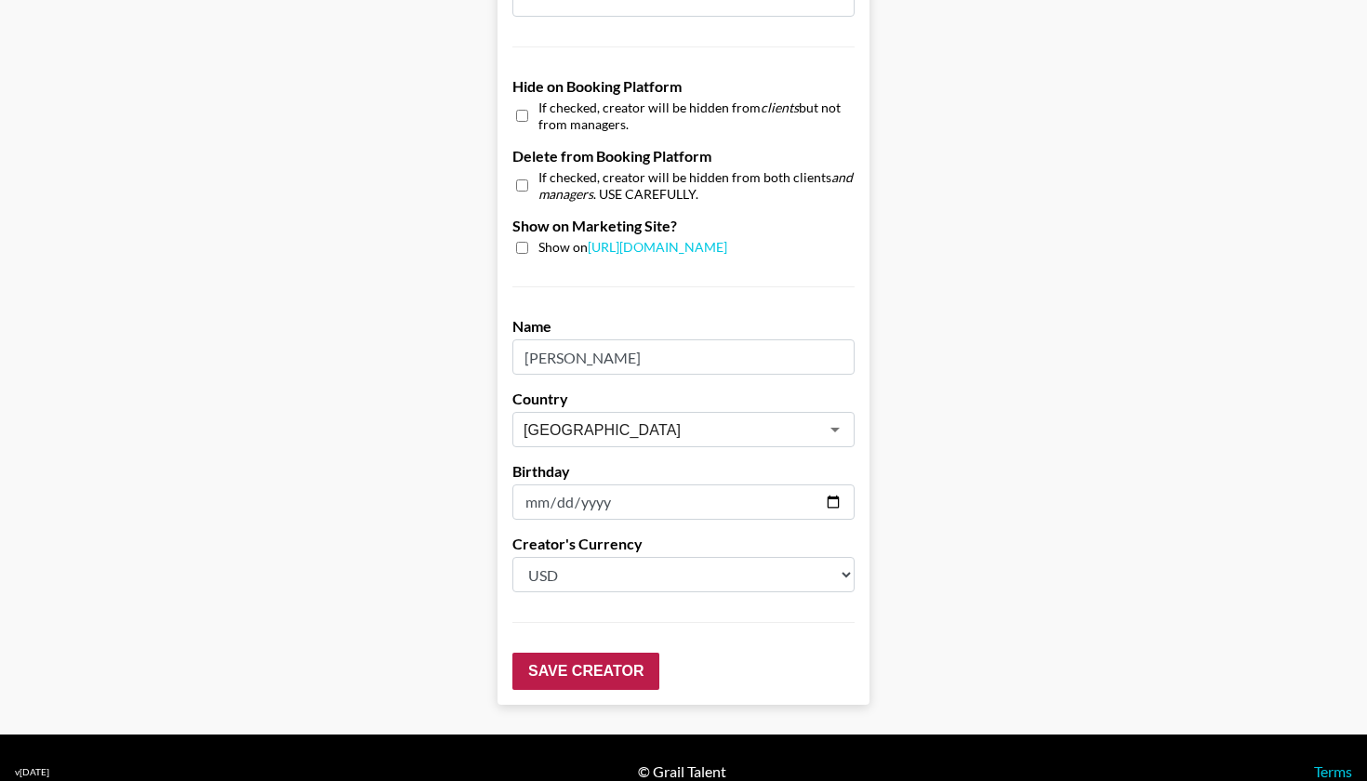
scroll to position [1739, 0]
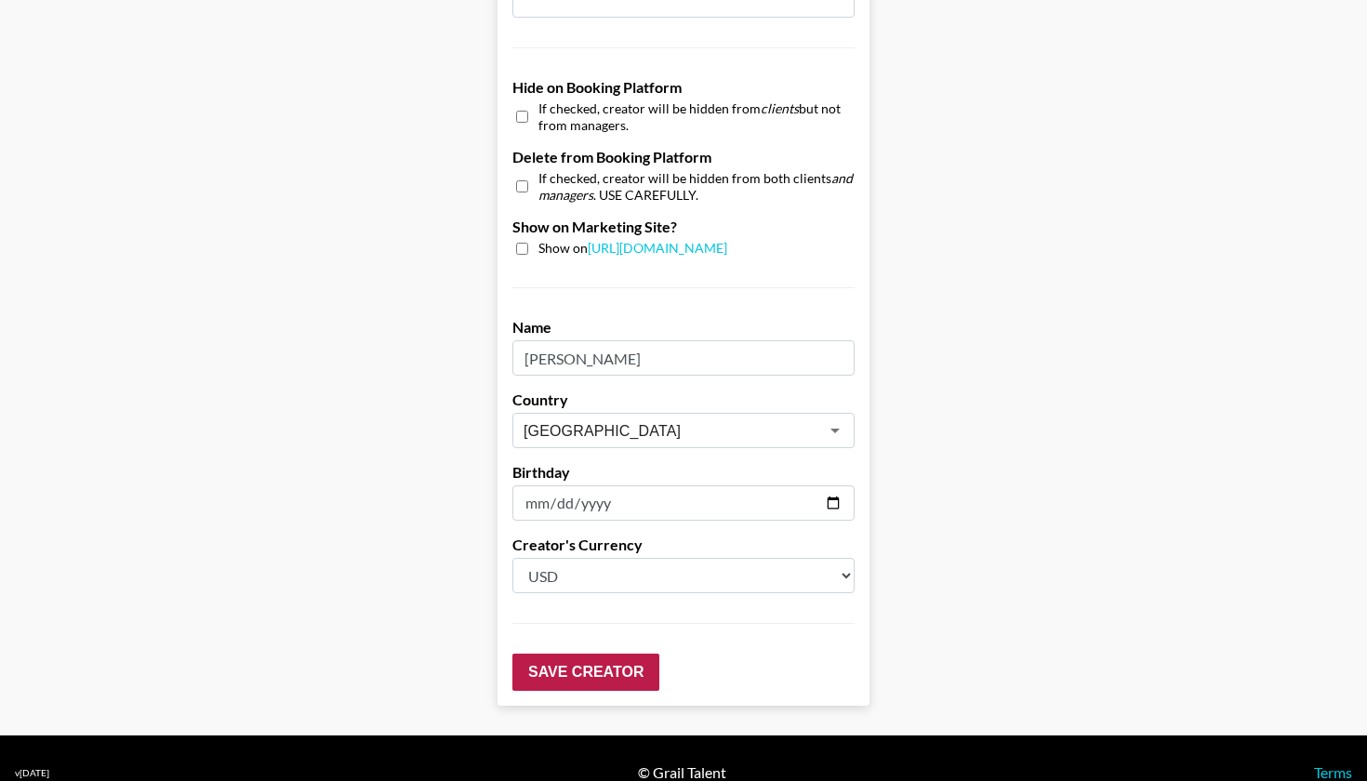
click at [623, 654] on input "Save Creator" at bounding box center [585, 672] width 147 height 37
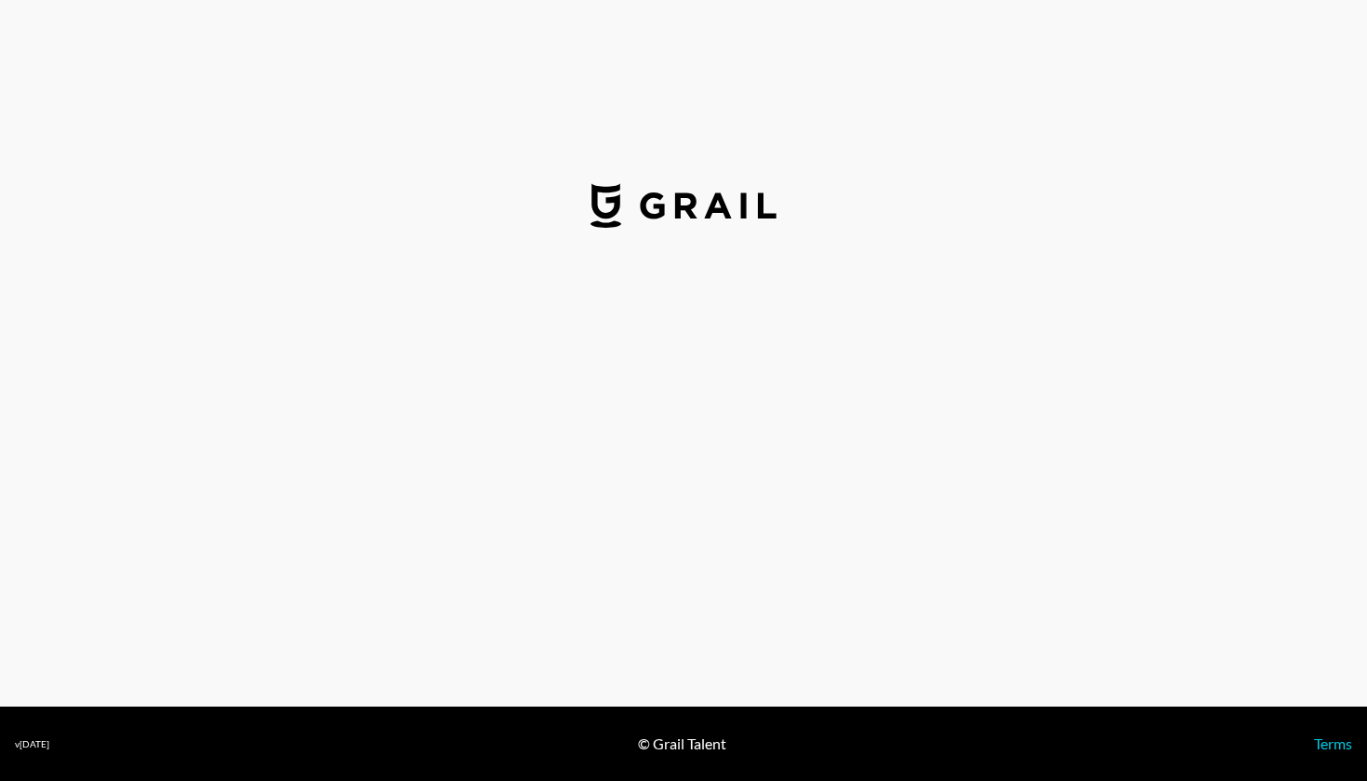
select select "USD"
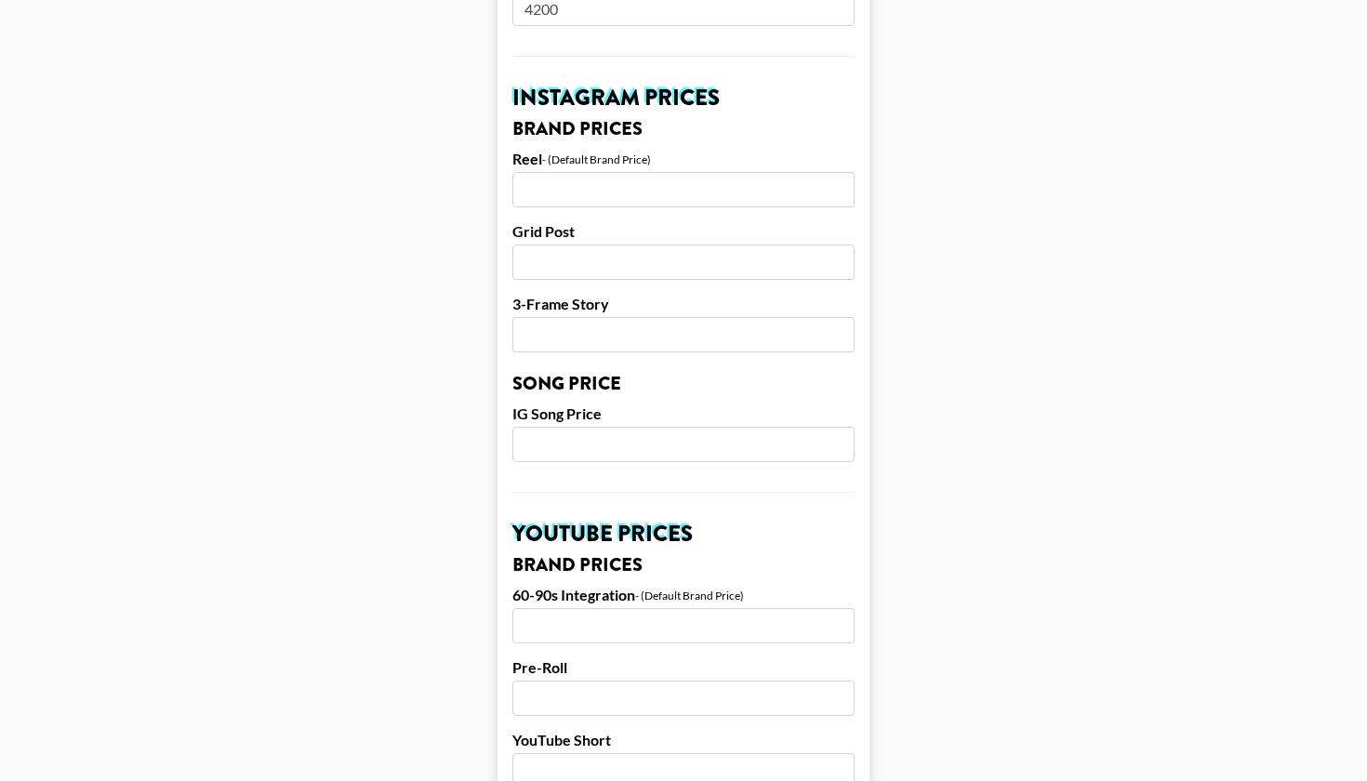
scroll to position [858, 0]
click at [635, 427] on input "number" at bounding box center [683, 444] width 342 height 35
type input "3500"
click at [461, 440] on main "Airtable ID: reczSVk50xvMplQcz Manager(s) [PERSON_NAME][EMAIL_ADDRESS][DOMAIN_N…" at bounding box center [683, 416] width 1337 height 2341
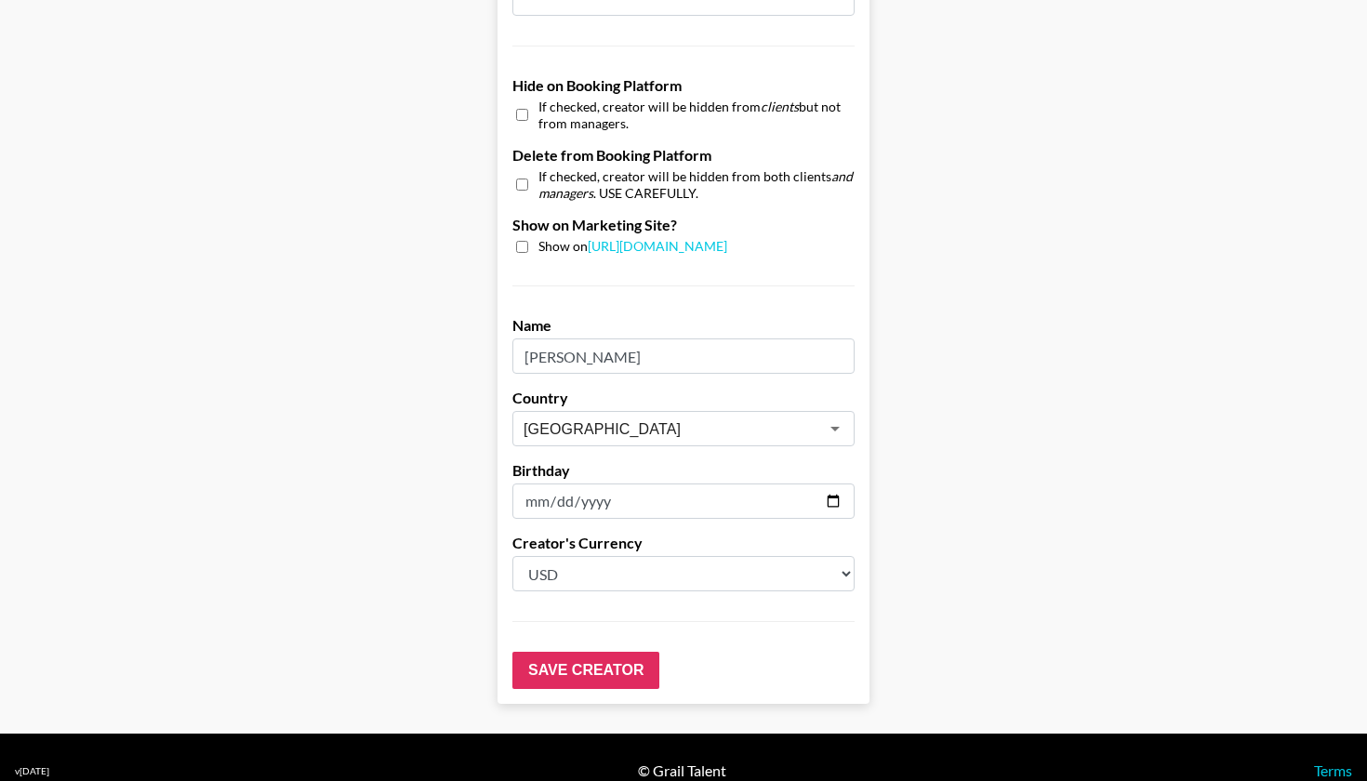
scroll to position [1739, 0]
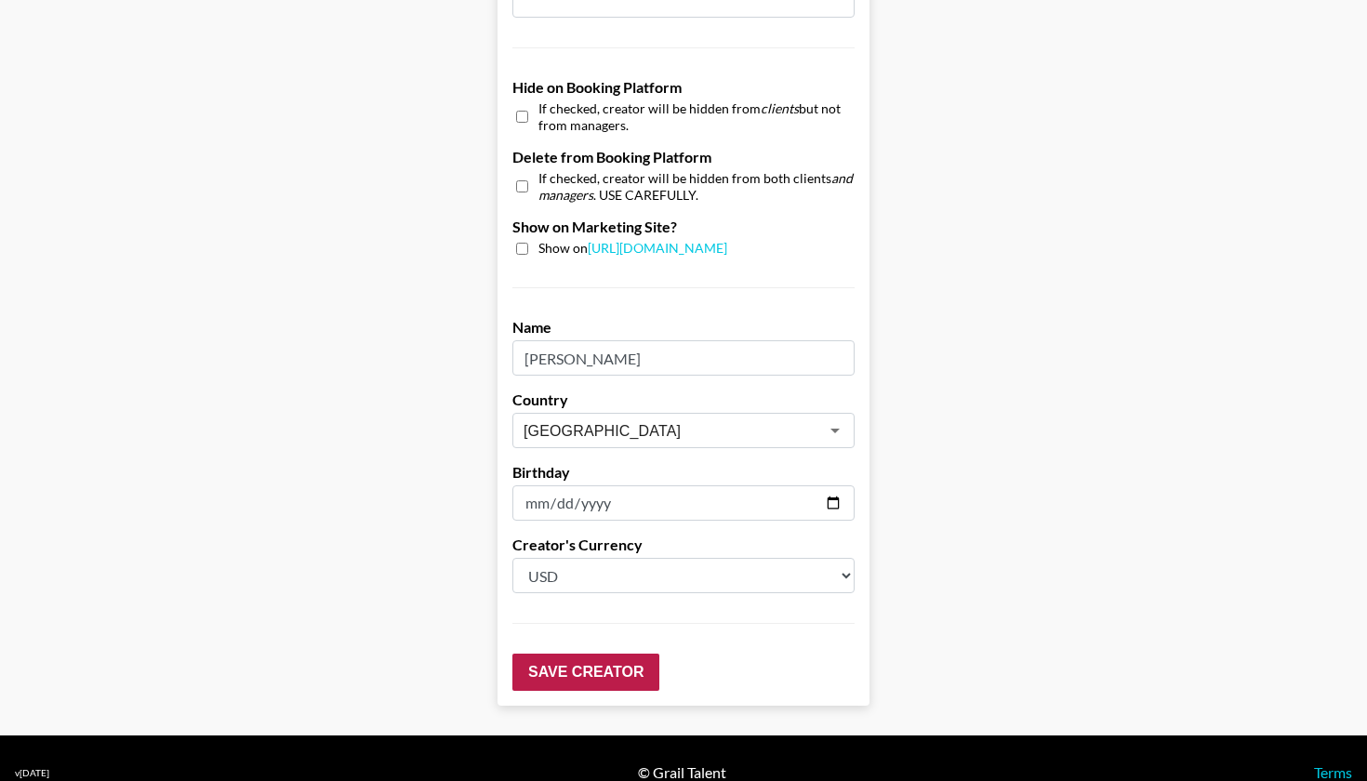
click at [613, 654] on input "Save Creator" at bounding box center [585, 672] width 147 height 37
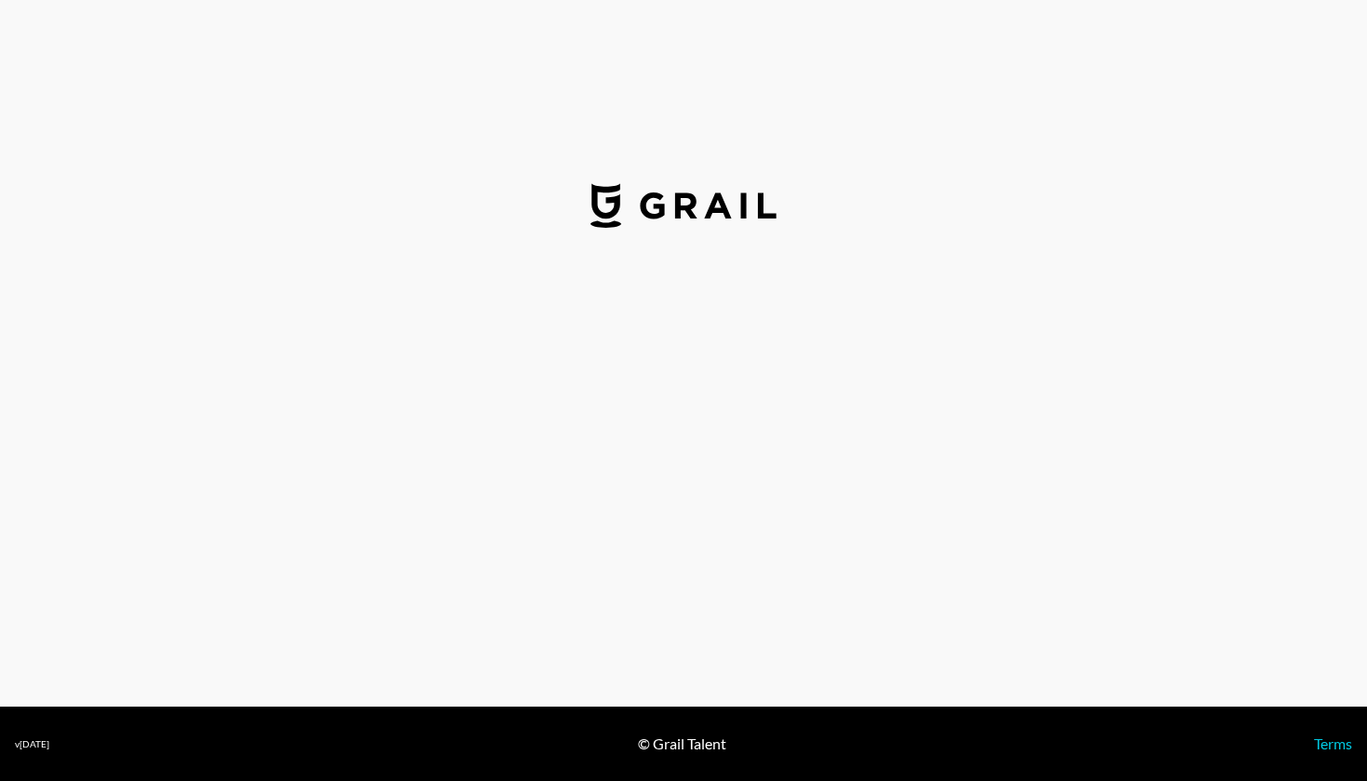
select select "USD"
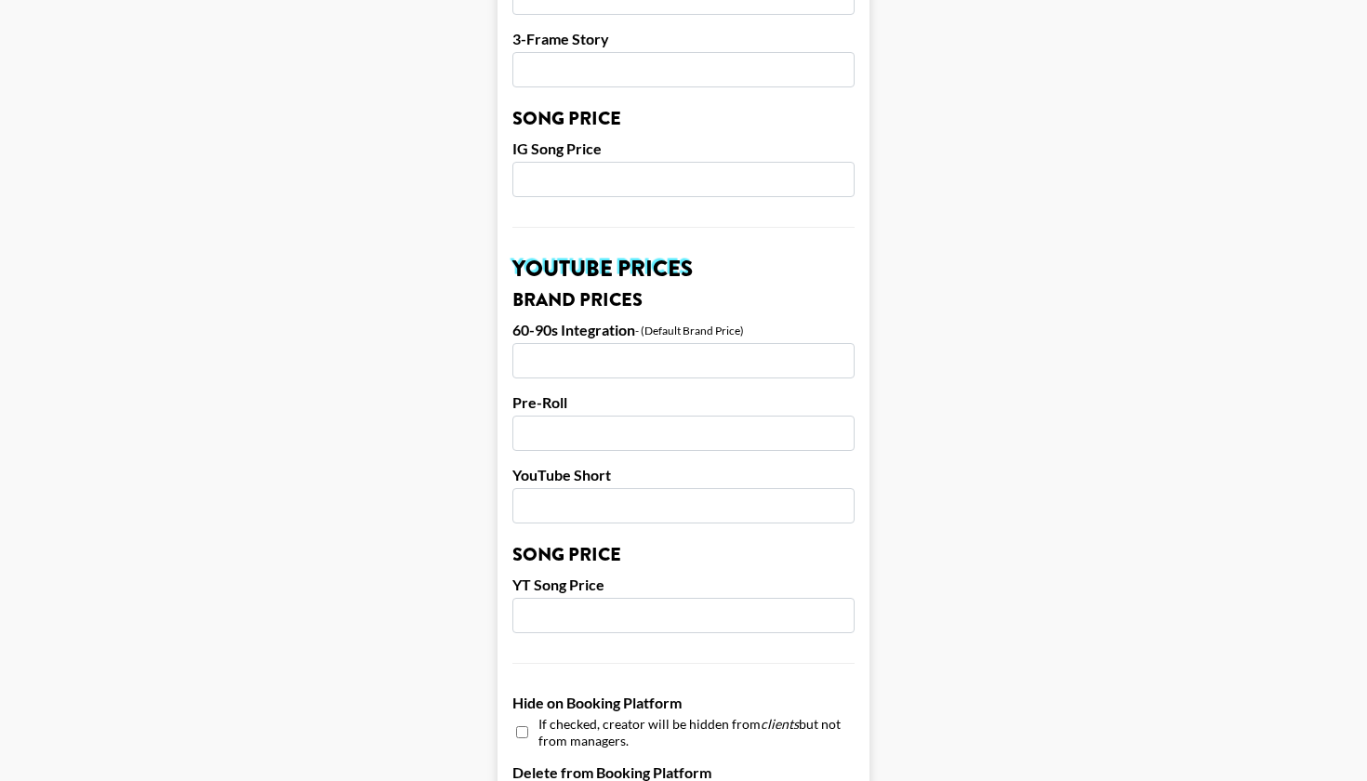
scroll to position [1130, 0]
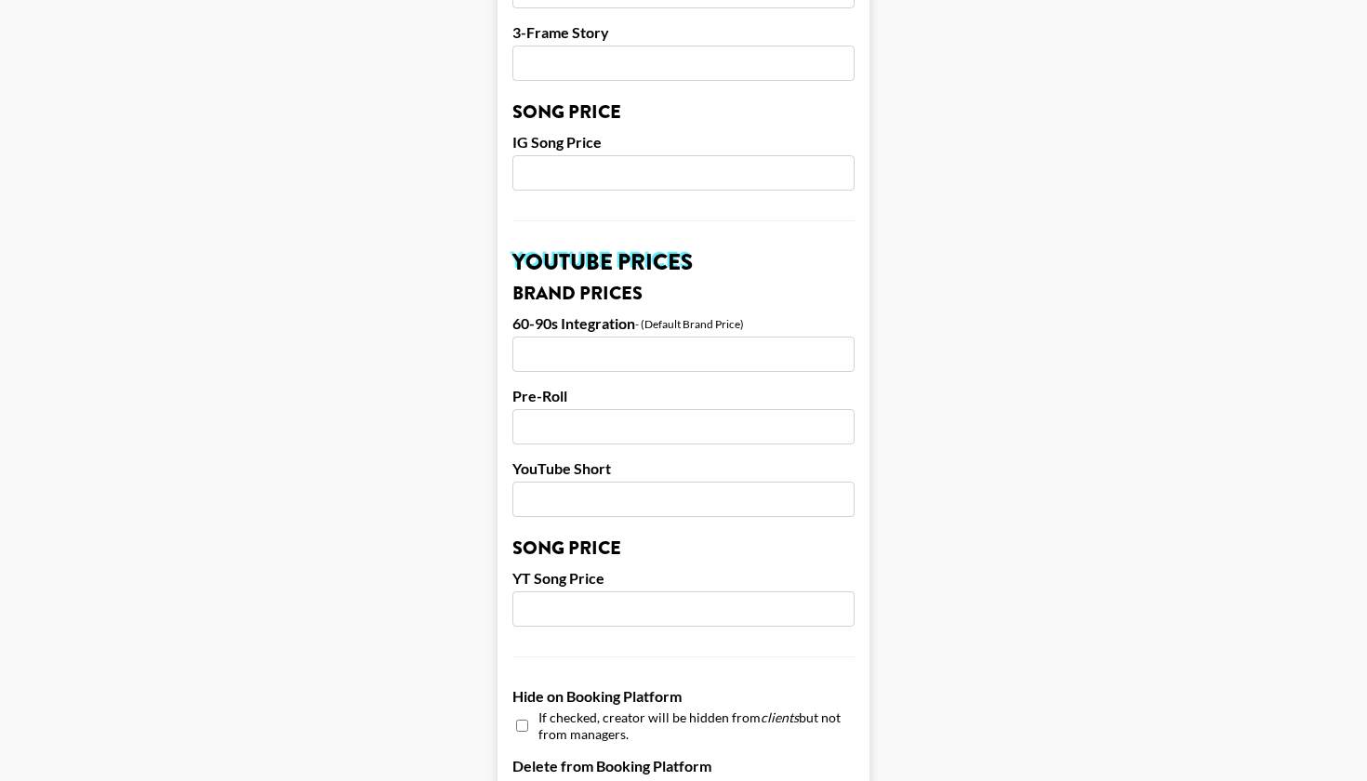
click at [603, 592] on input "number" at bounding box center [683, 609] width 342 height 35
type input "950"
click at [392, 593] on main "Airtable ID: recSprwpNIU0D5qXV Manager(s) george@grail-talent.com ​ TikTok User…" at bounding box center [683, 144] width 1337 height 2341
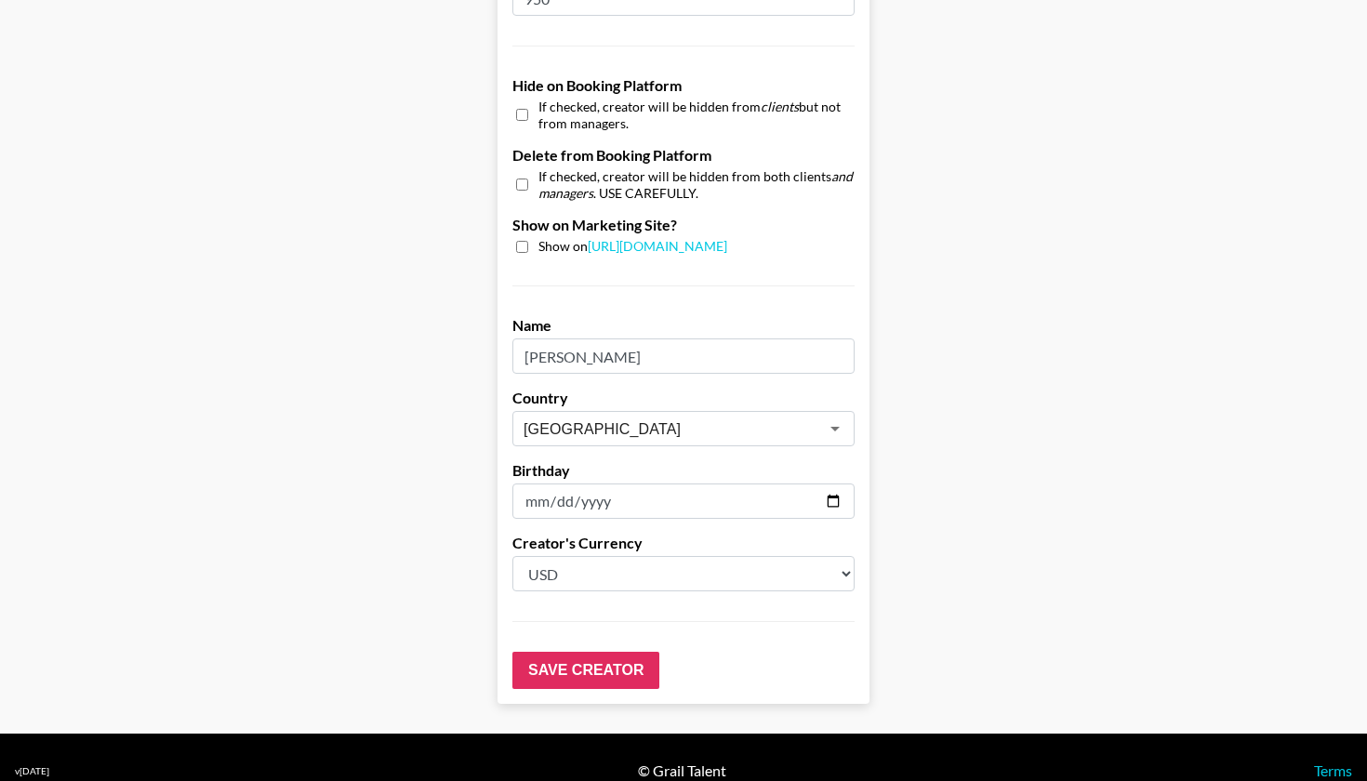
scroll to position [1739, 0]
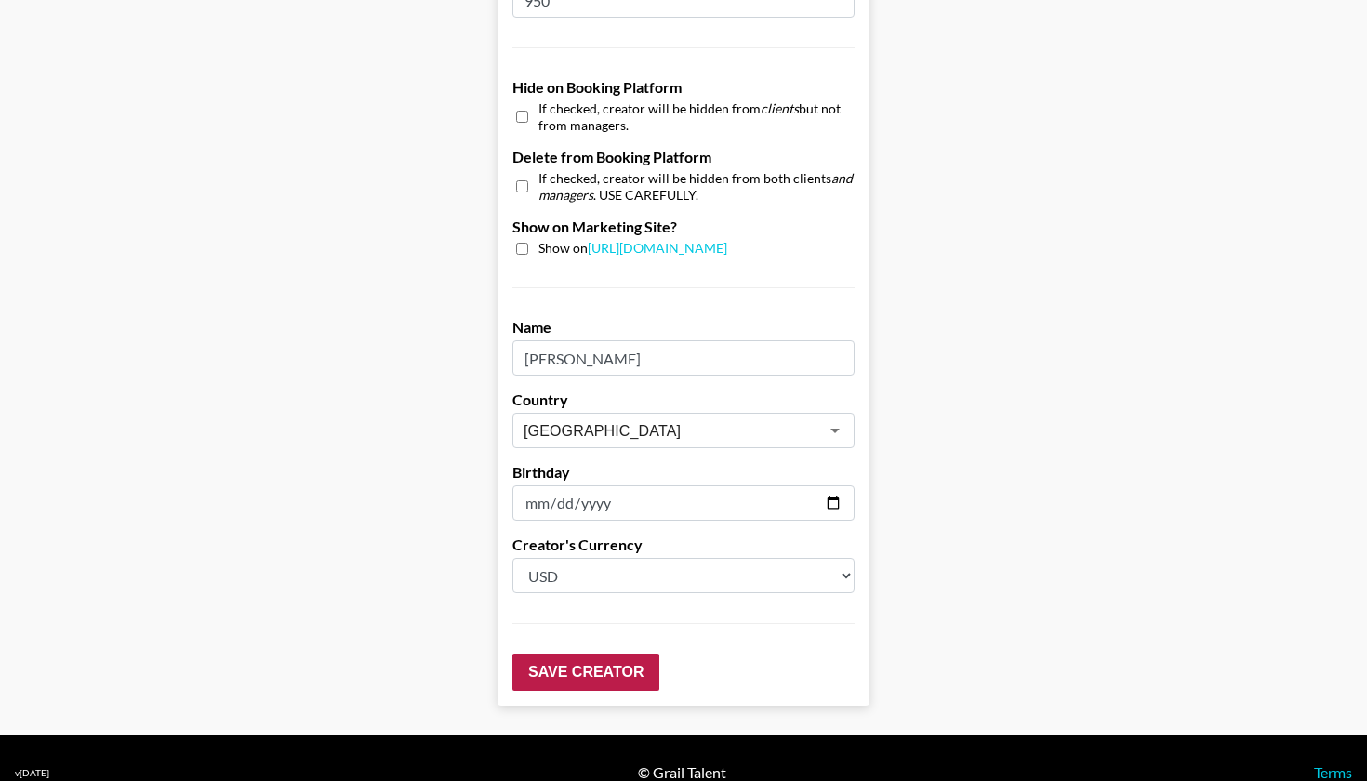
click at [621, 654] on input "Save Creator" at bounding box center [585, 672] width 147 height 37
click at [629, 654] on input "Save Creator" at bounding box center [585, 672] width 147 height 37
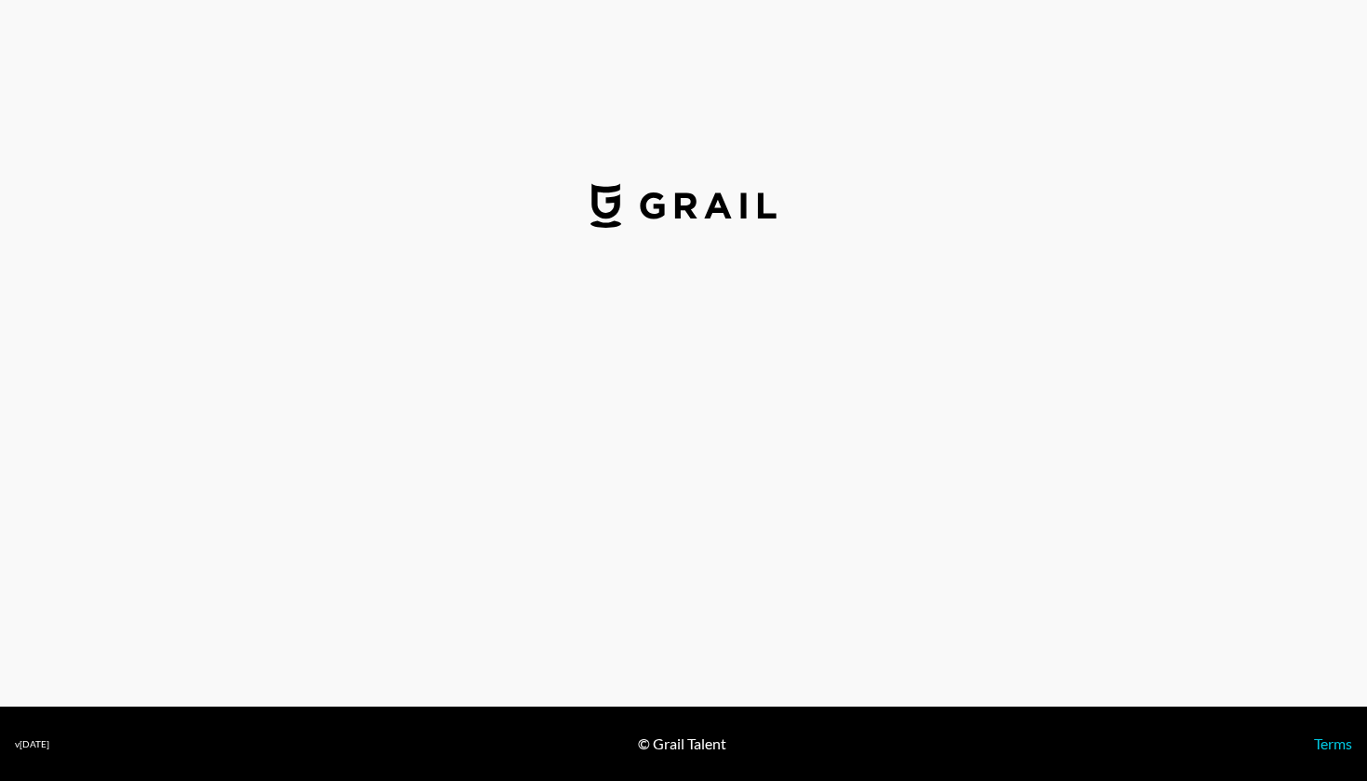
select select "USD"
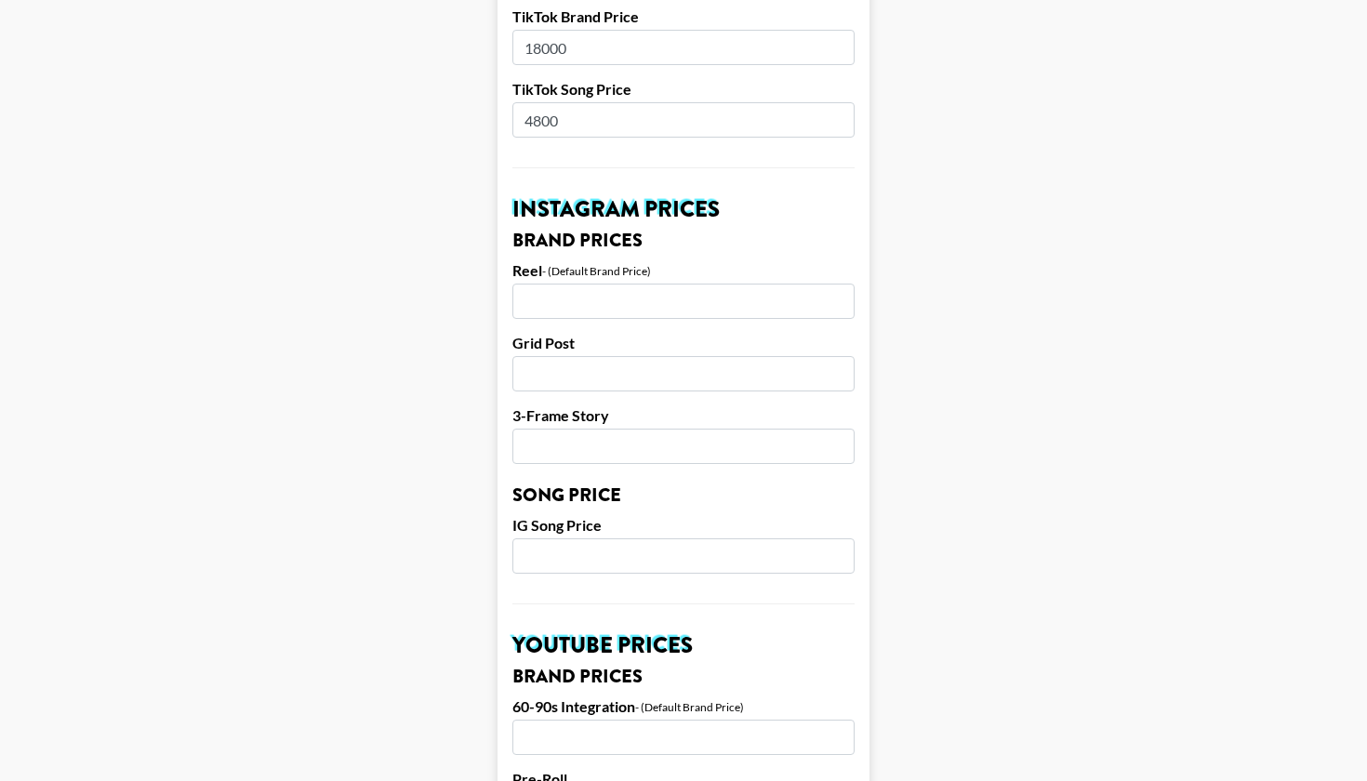
scroll to position [905, 0]
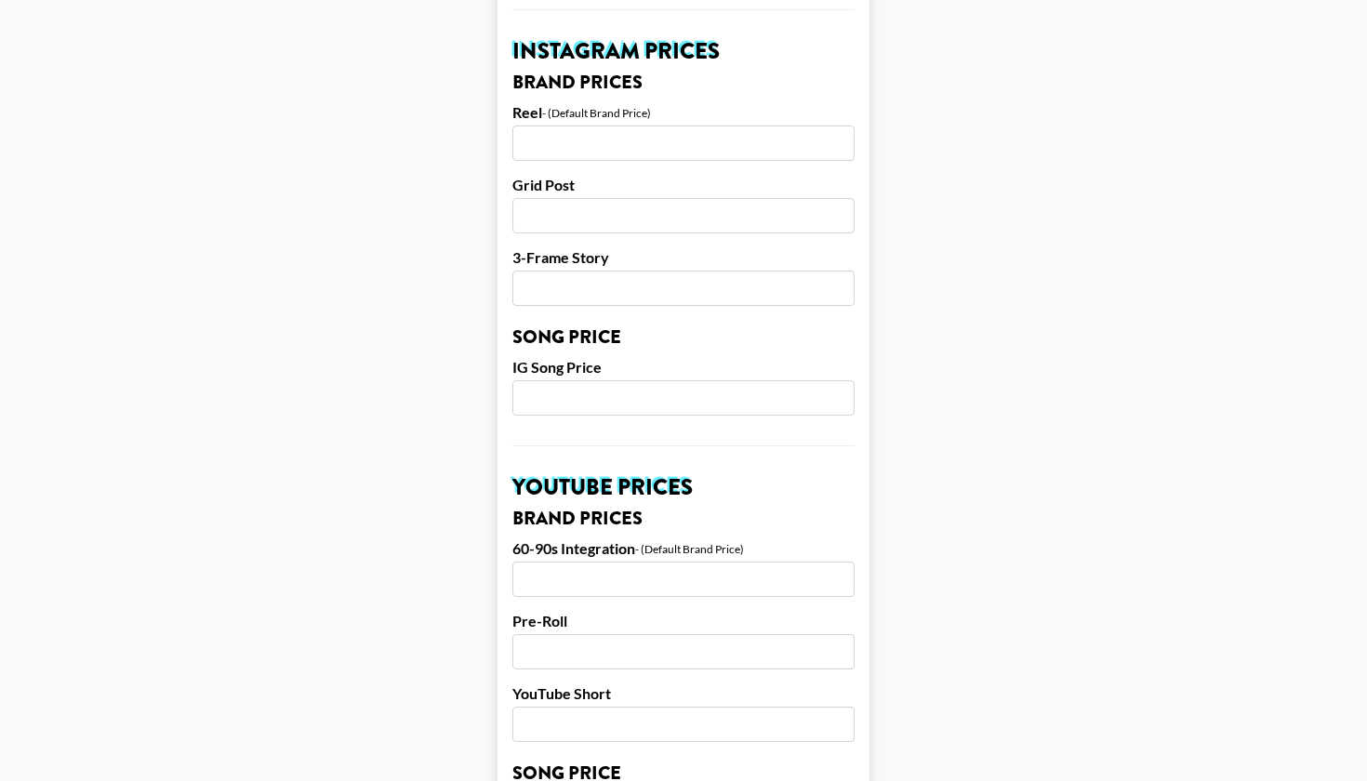
click at [623, 380] on input "number" at bounding box center [683, 397] width 342 height 35
type input "4000"
click at [425, 422] on main "Airtable ID: rechgT5DQphBhKpZ5 Manager(s) george@grail-talent.com ​ TikTok User…" at bounding box center [683, 369] width 1337 height 2341
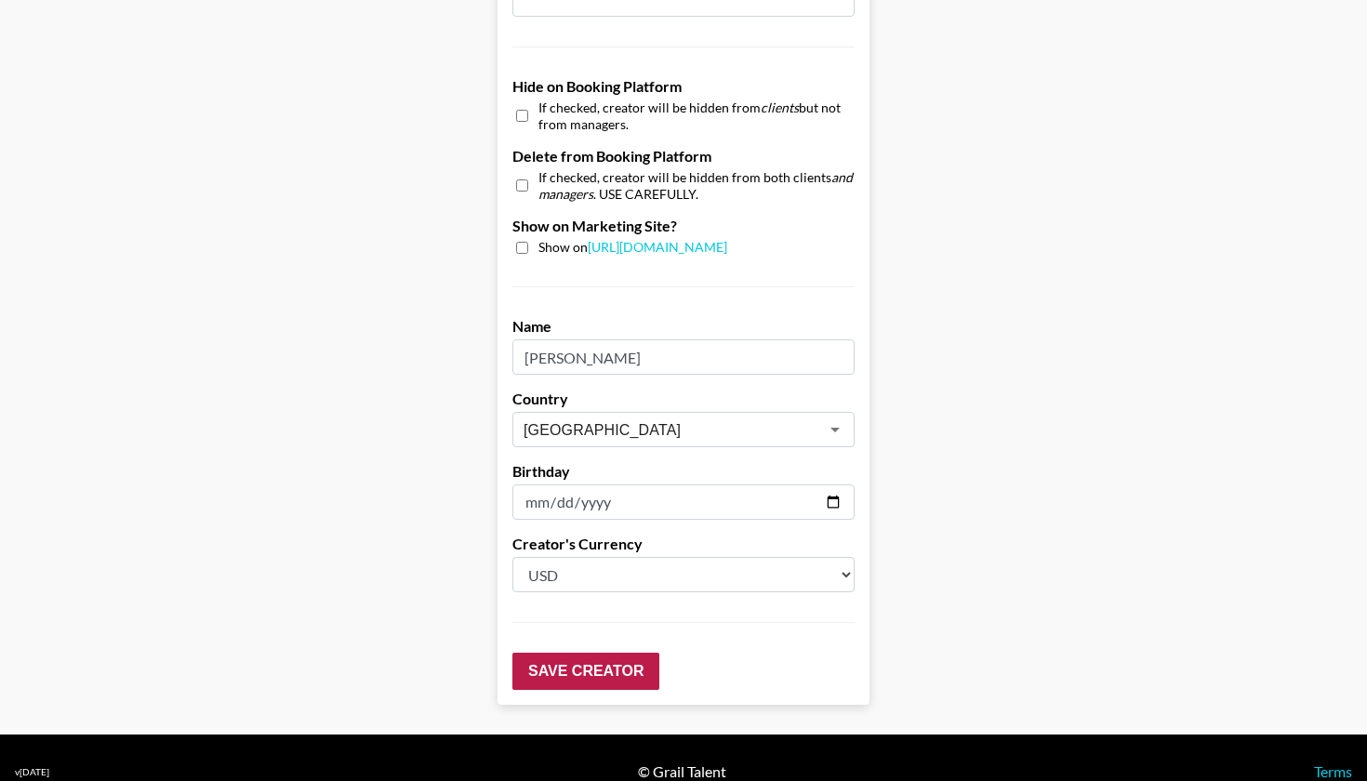
scroll to position [1739, 0]
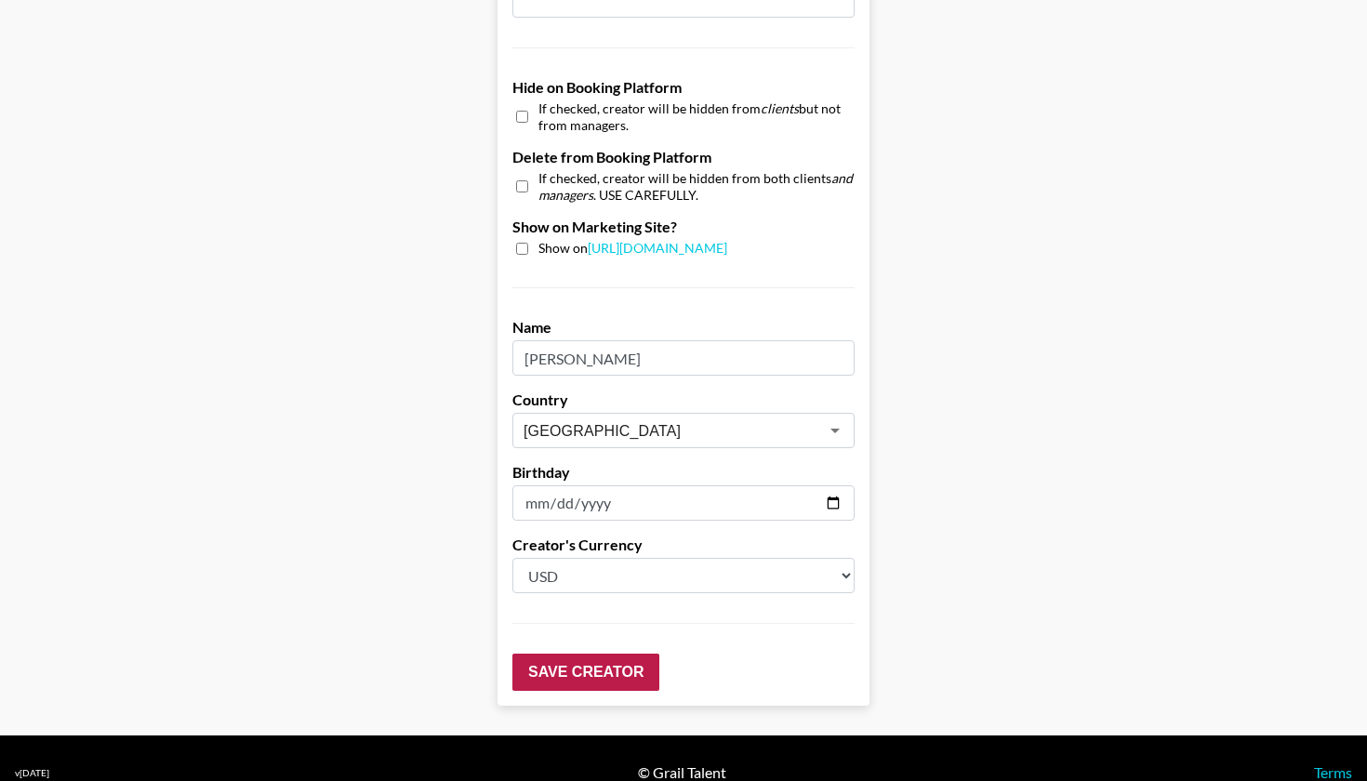
click at [624, 654] on input "Save Creator" at bounding box center [585, 672] width 147 height 37
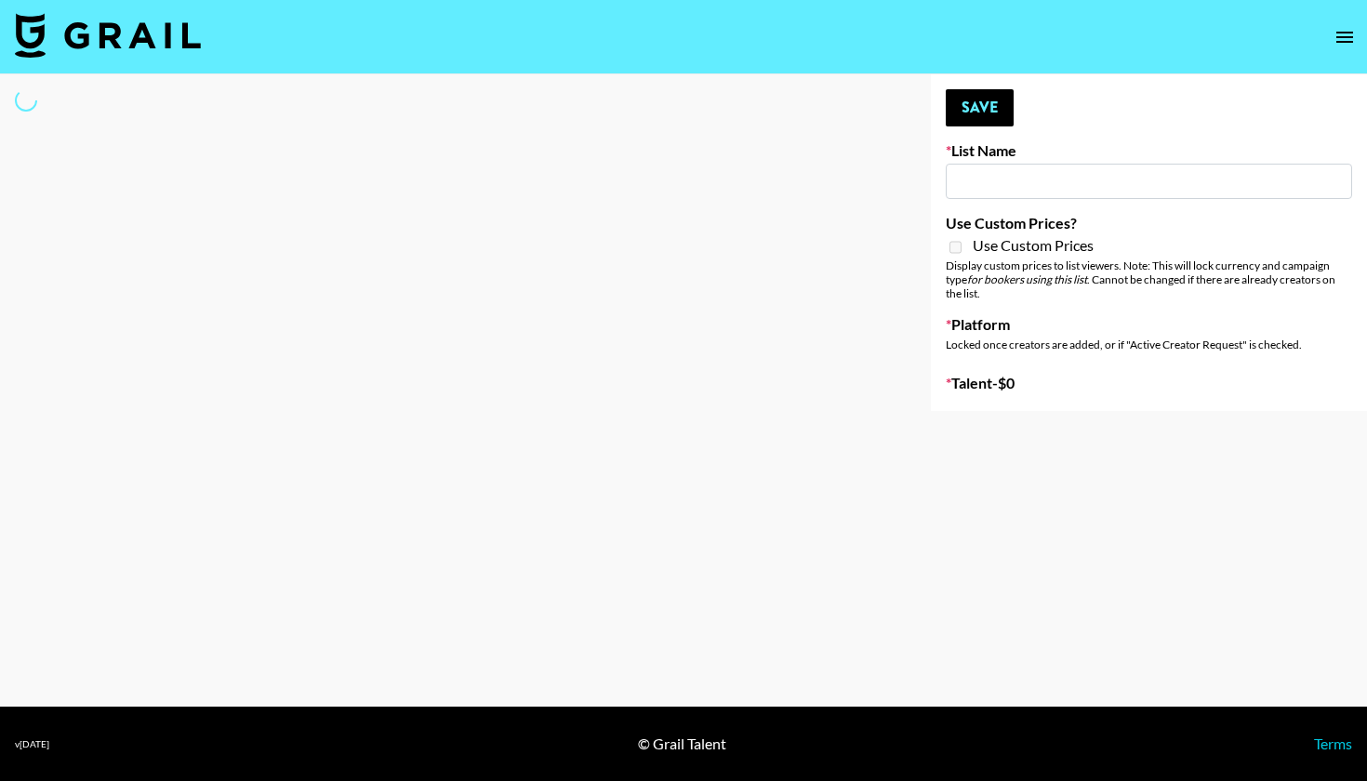
type input "Led Zeppelin - Whole Lotta Love IG"
select select "Song"
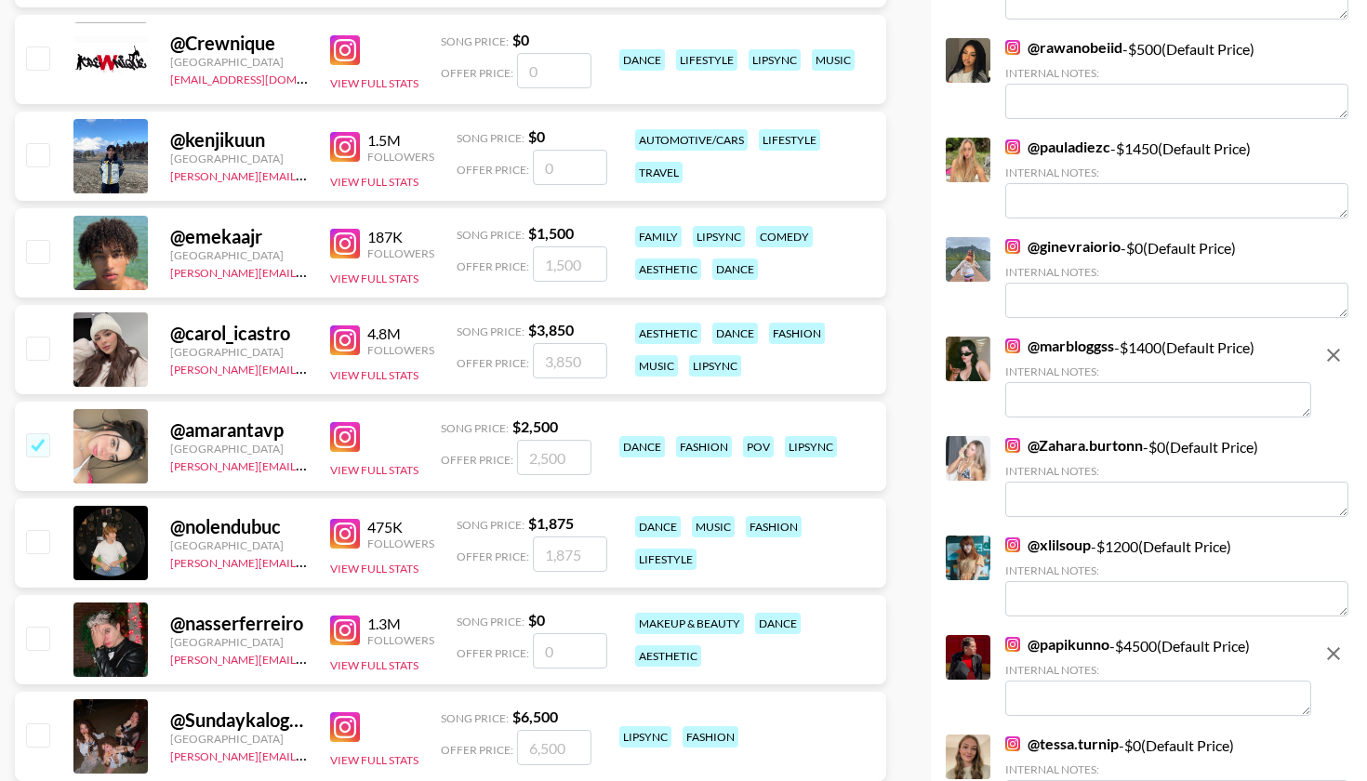
scroll to position [461, 0]
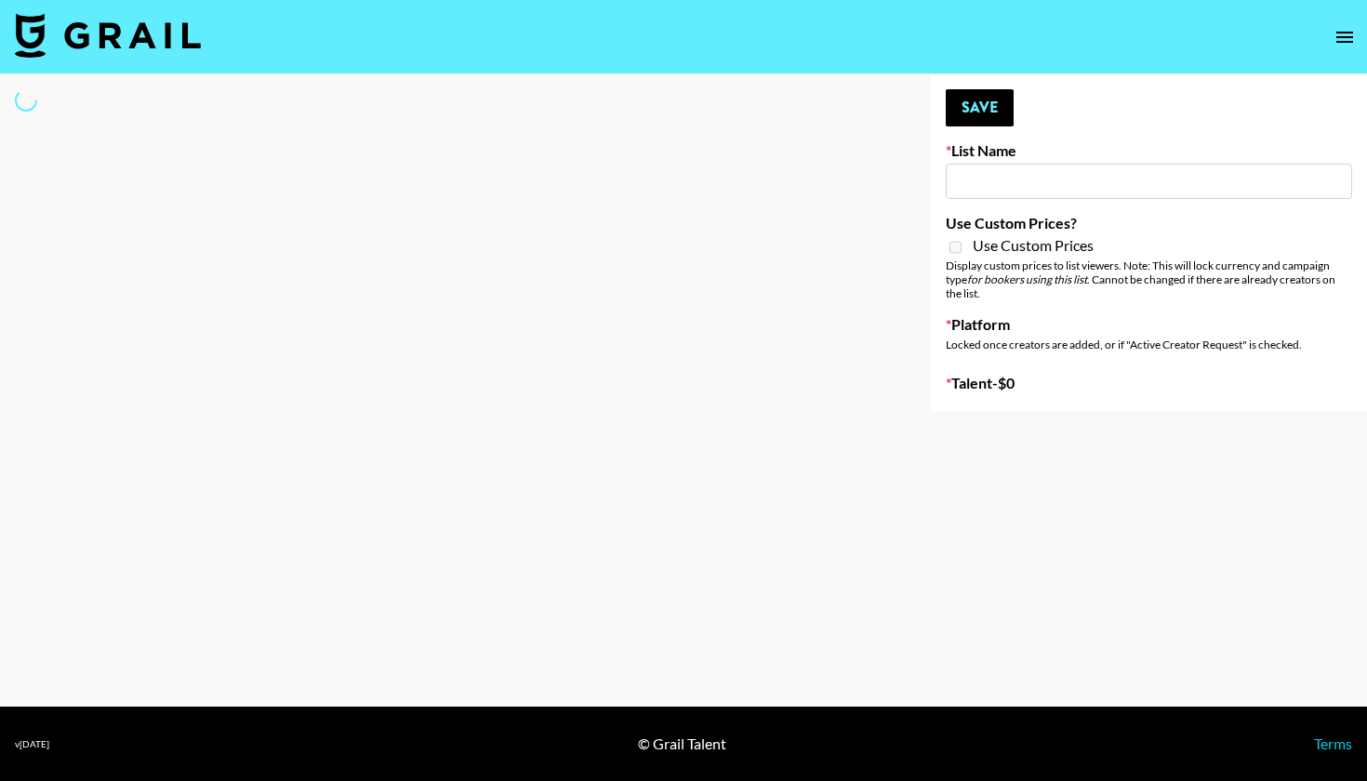
type input "Led Zeppelin - Whole Lotta Love IG"
select select "Song"
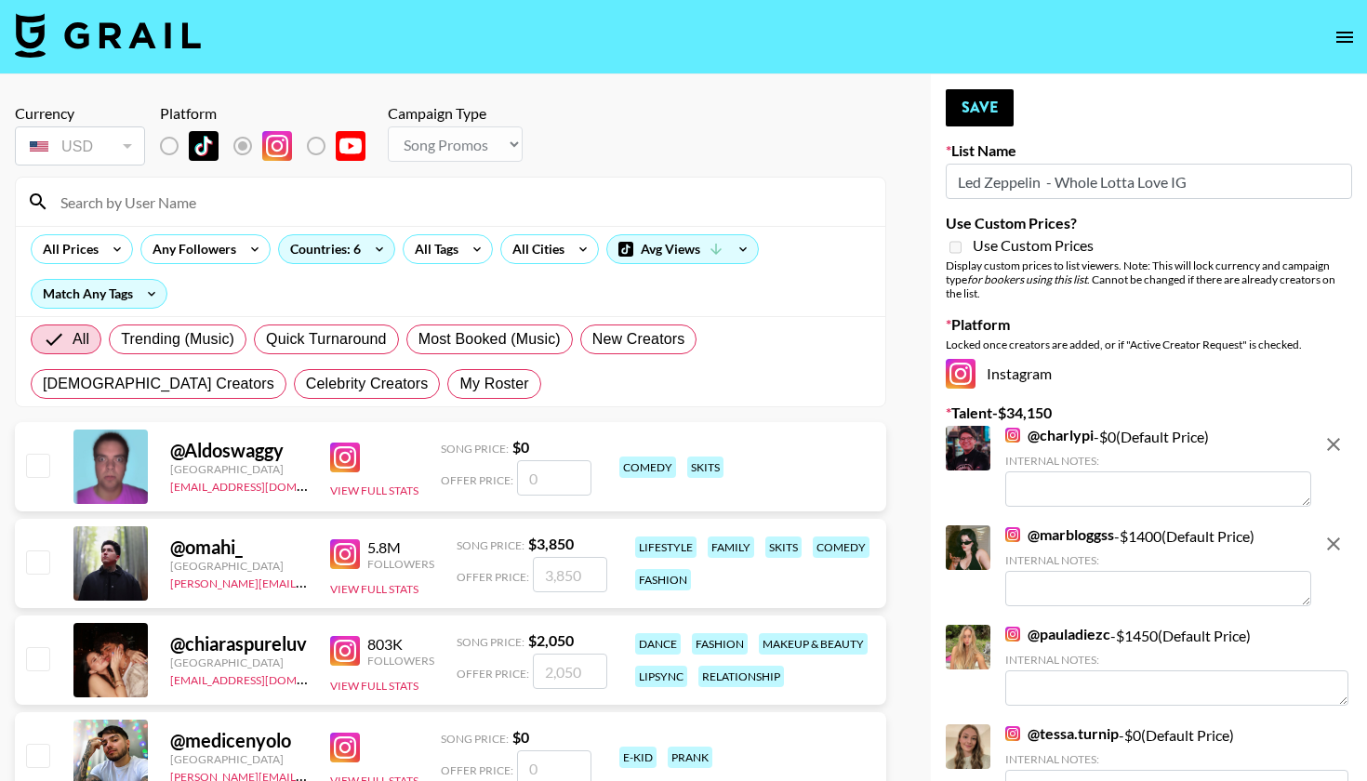
click at [367, 200] on input at bounding box center [461, 202] width 825 height 30
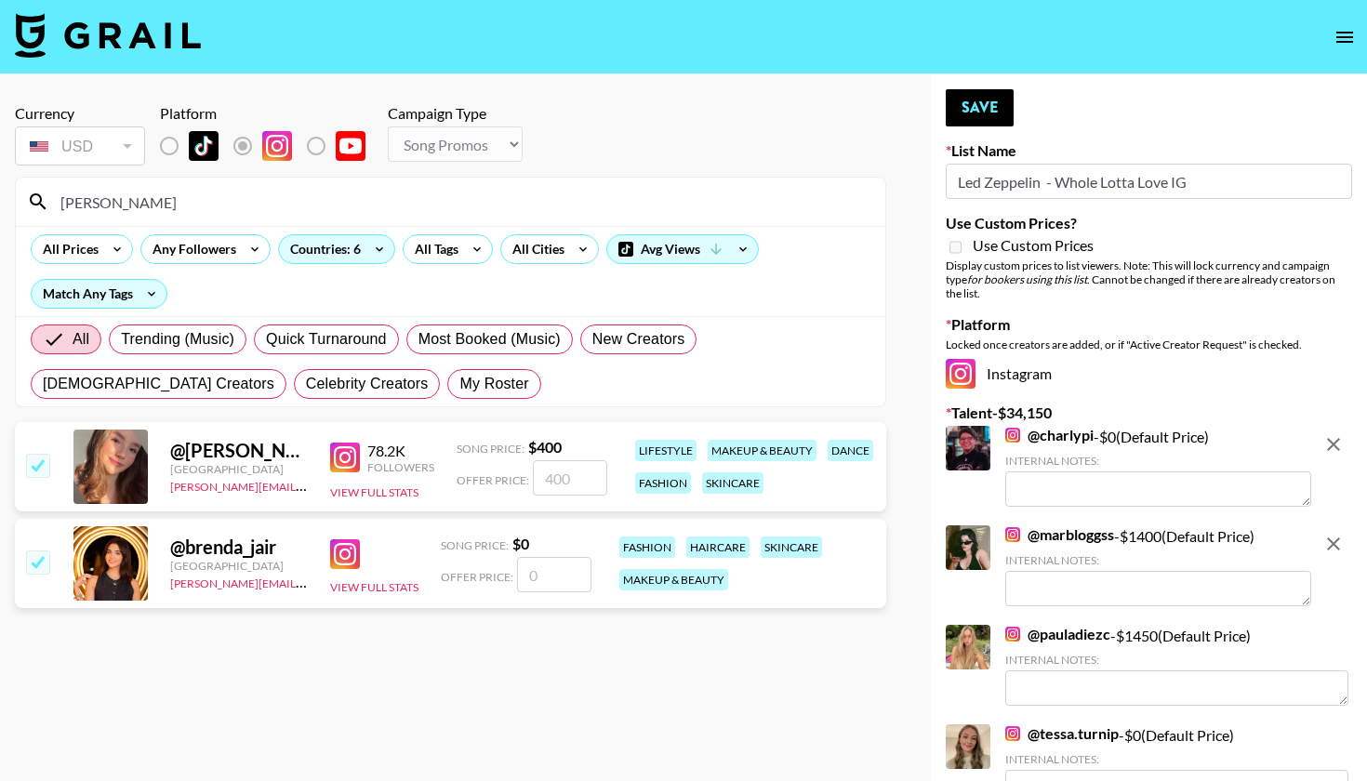
type input "[PERSON_NAME]"
click at [542, 579] on input "number" at bounding box center [554, 574] width 74 height 35
type input "950"
click at [965, 109] on button "Save" at bounding box center [980, 107] width 68 height 37
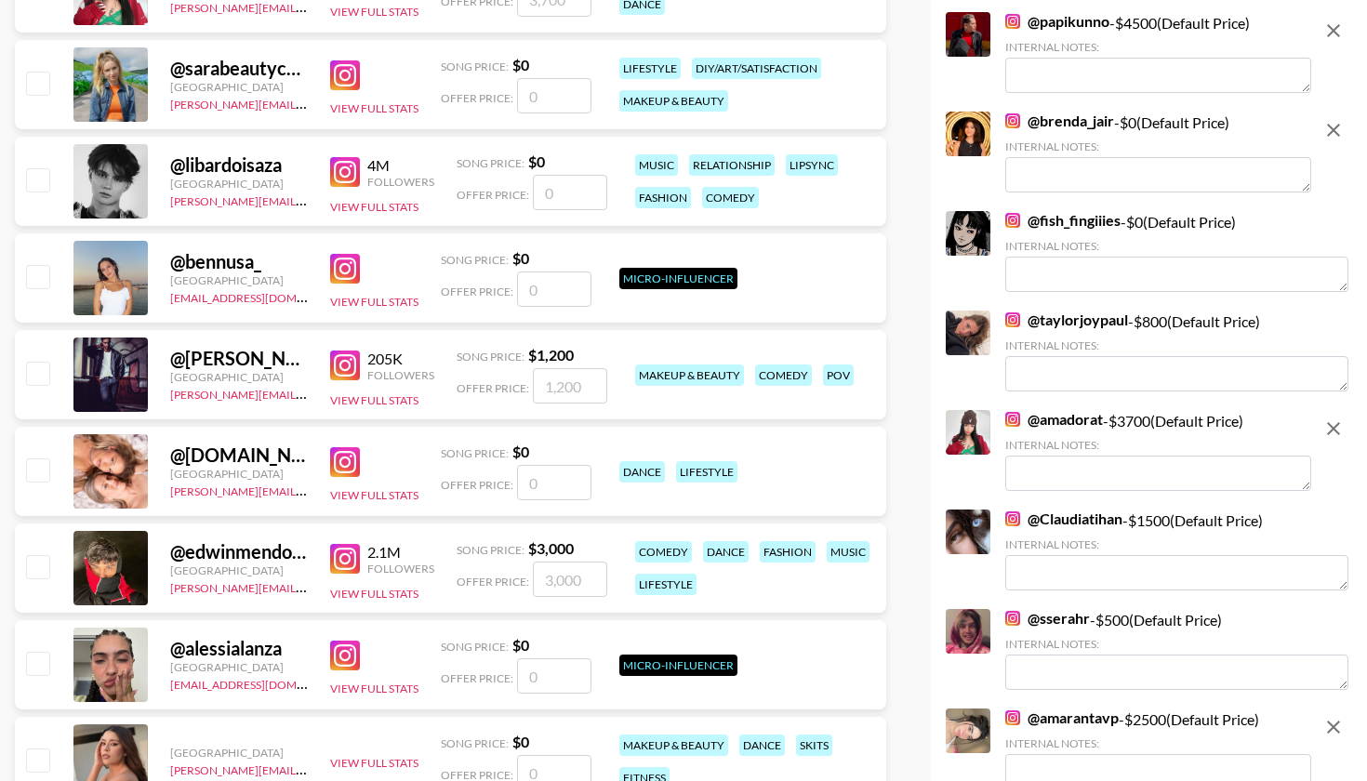
scroll to position [3474, 0]
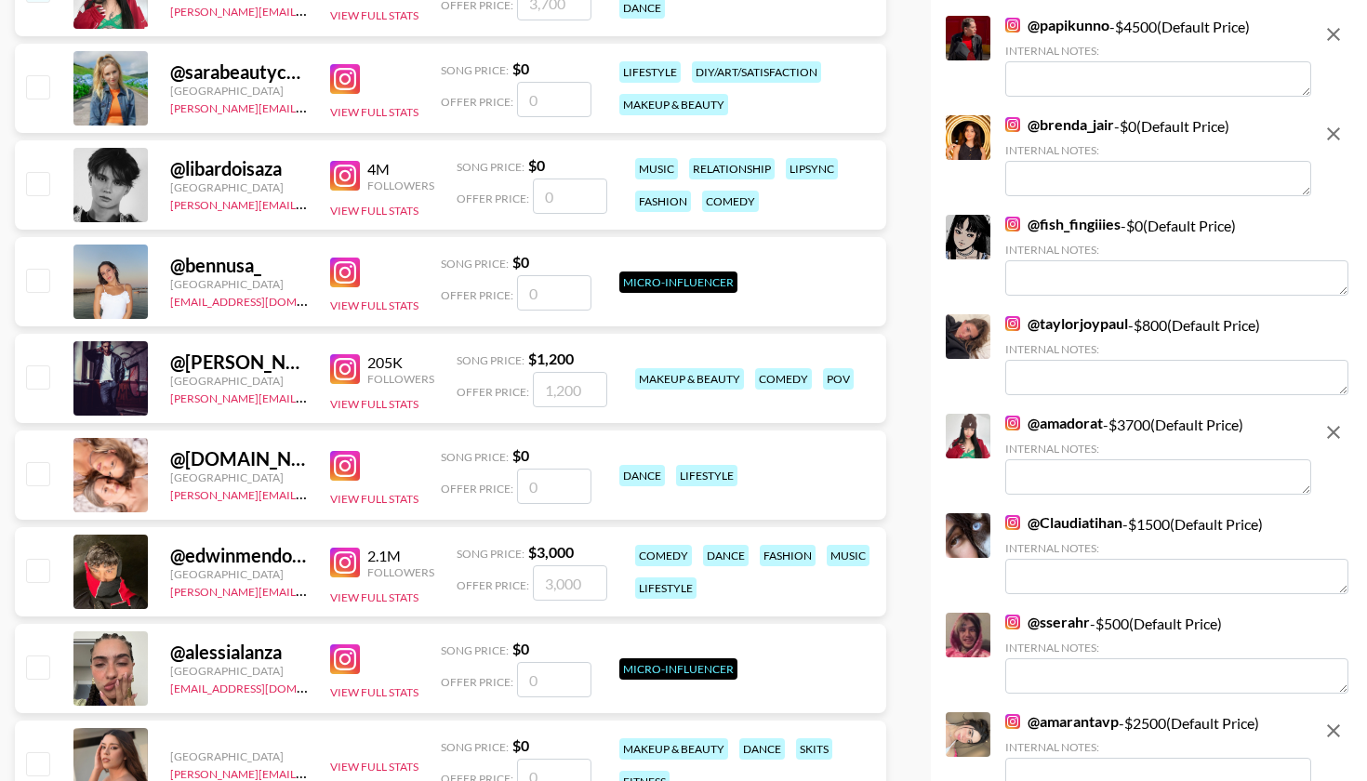
click at [1104, 161] on textarea at bounding box center [1158, 178] width 306 height 35
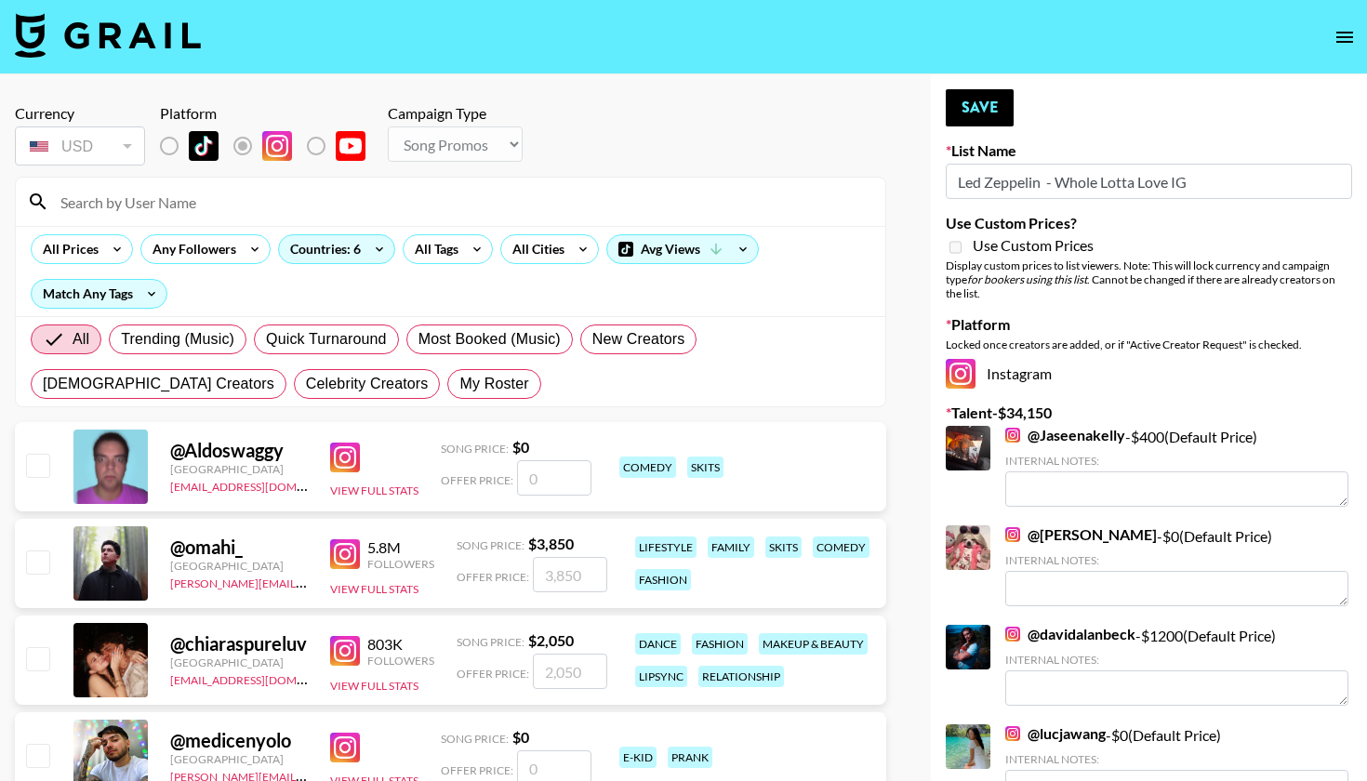
scroll to position [0, 0]
type textarea "$950"
click at [985, 114] on button "Save" at bounding box center [980, 107] width 68 height 37
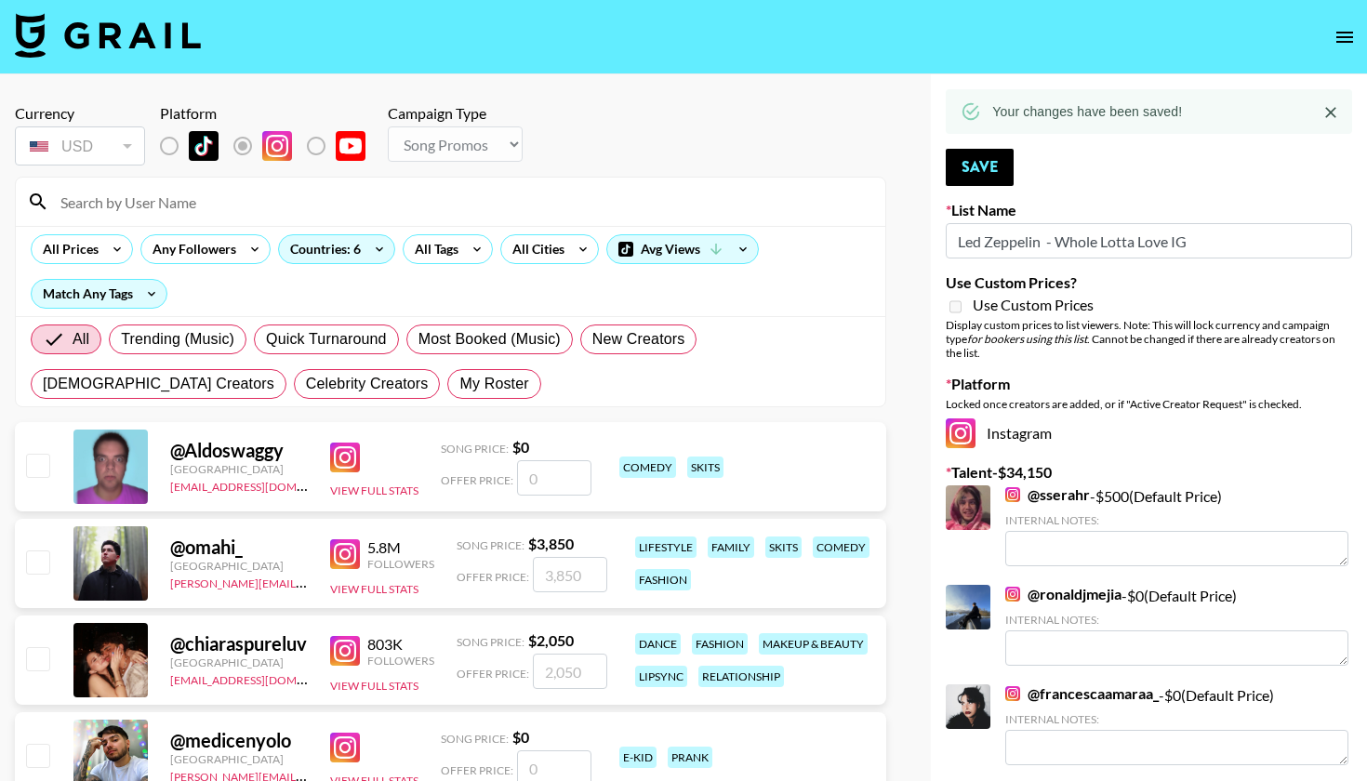
scroll to position [-20, 0]
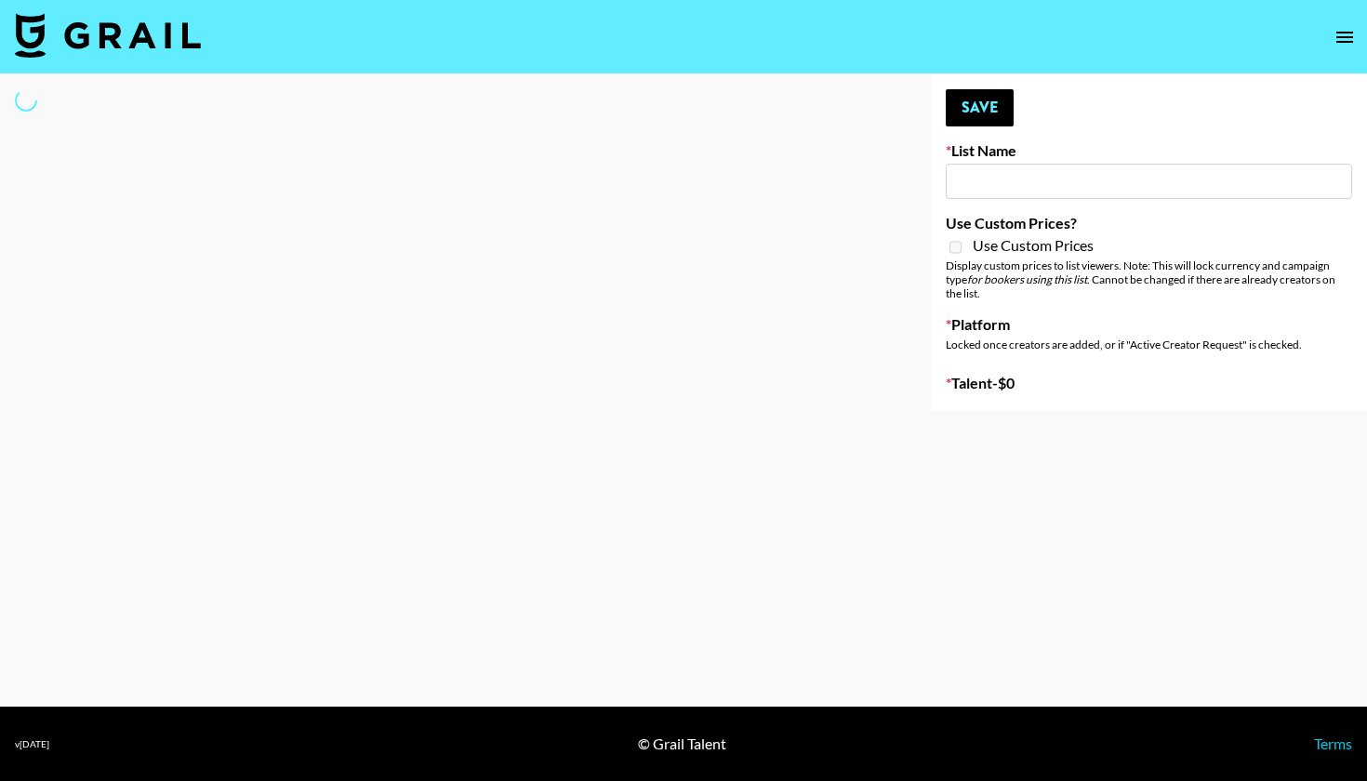
type input "The Smiths - Heaven Knows I’m Miserable Now"
select select "Song"
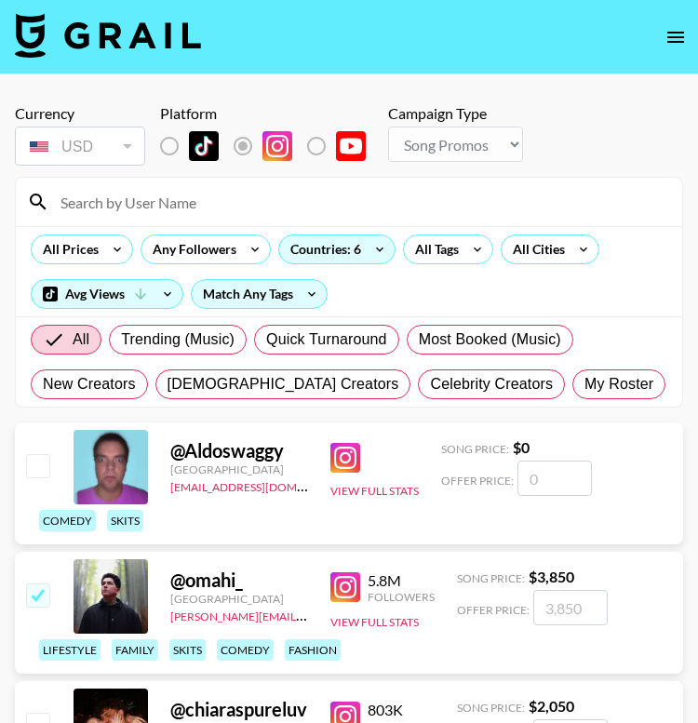
click at [246, 193] on input at bounding box center [359, 202] width 621 height 30
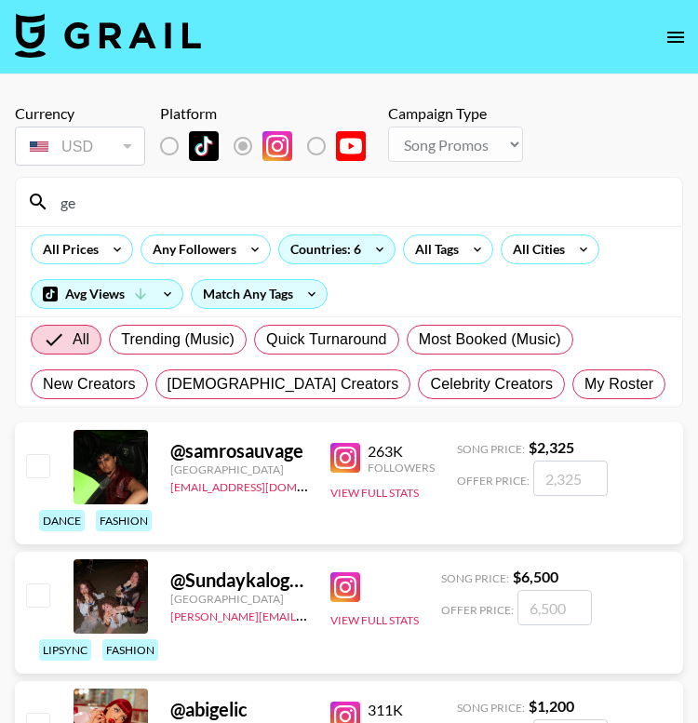
type input "g"
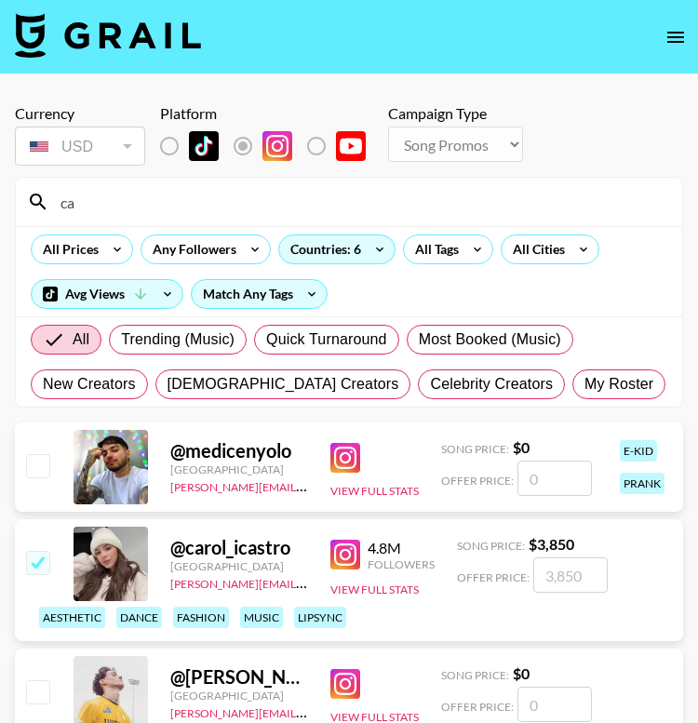
type input "c"
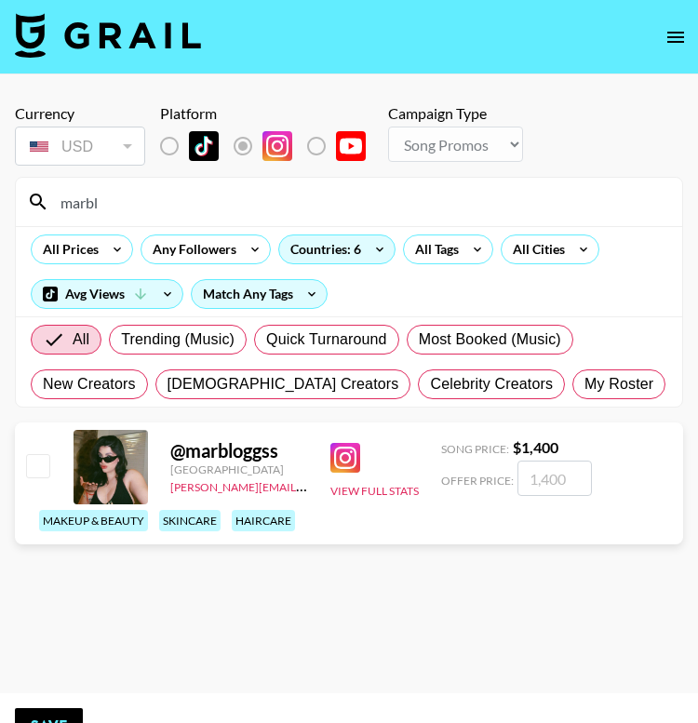
type input "marbl"
click at [38, 464] on input "checkbox" at bounding box center [37, 465] width 22 height 22
checkbox input "true"
type input "1400"
click at [160, 191] on input "marbl" at bounding box center [359, 202] width 621 height 30
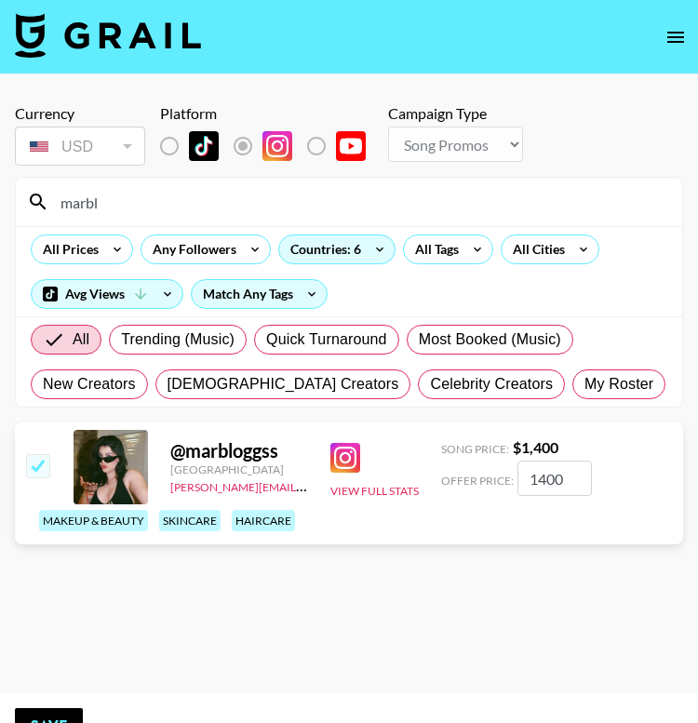
click at [160, 191] on input "marbl" at bounding box center [359, 202] width 621 height 30
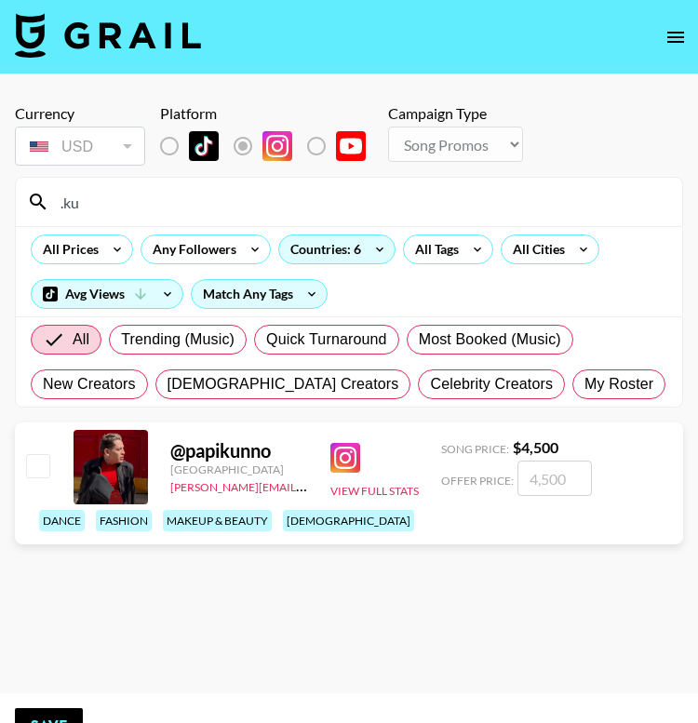
type input ".ku"
click at [37, 466] on input "checkbox" at bounding box center [37, 465] width 22 height 22
checkbox input "true"
type input "4500"
click at [135, 206] on input ".ku" at bounding box center [359, 202] width 621 height 30
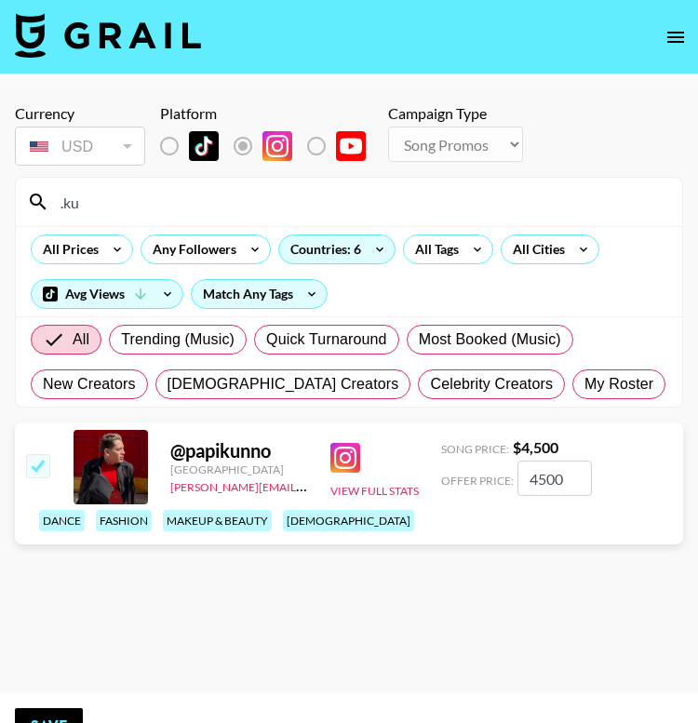
click at [135, 206] on input ".ku" at bounding box center [359, 202] width 621 height 30
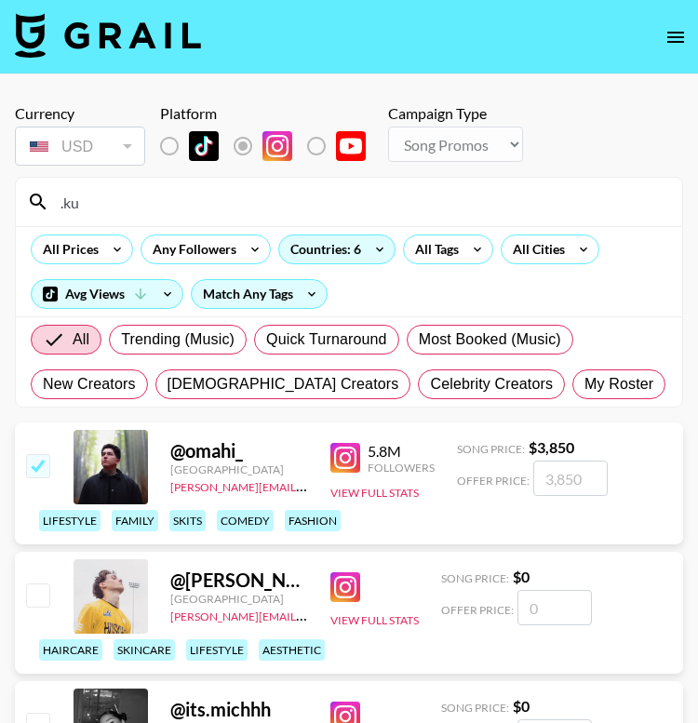
type input "."
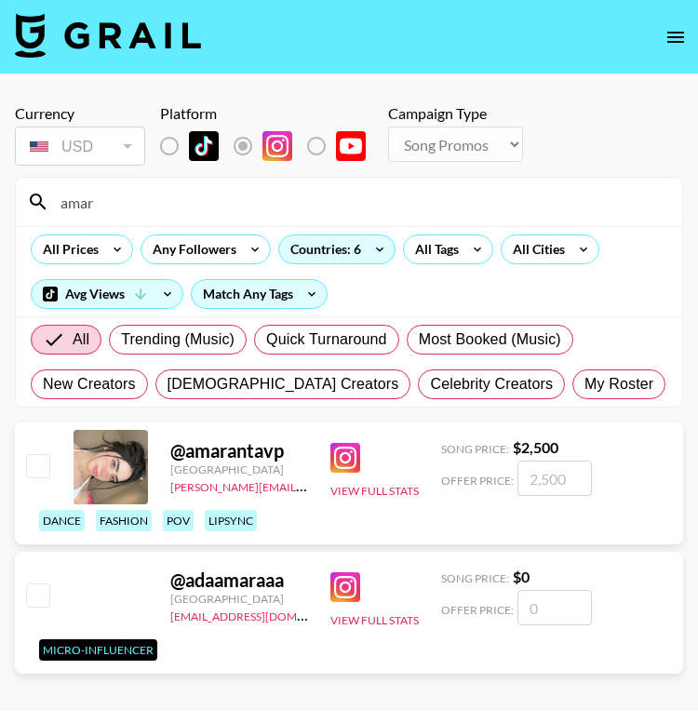
type input "amar"
click at [46, 458] on input "checkbox" at bounding box center [37, 465] width 22 height 22
checkbox input "true"
type input "2500"
click at [147, 210] on input "amar" at bounding box center [359, 202] width 621 height 30
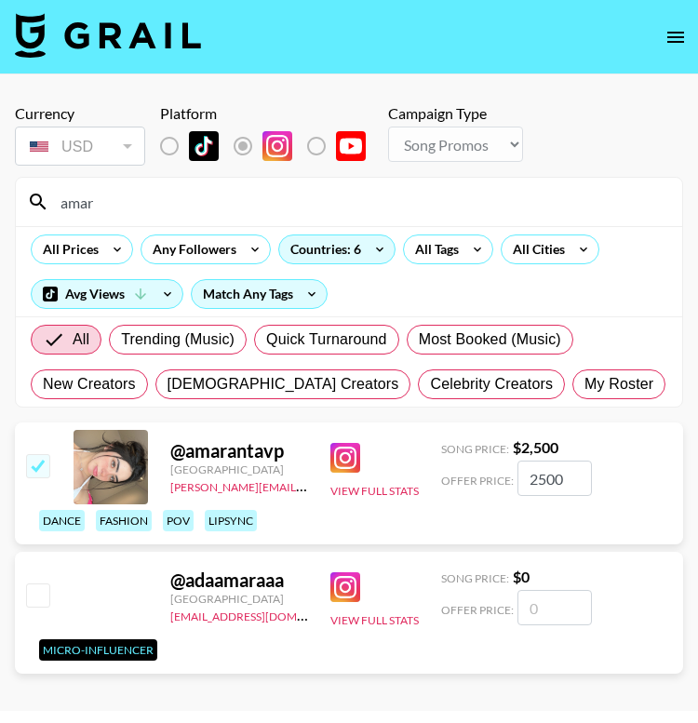
click at [147, 210] on input "amar" at bounding box center [359, 202] width 621 height 30
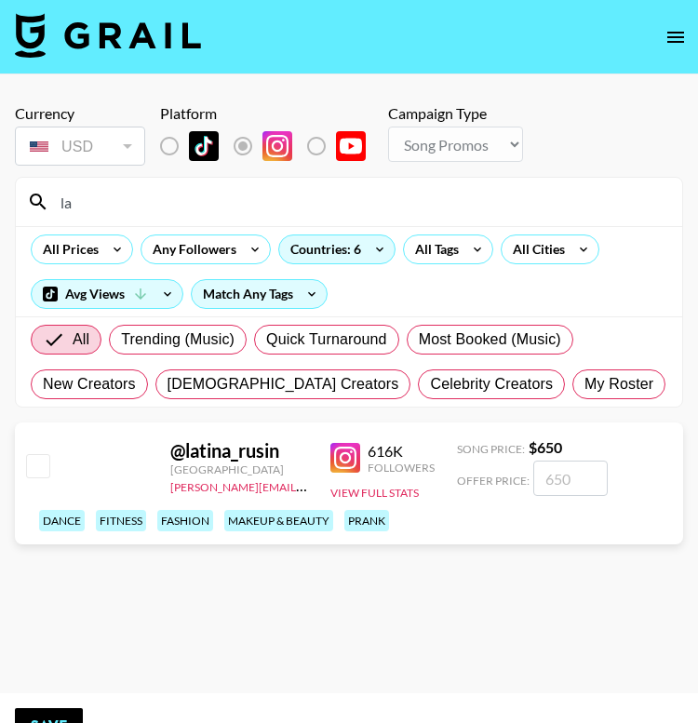
type input "l"
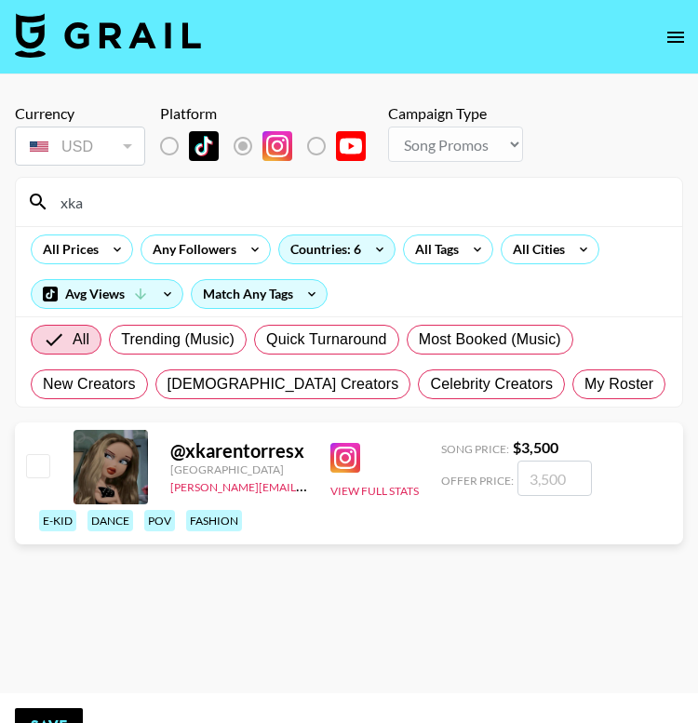
type input "xka"
click at [40, 461] on input "checkbox" at bounding box center [37, 465] width 22 height 22
checkbox input "true"
type input "3500"
click at [164, 211] on input "xka" at bounding box center [359, 202] width 621 height 30
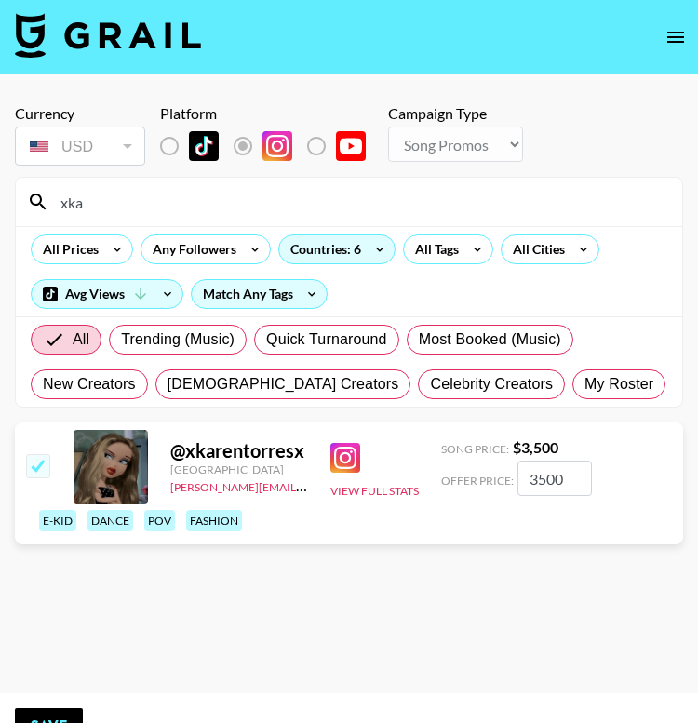
click at [164, 211] on input "xka" at bounding box center [359, 202] width 621 height 30
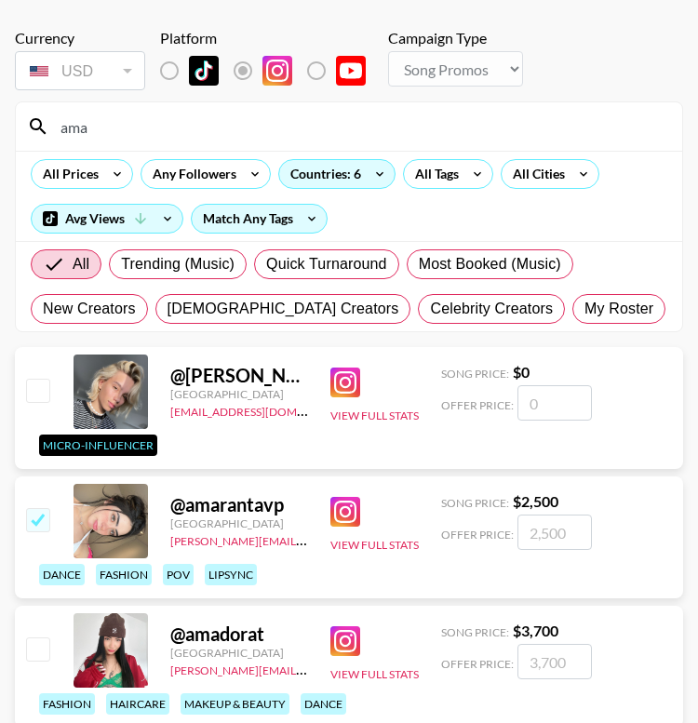
scroll to position [166, 0]
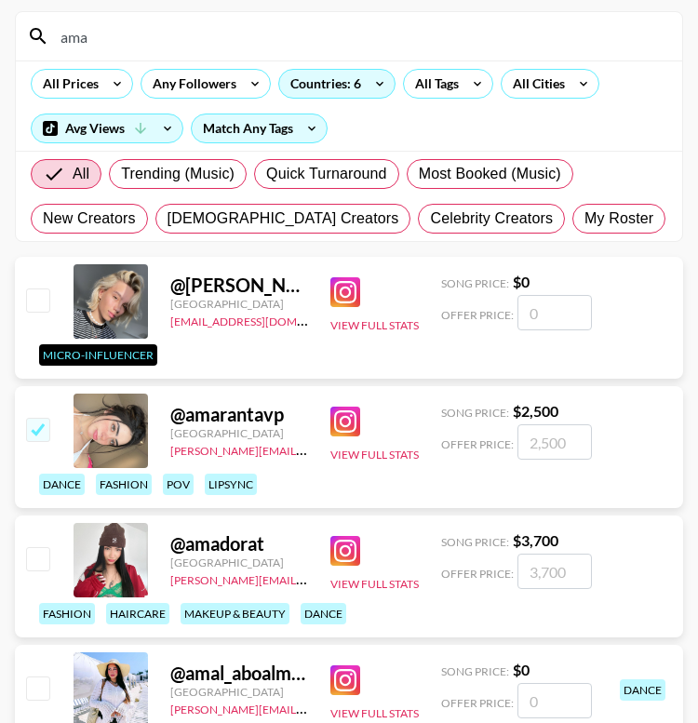
type input "ama"
click at [40, 559] on input "checkbox" at bounding box center [37, 558] width 22 height 22
checkbox input "true"
type input "3700"
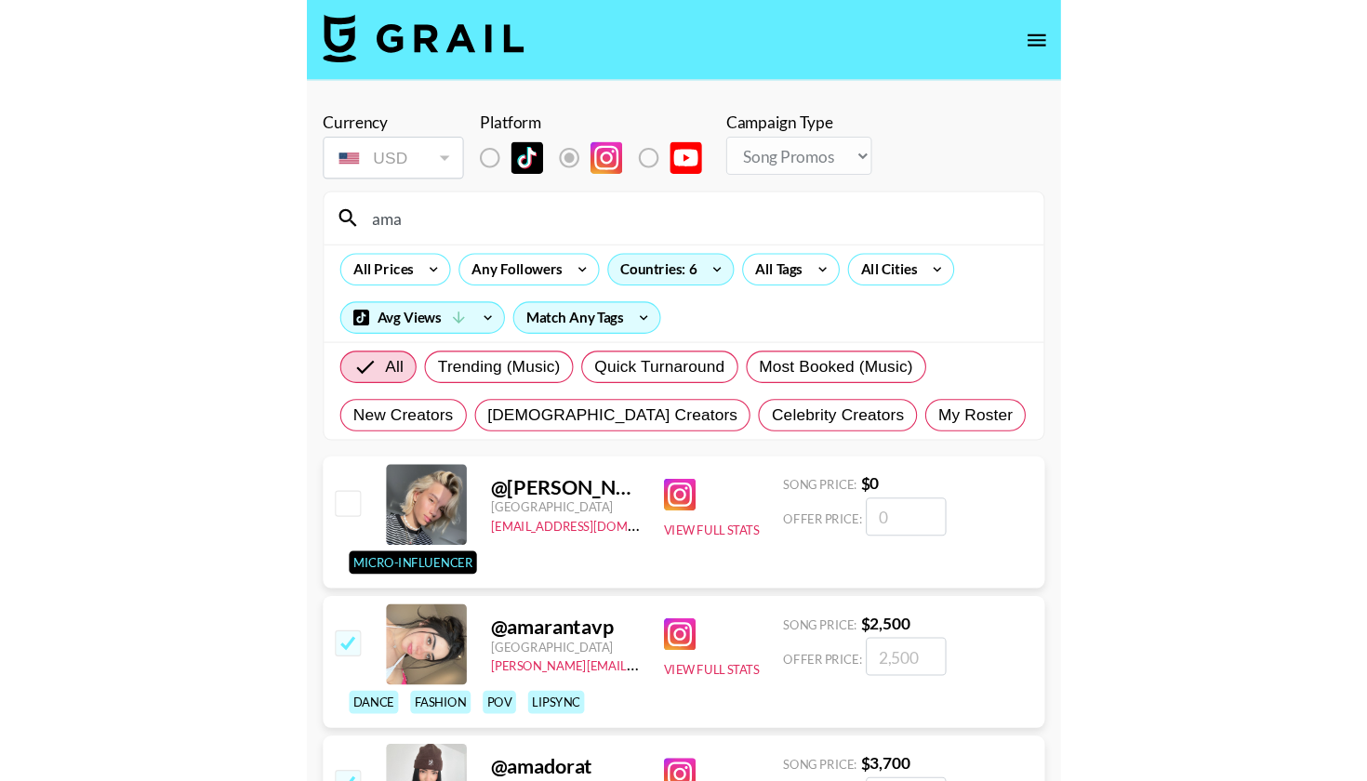
scroll to position [0, 0]
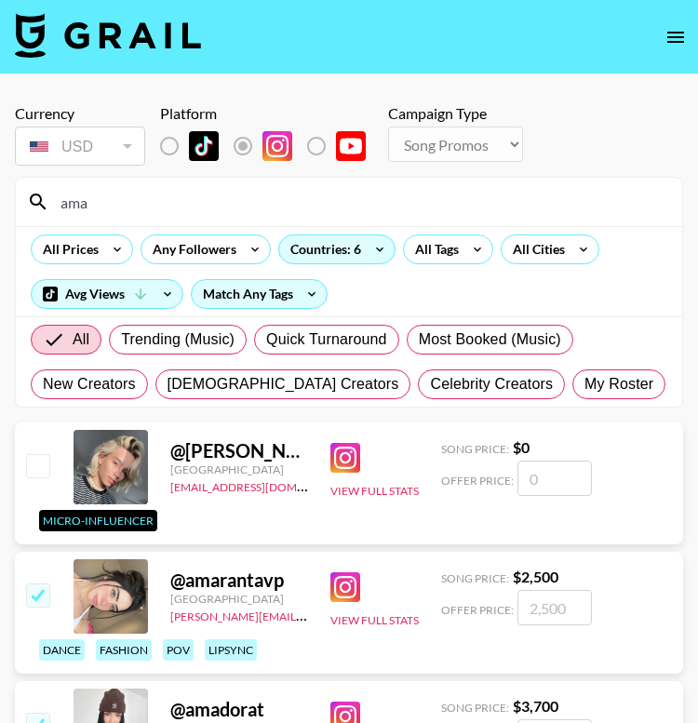
click at [119, 214] on input "ama" at bounding box center [359, 202] width 621 height 30
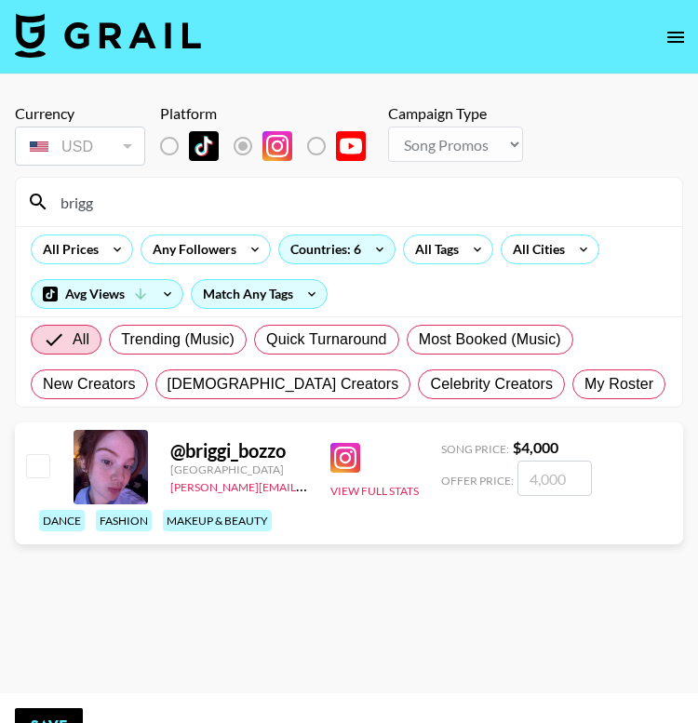
type input "brigg"
click at [37, 459] on input "checkbox" at bounding box center [37, 465] width 22 height 22
checkbox input "true"
type input "4000"
click at [127, 204] on input "brigg" at bounding box center [359, 202] width 621 height 30
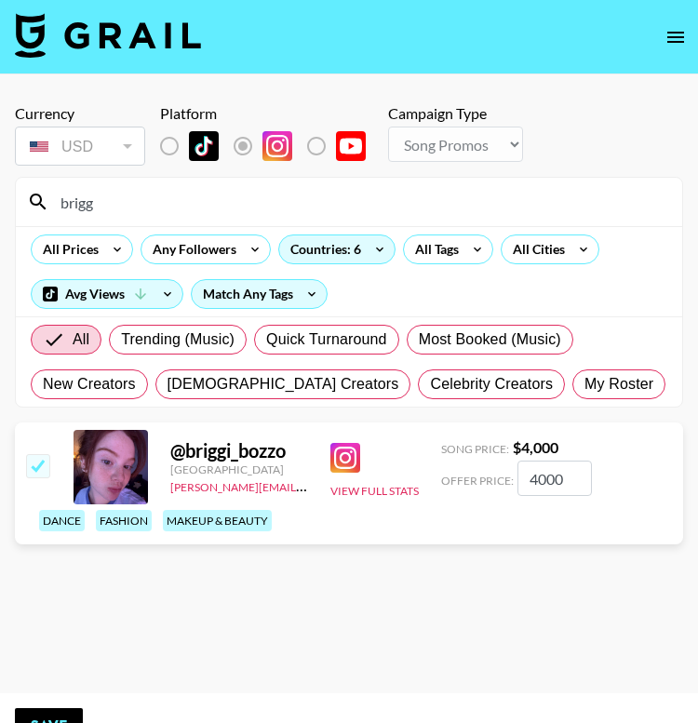
click at [127, 204] on input "brigg" at bounding box center [359, 202] width 621 height 30
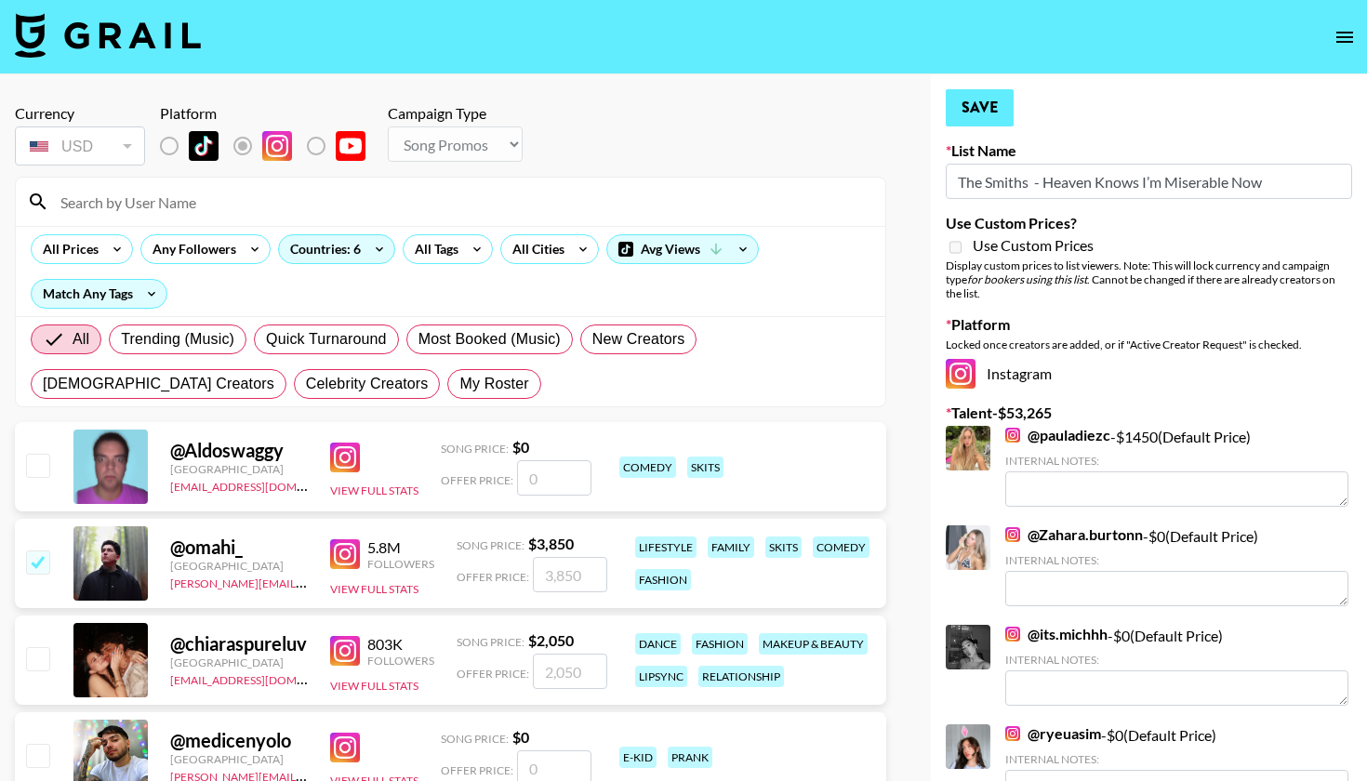
click at [979, 101] on button "Save" at bounding box center [980, 107] width 68 height 37
